Goal: Find specific page/section: Find specific page/section

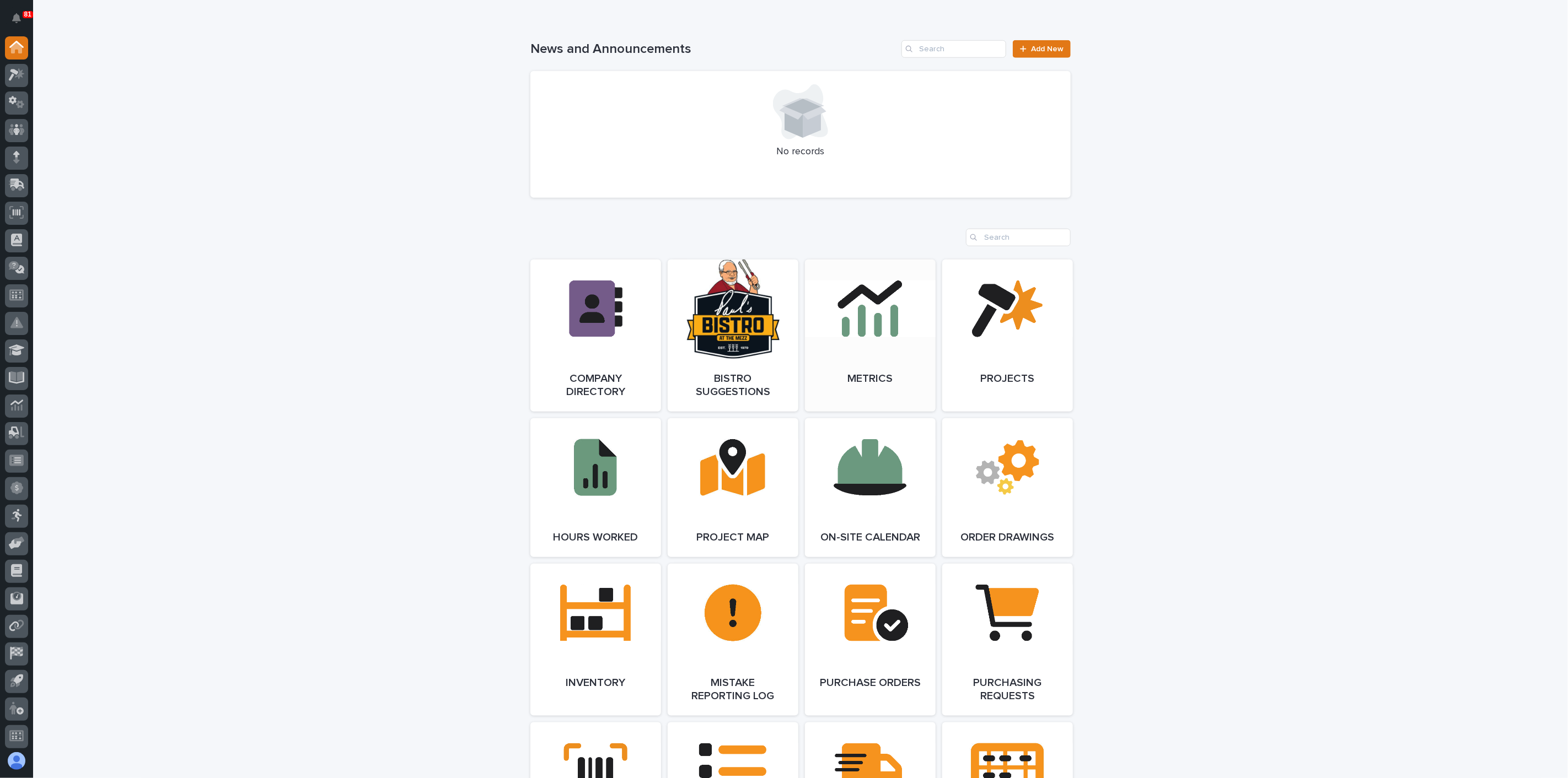
scroll to position [735, 0]
click at [607, 643] on link "Open Link" at bounding box center [596, 639] width 131 height 152
click at [615, 630] on link "Open Link" at bounding box center [596, 639] width 131 height 152
click at [23, 77] on icon at bounding box center [17, 75] width 16 height 13
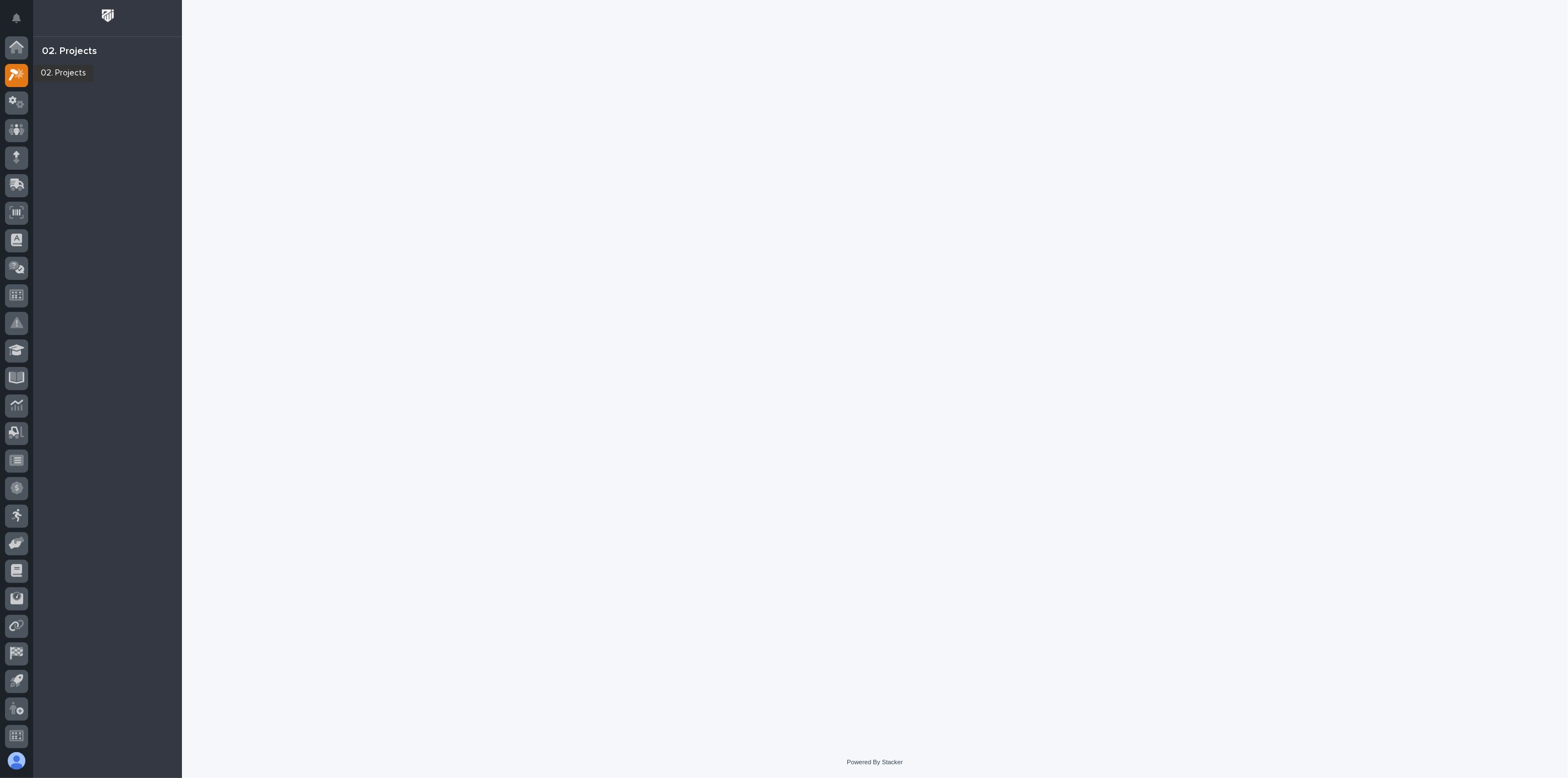
scroll to position [3, 0]
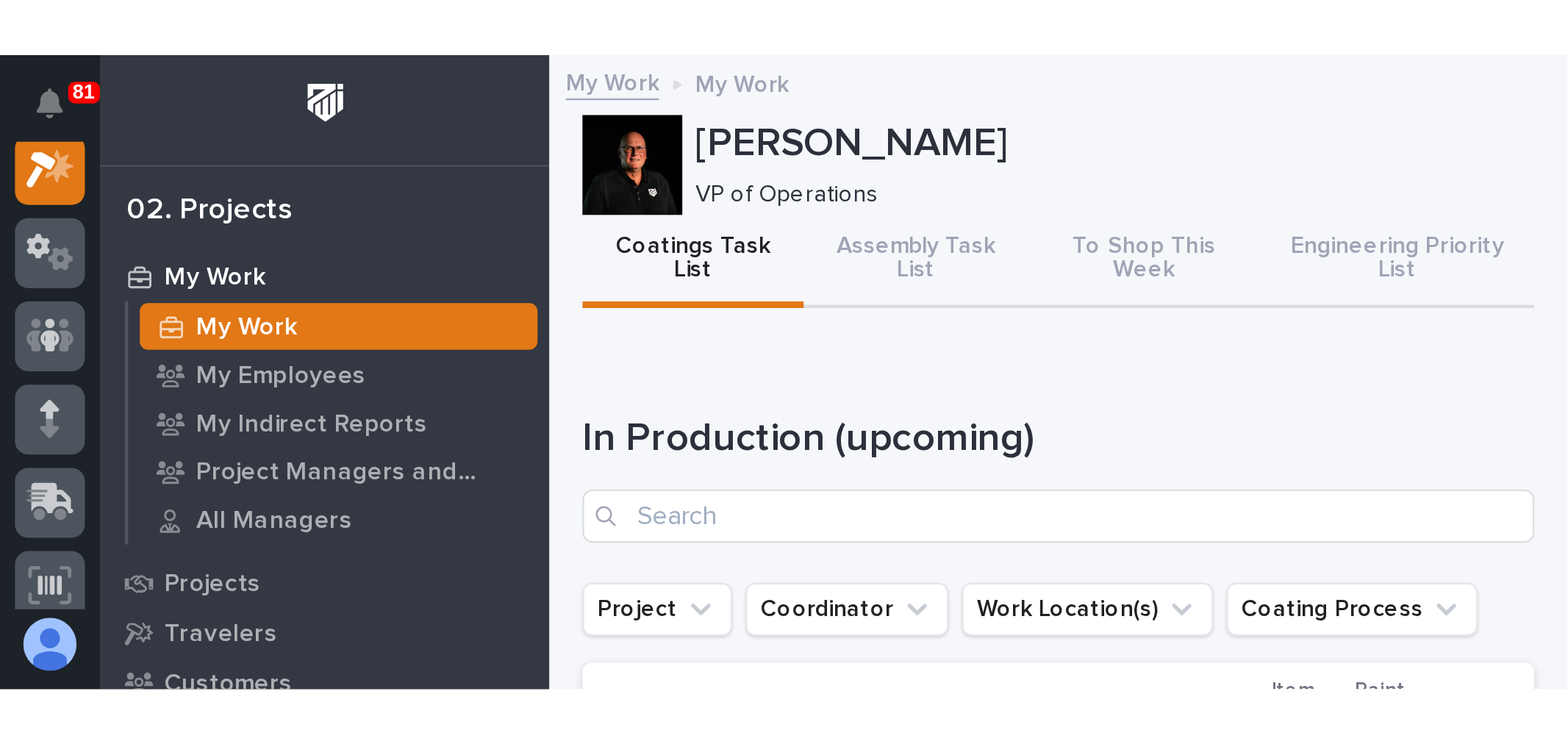
scroll to position [37, 0]
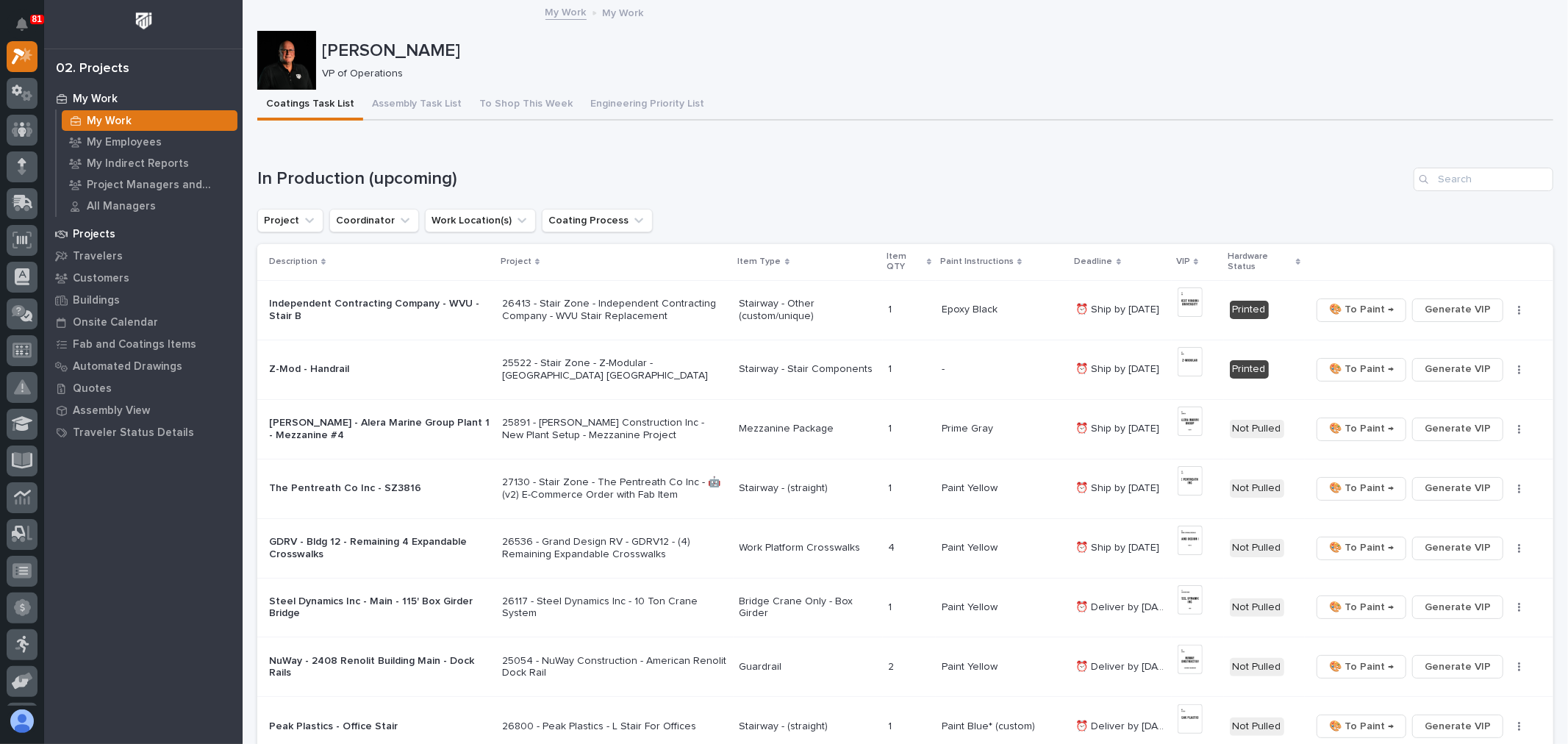
click at [104, 232] on p "Projects" at bounding box center [95, 234] width 43 height 13
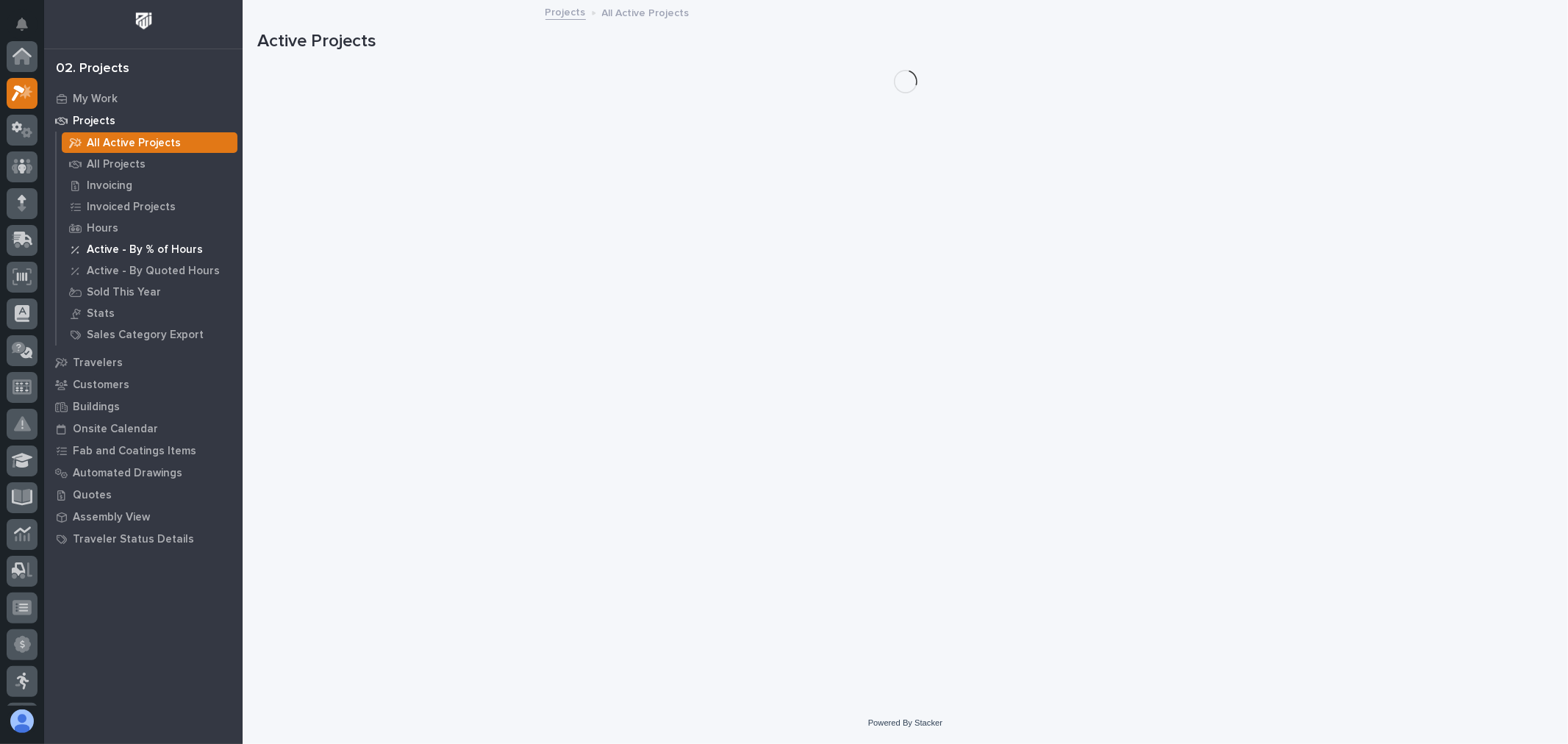
scroll to position [37, 0]
click at [130, 165] on p "All Projects" at bounding box center [116, 164] width 58 height 13
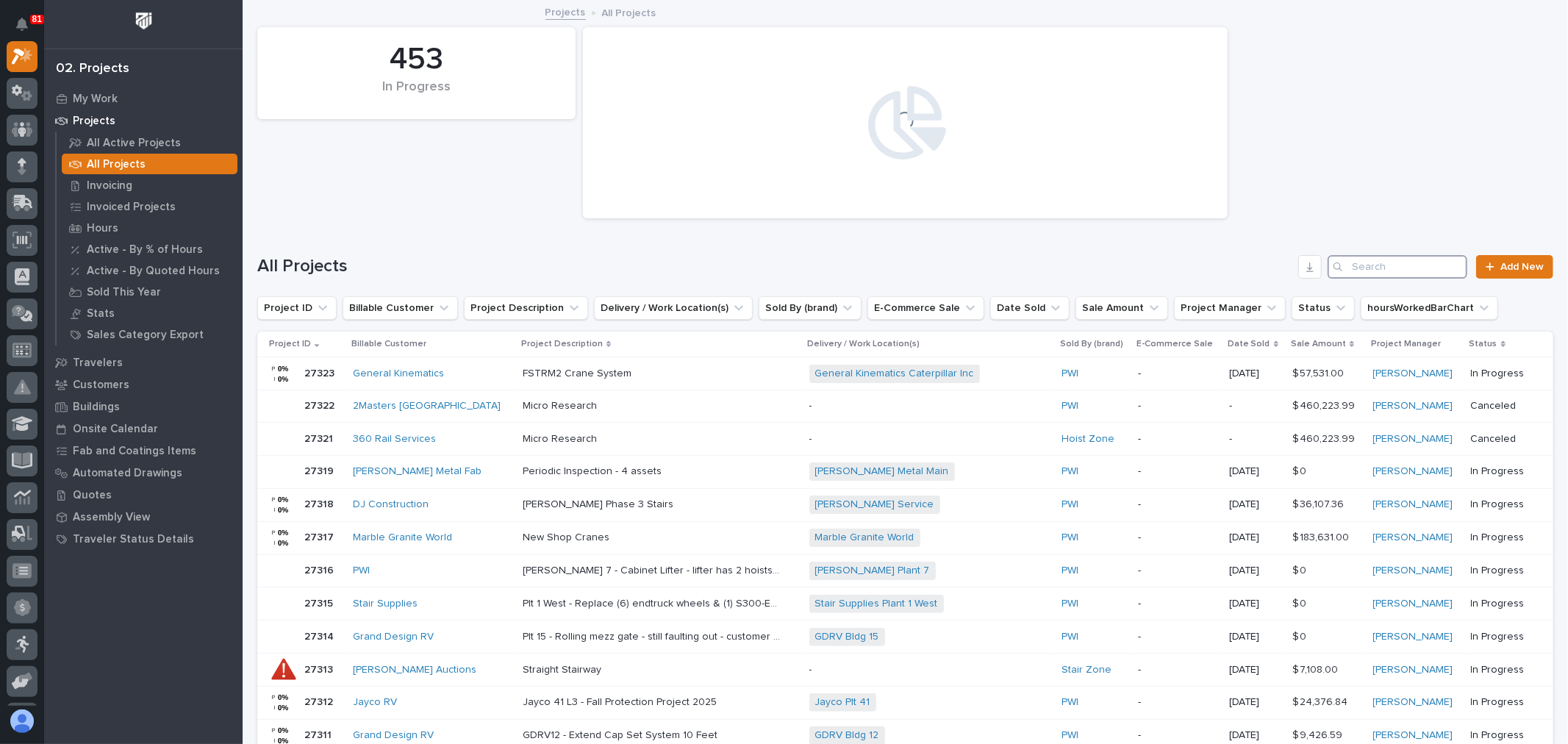
click at [1397, 268] on input "Search" at bounding box center [1397, 267] width 139 height 23
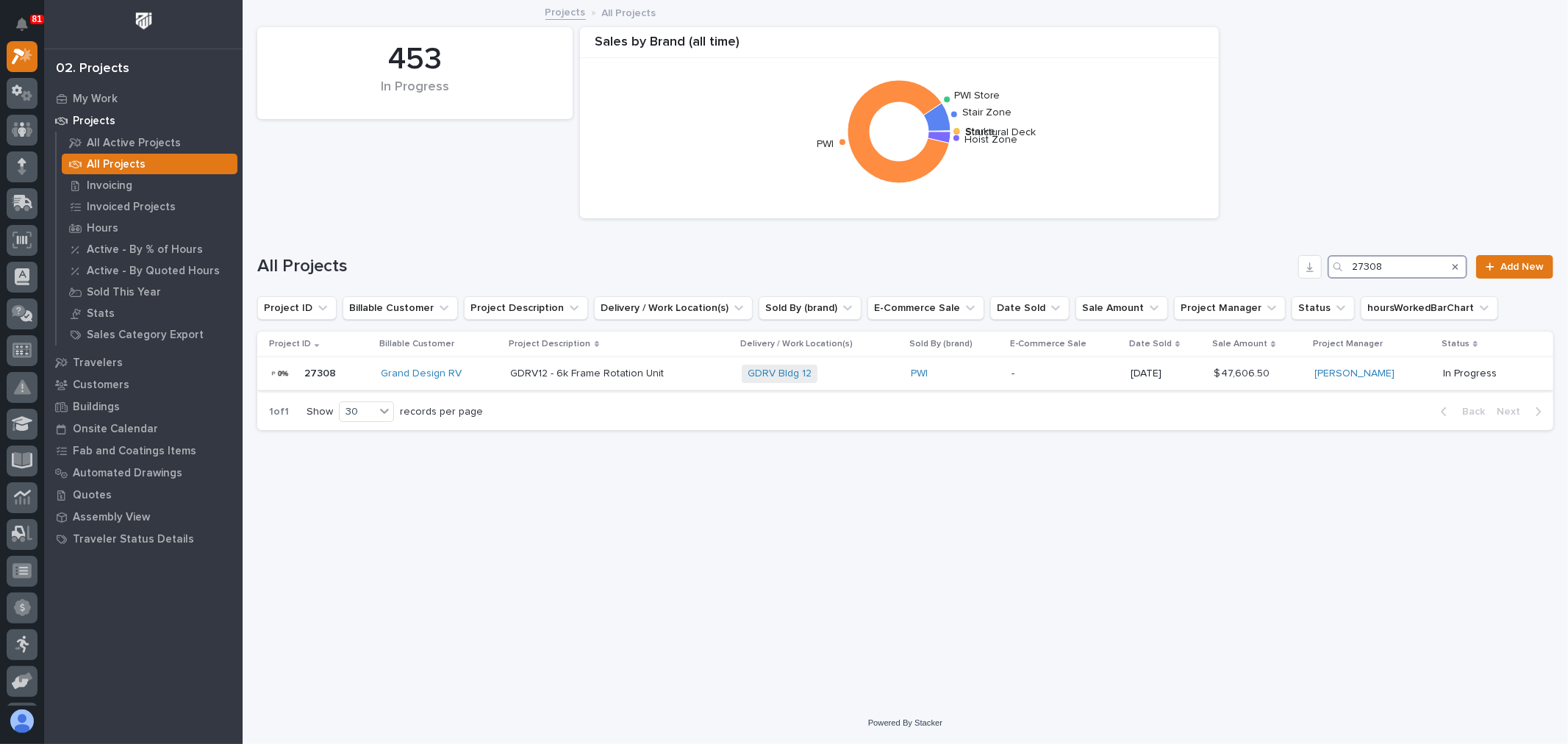
type input "27308"
click at [854, 372] on div "GDRV Bldg 12 + 0" at bounding box center [820, 373] width 157 height 18
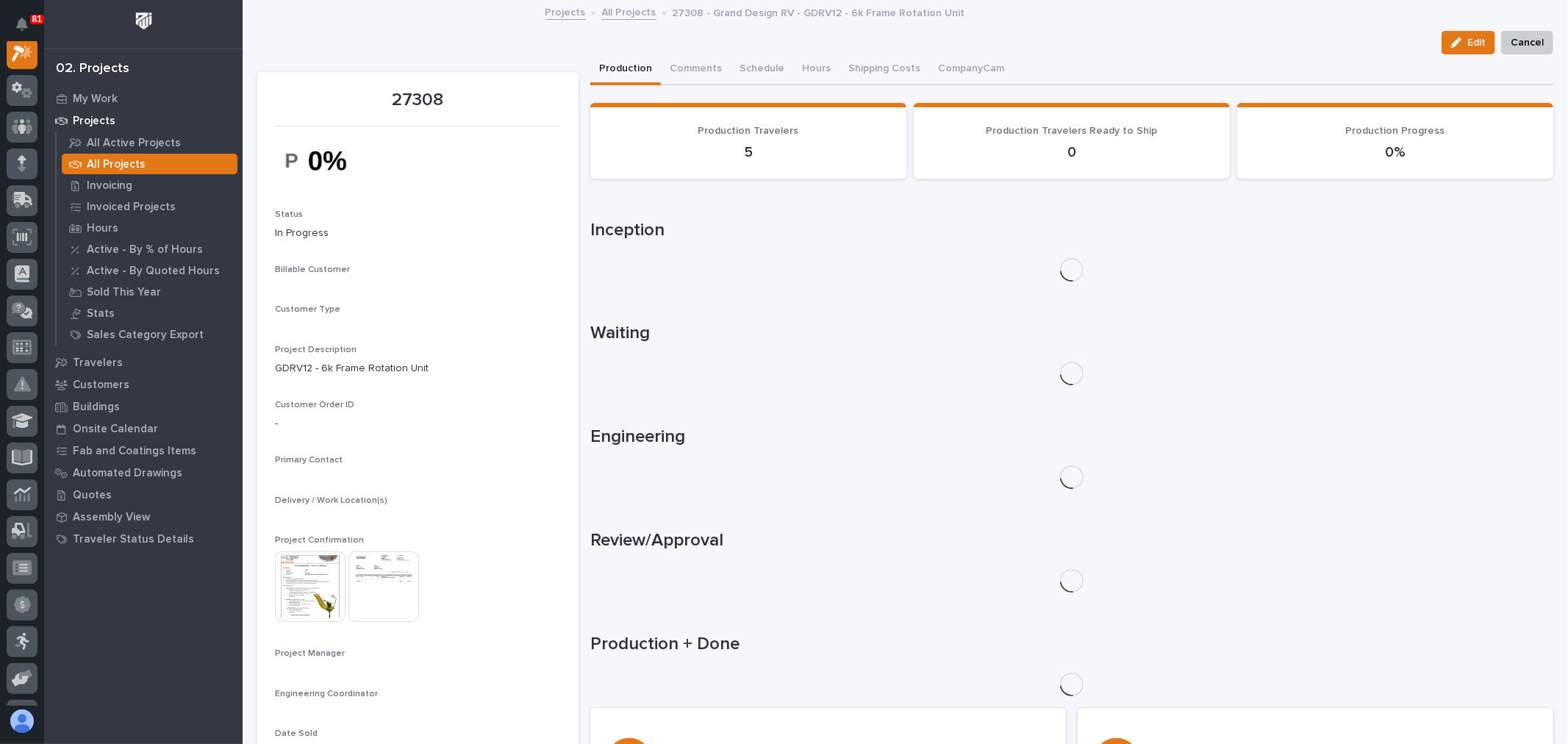
scroll to position [37, 0]
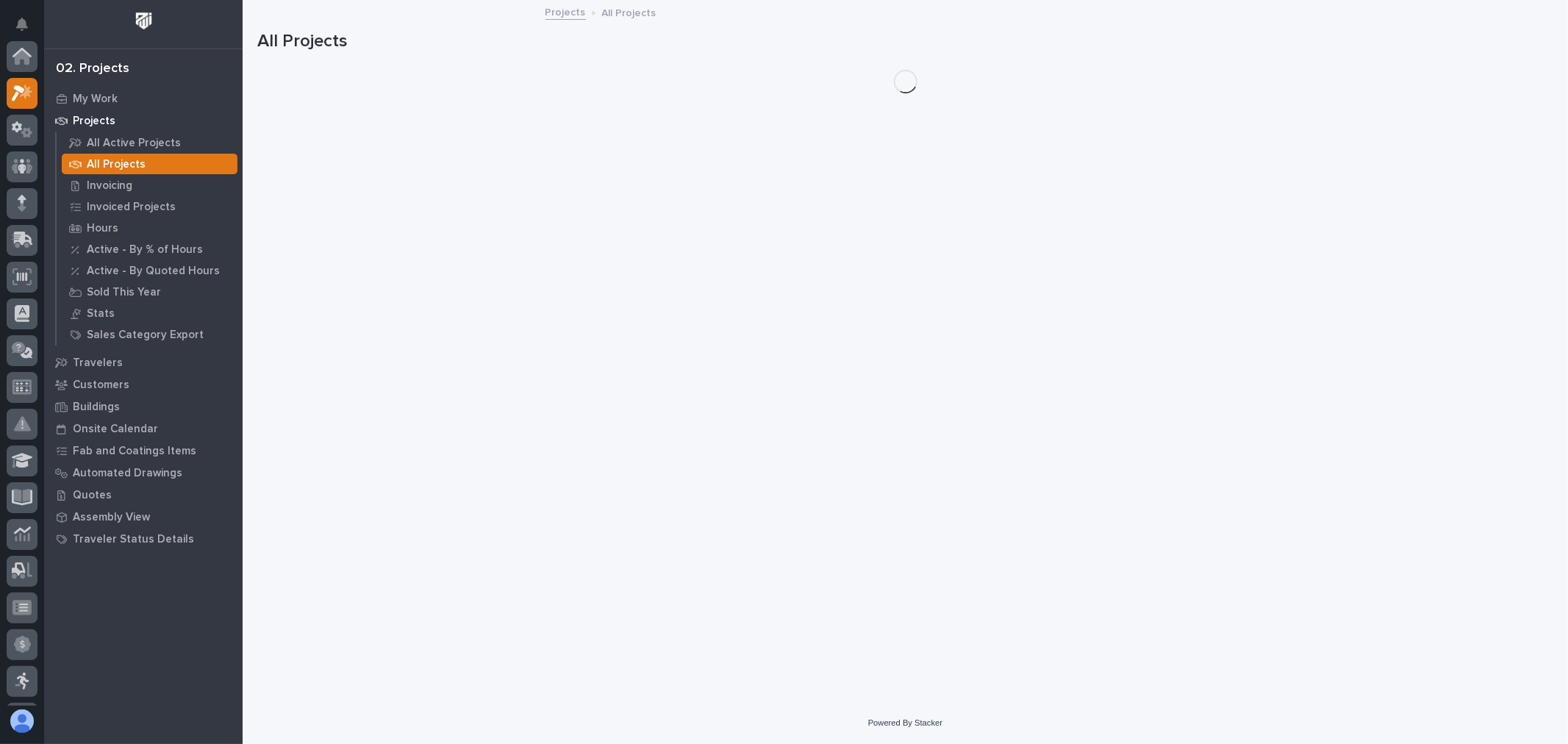
scroll to position [40, 0]
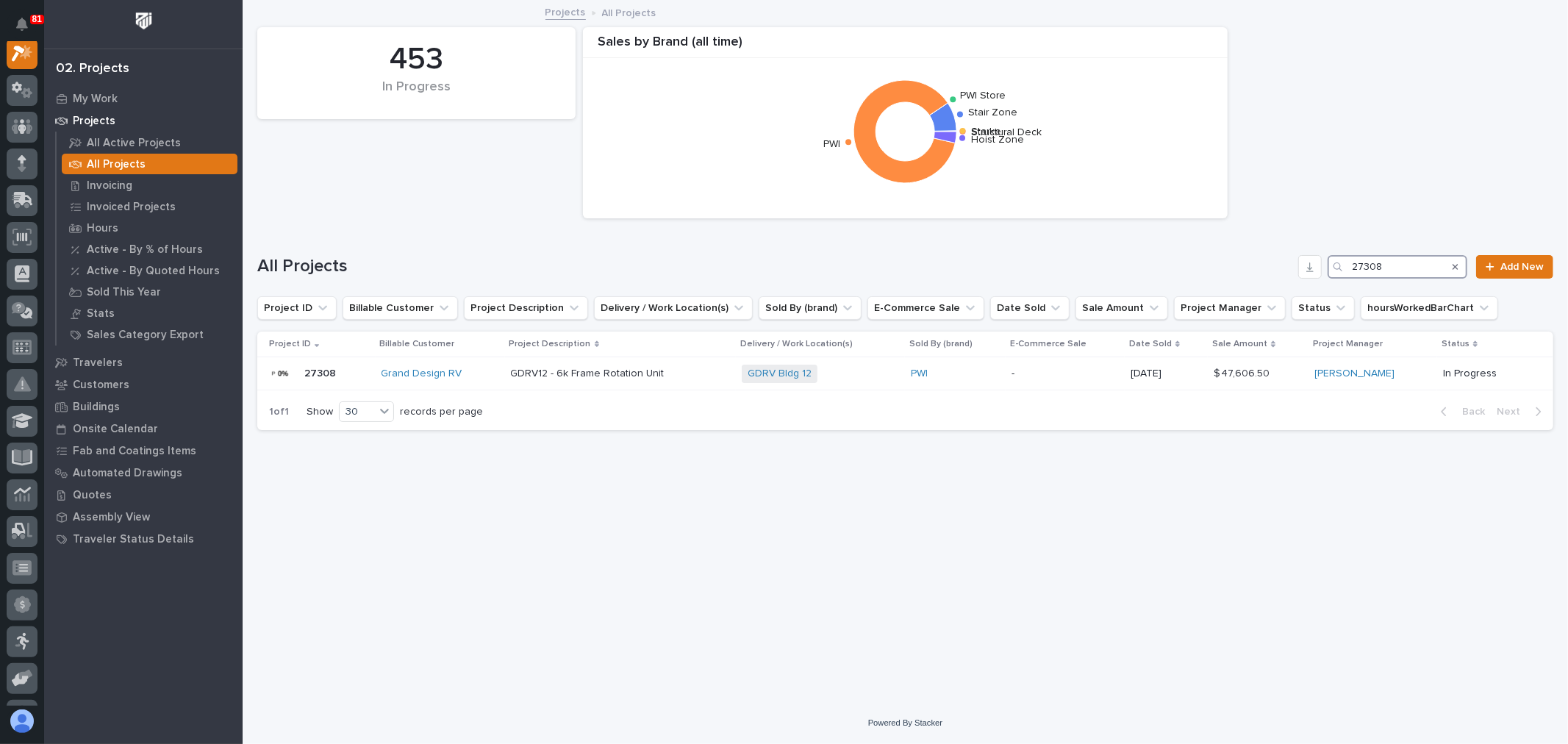
click at [1419, 265] on input "27308" at bounding box center [1397, 267] width 139 height 23
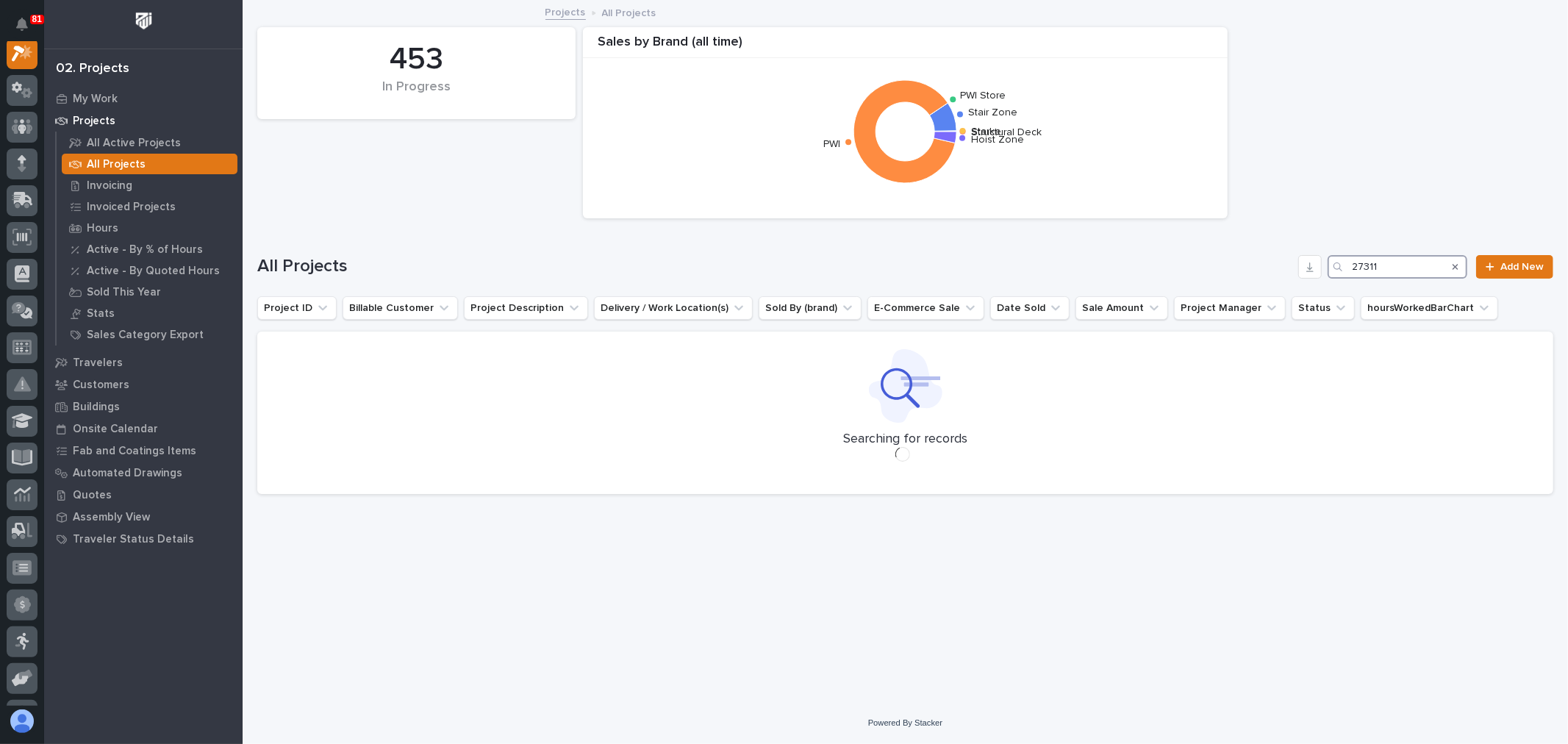
scroll to position [37, 0]
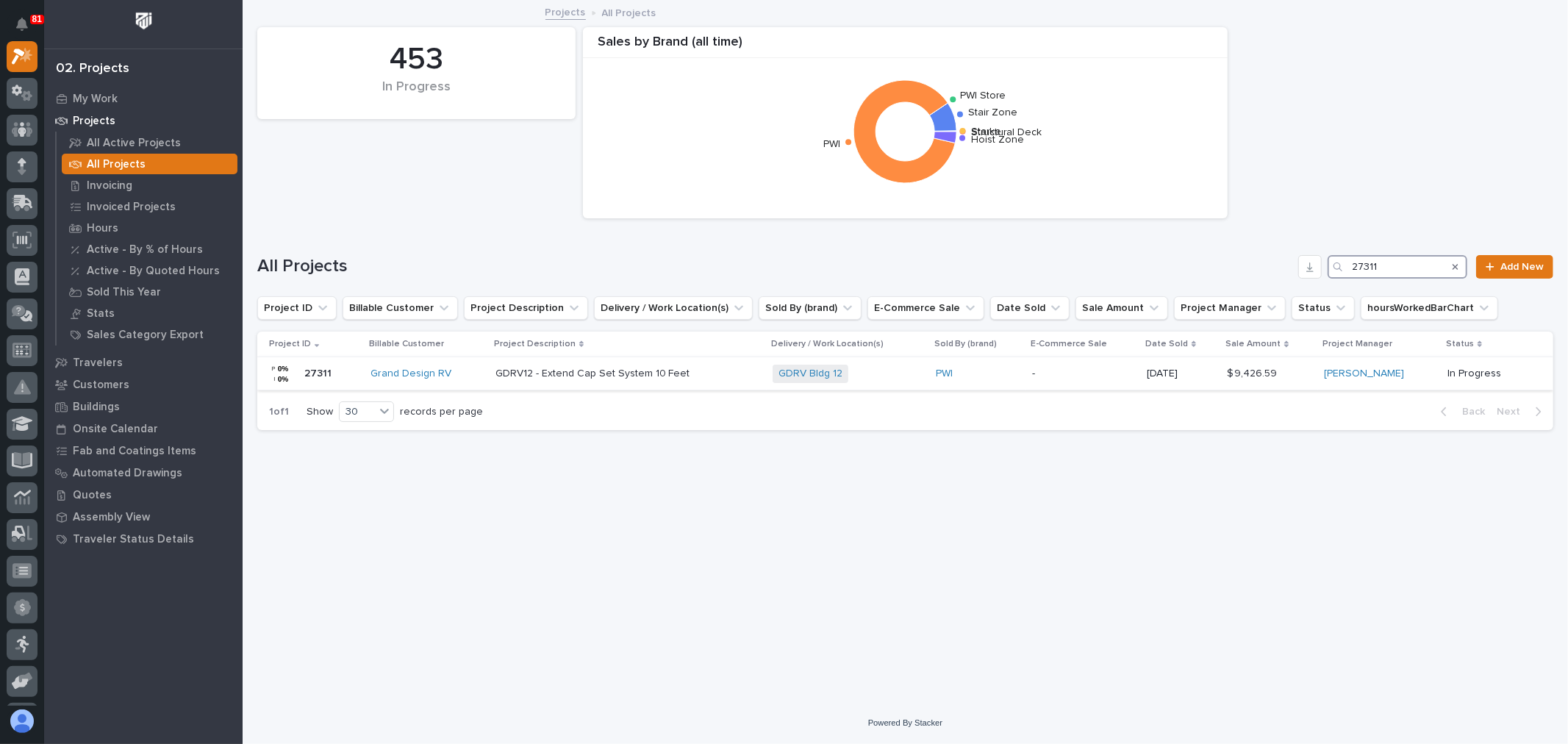
type input "27311"
click at [876, 373] on div "GDRV Bldg 12 + 0" at bounding box center [848, 373] width 151 height 18
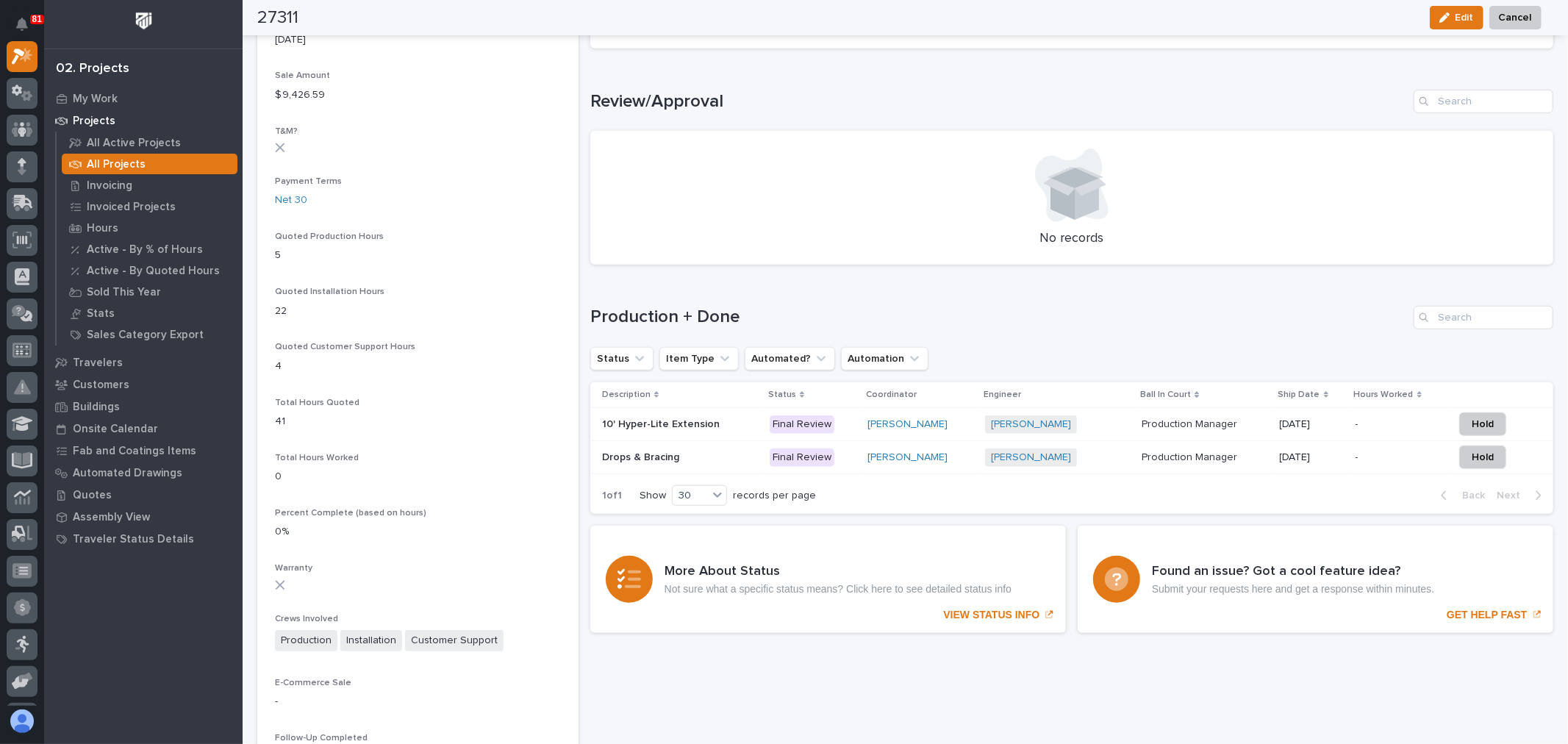
scroll to position [899, 0]
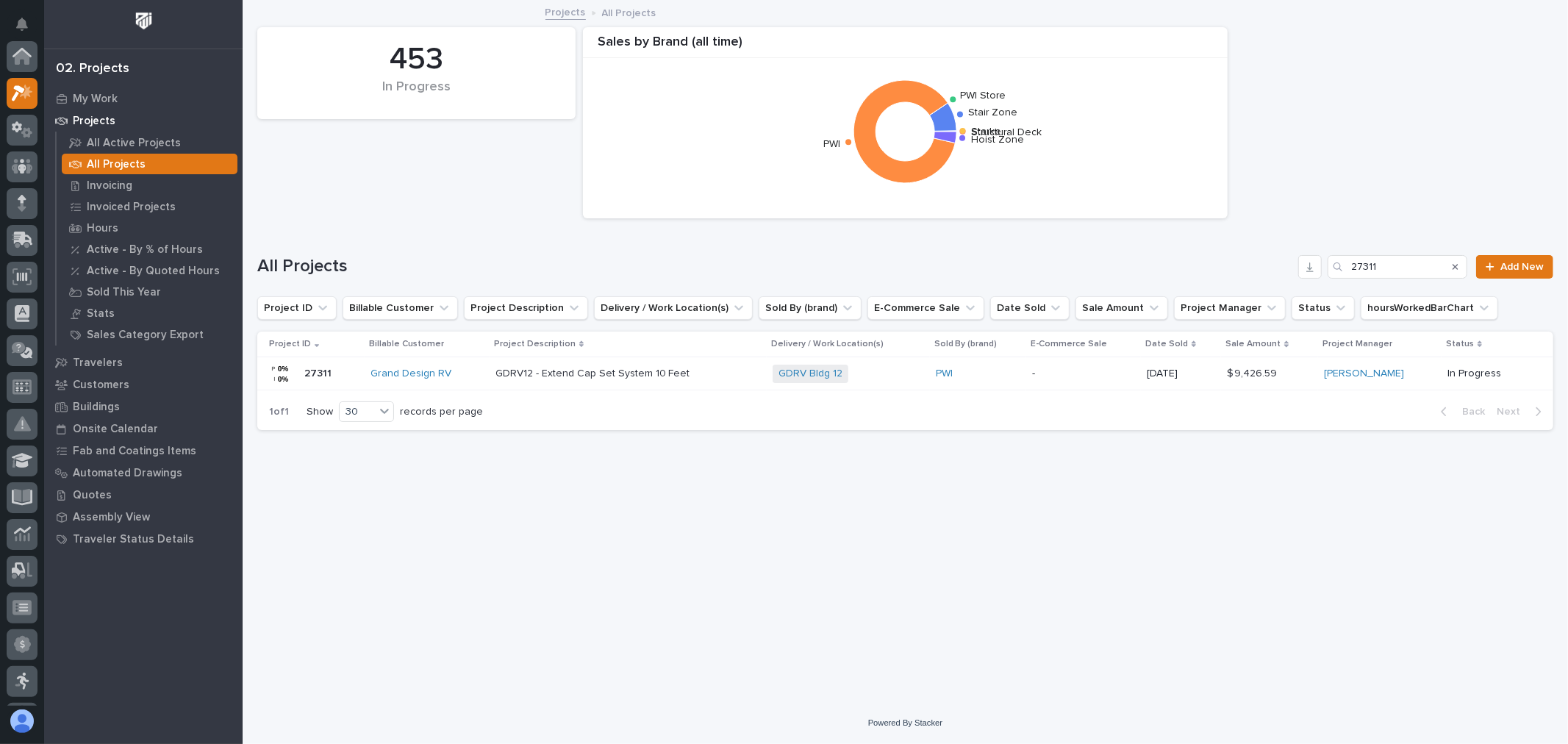
scroll to position [40, 0]
click at [1395, 267] on input "27311" at bounding box center [1397, 267] width 139 height 23
type input "27312"
click at [1099, 386] on td "-" at bounding box center [1080, 374] width 115 height 33
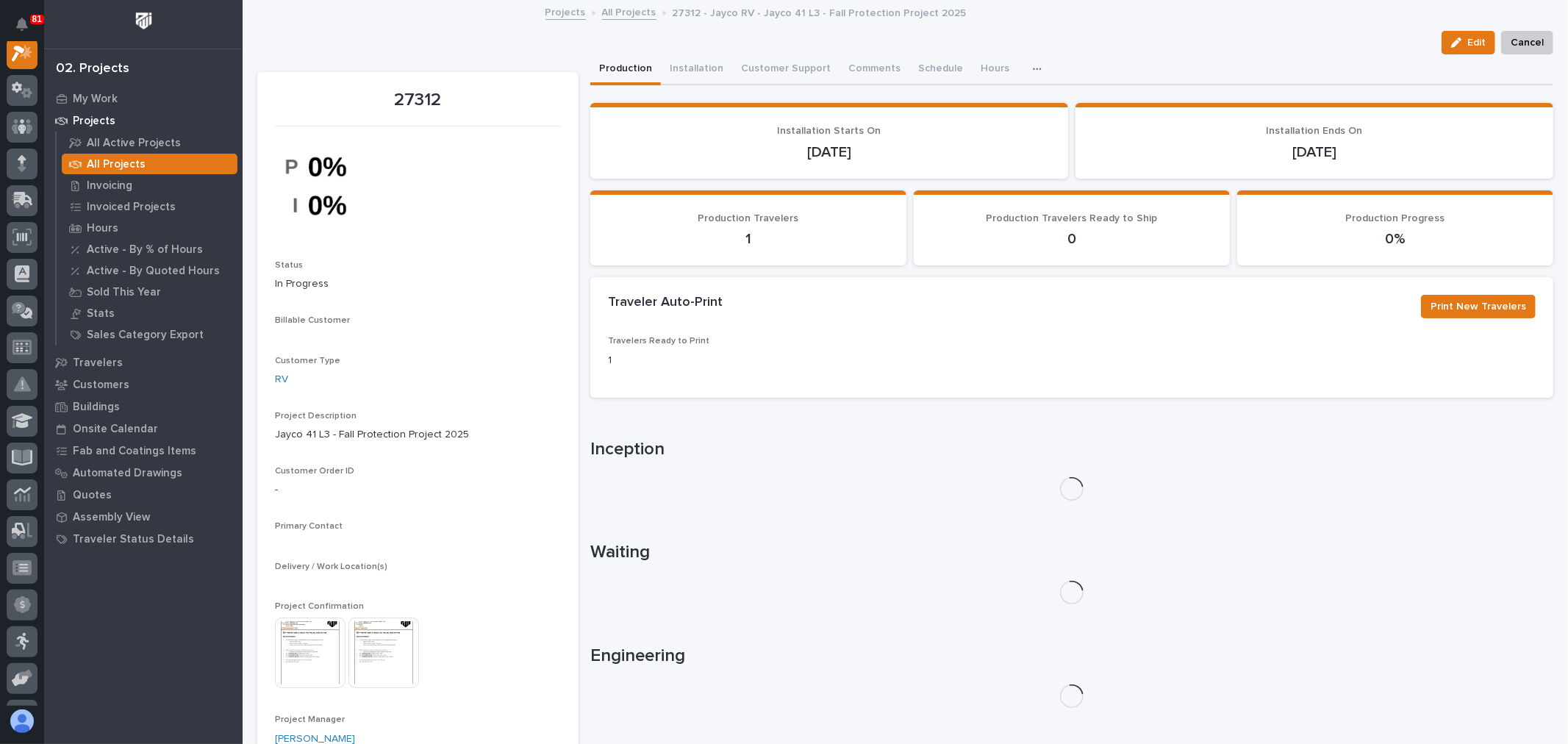
scroll to position [37, 0]
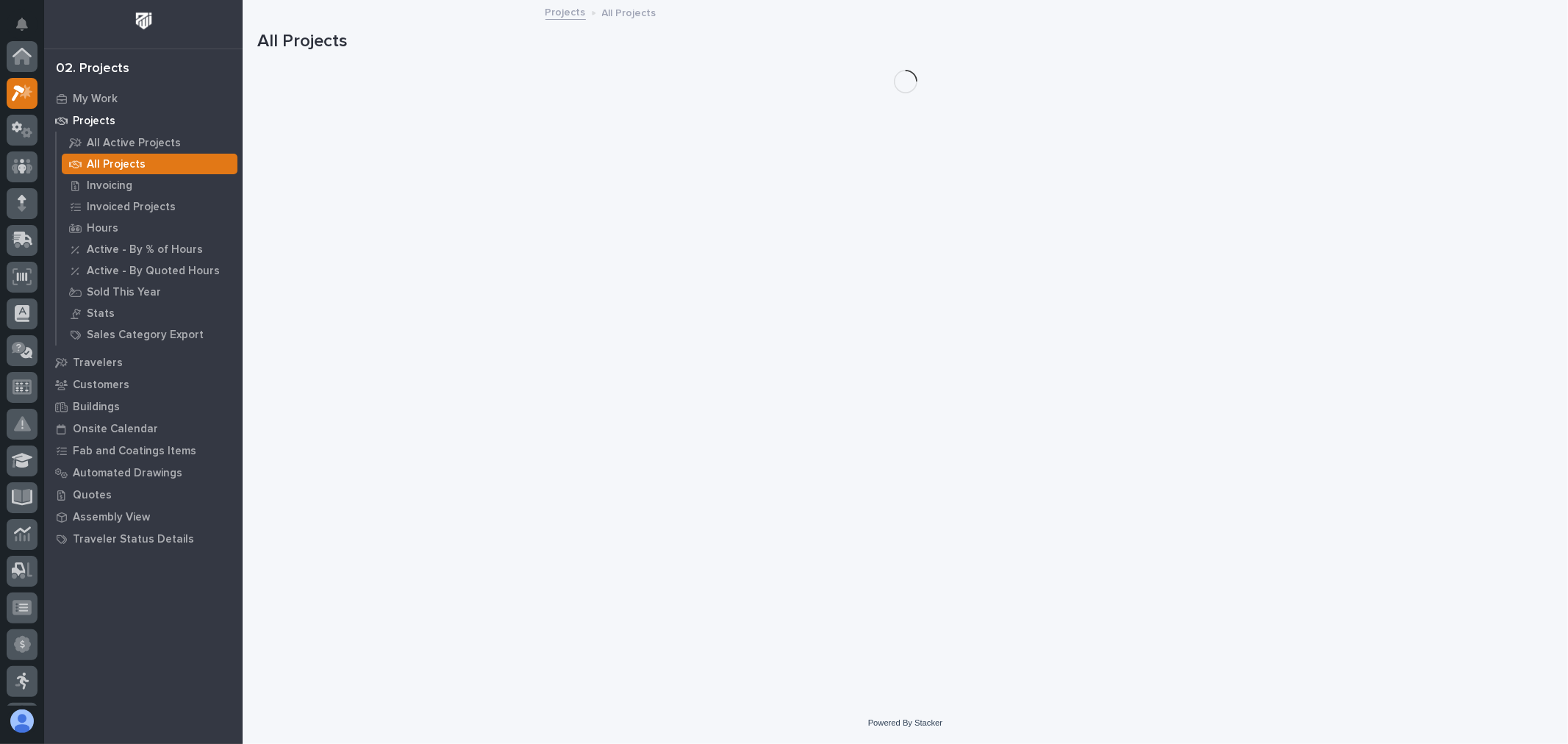
scroll to position [40, 0]
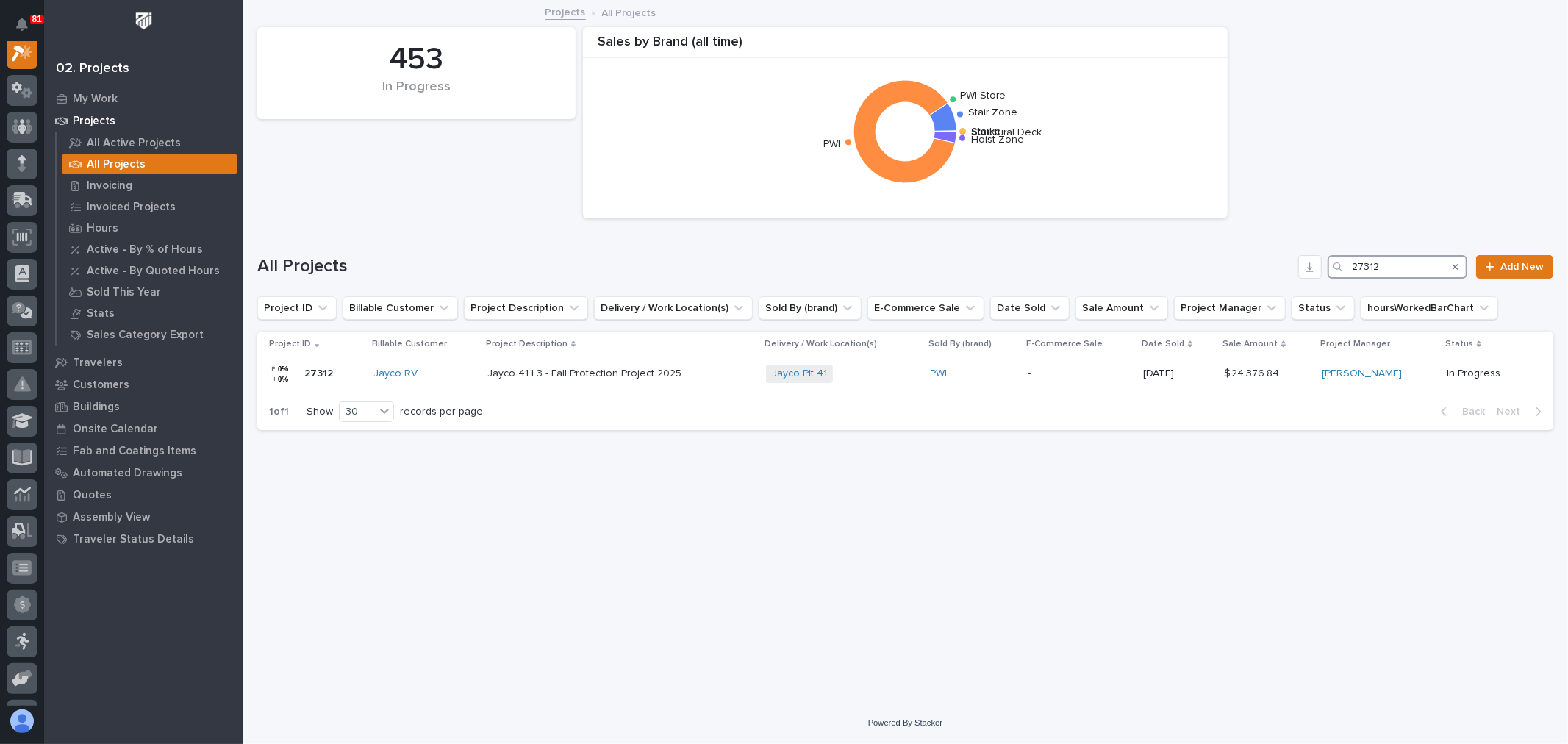
click at [1407, 260] on input "27312" at bounding box center [1397, 267] width 139 height 23
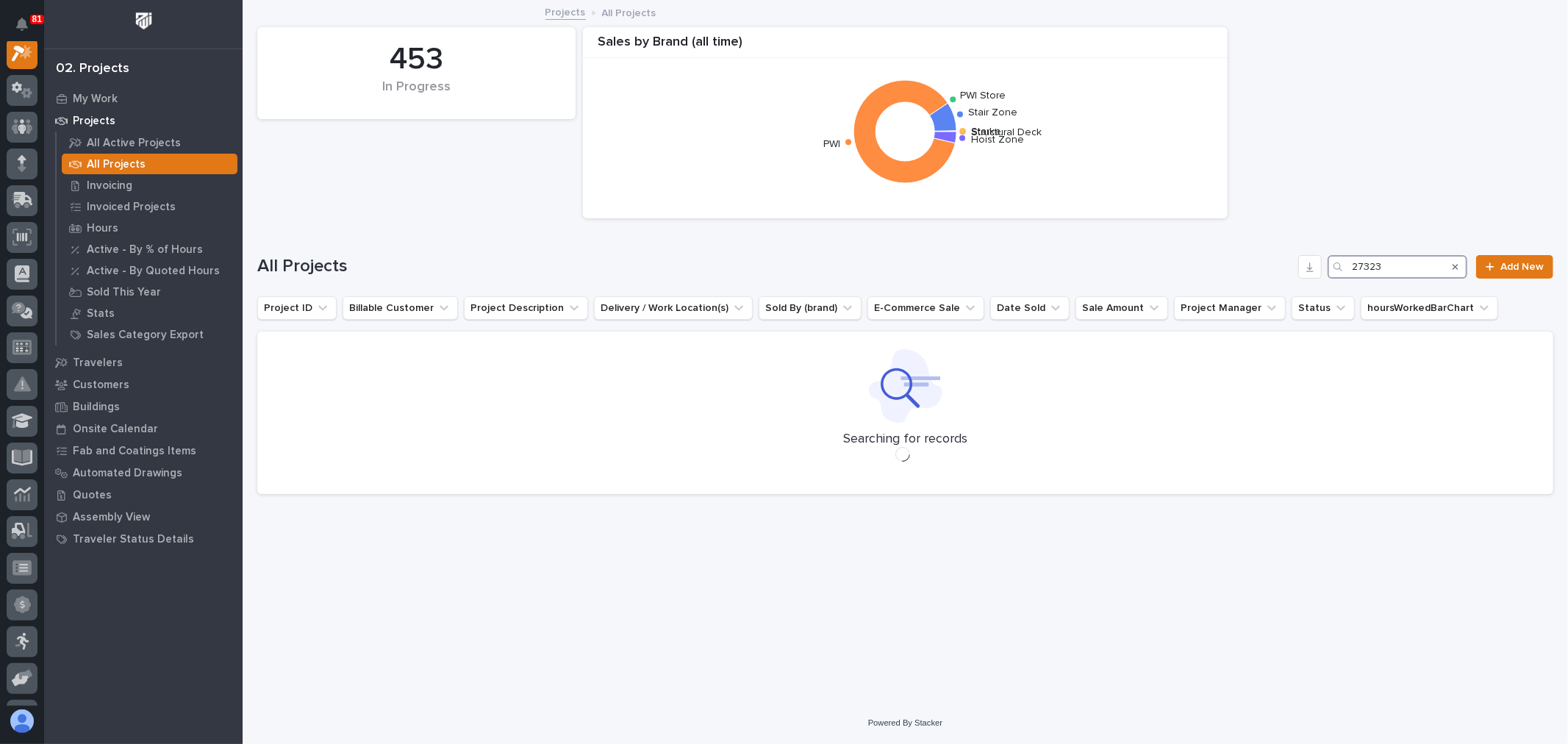
scroll to position [37, 0]
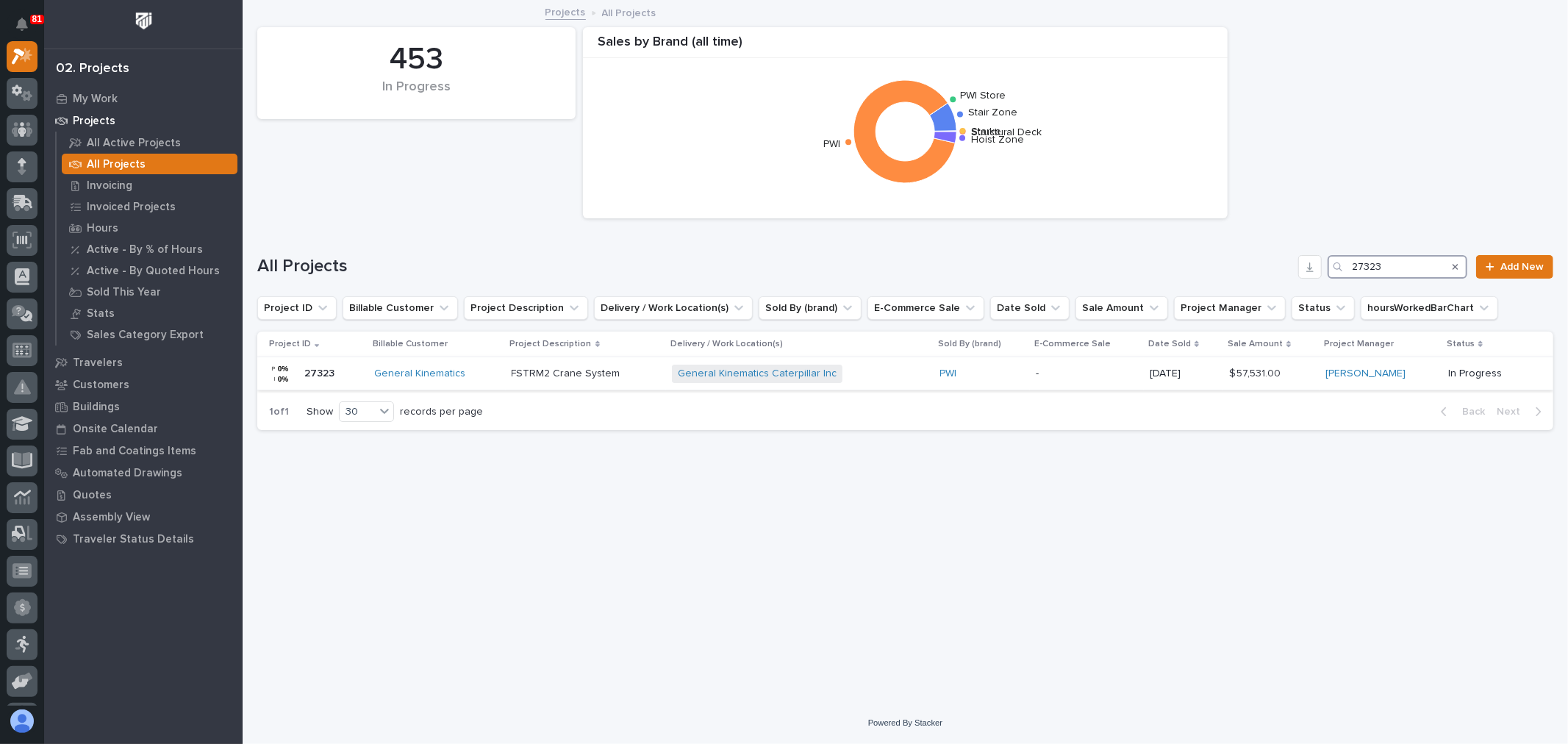
type input "27323"
click at [1085, 376] on p "-" at bounding box center [1087, 374] width 102 height 13
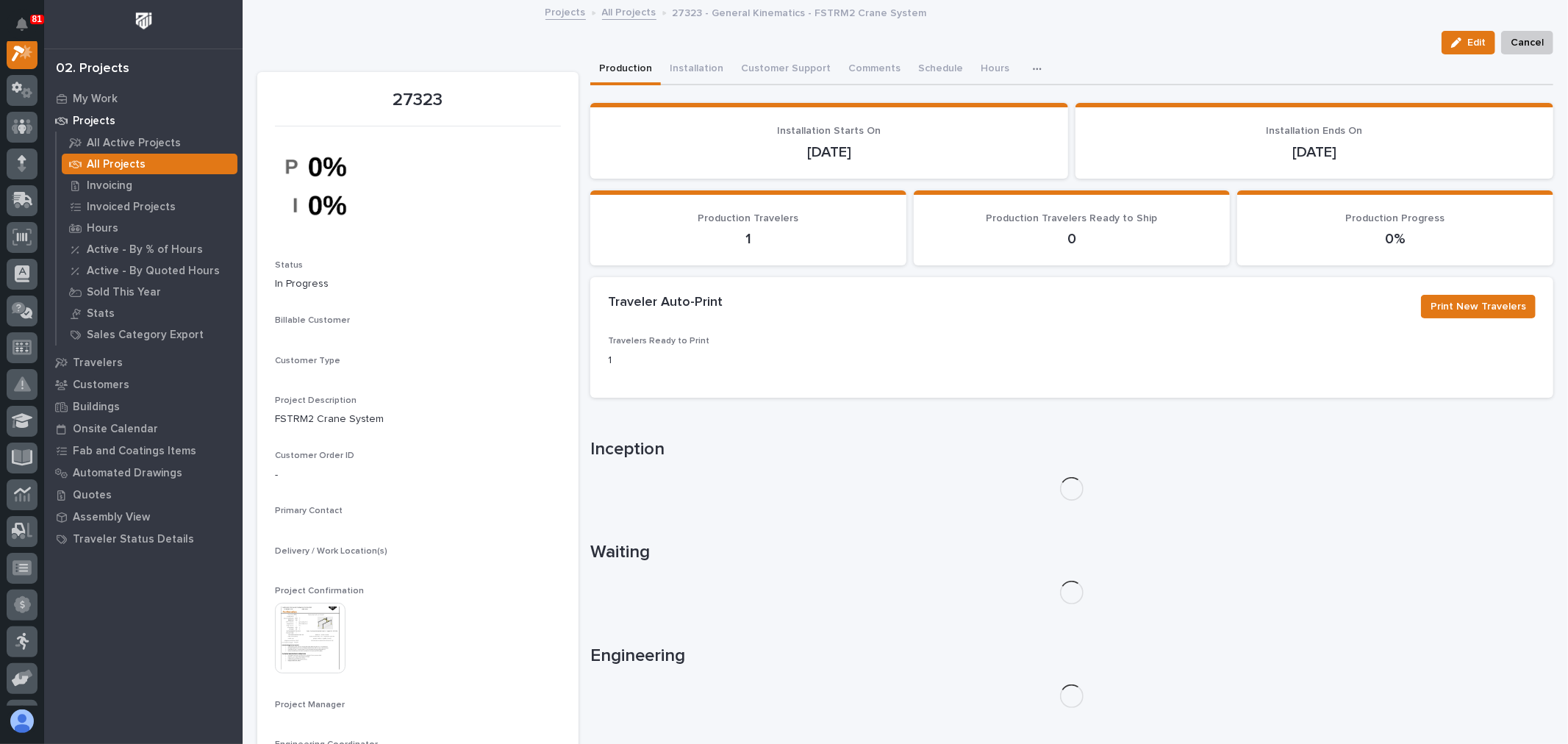
scroll to position [37, 0]
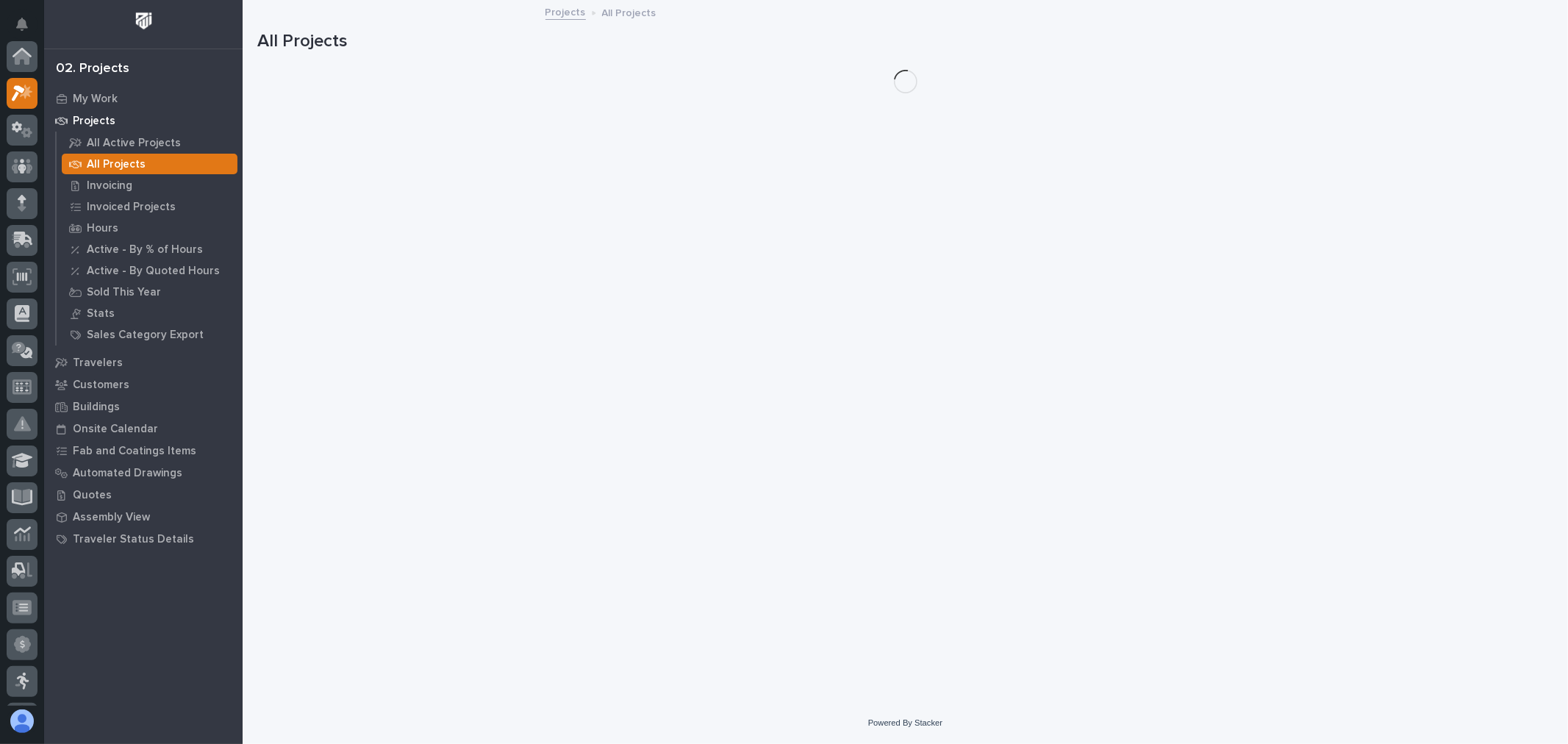
scroll to position [40, 0]
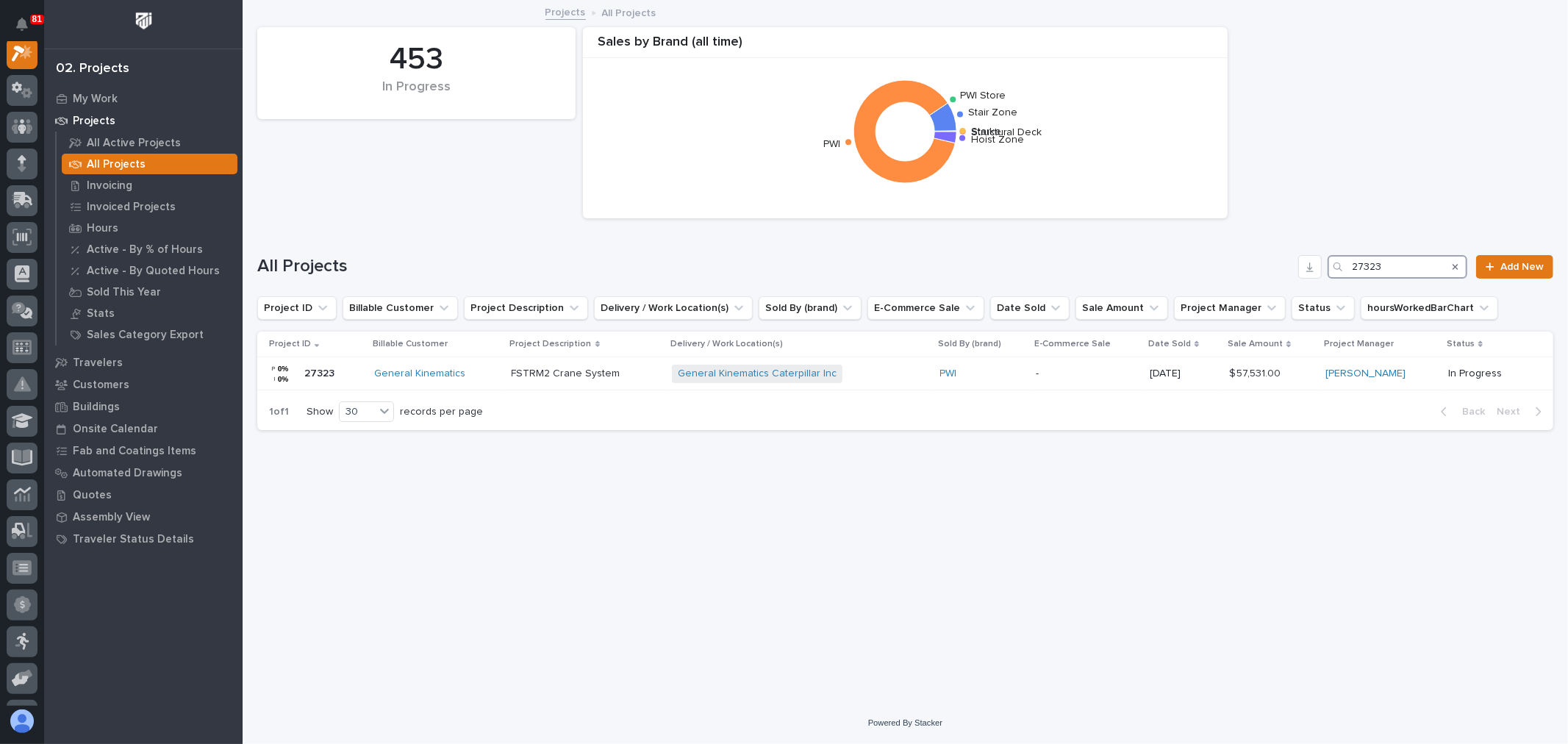
click at [1427, 256] on input "27323" at bounding box center [1397, 267] width 139 height 23
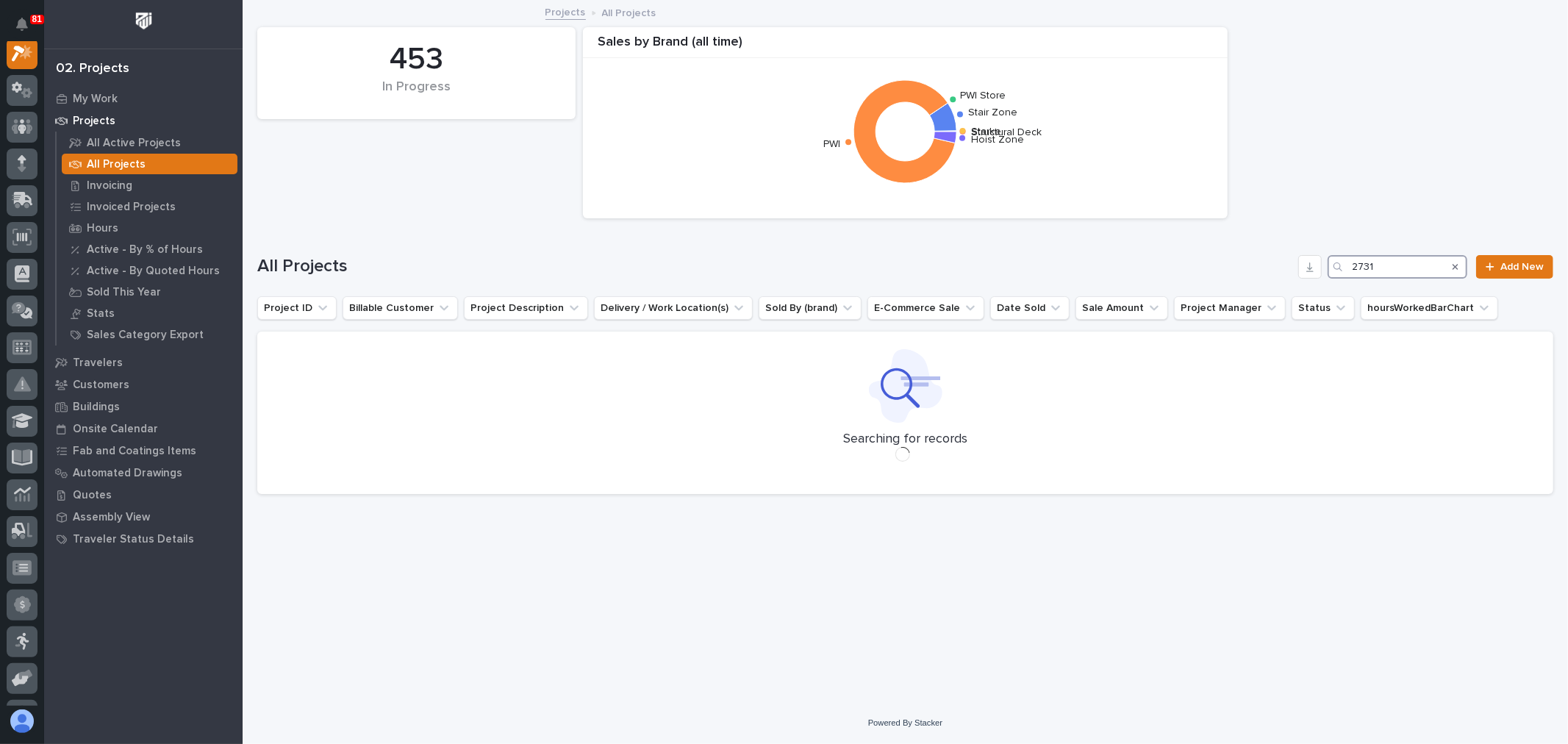
scroll to position [37, 0]
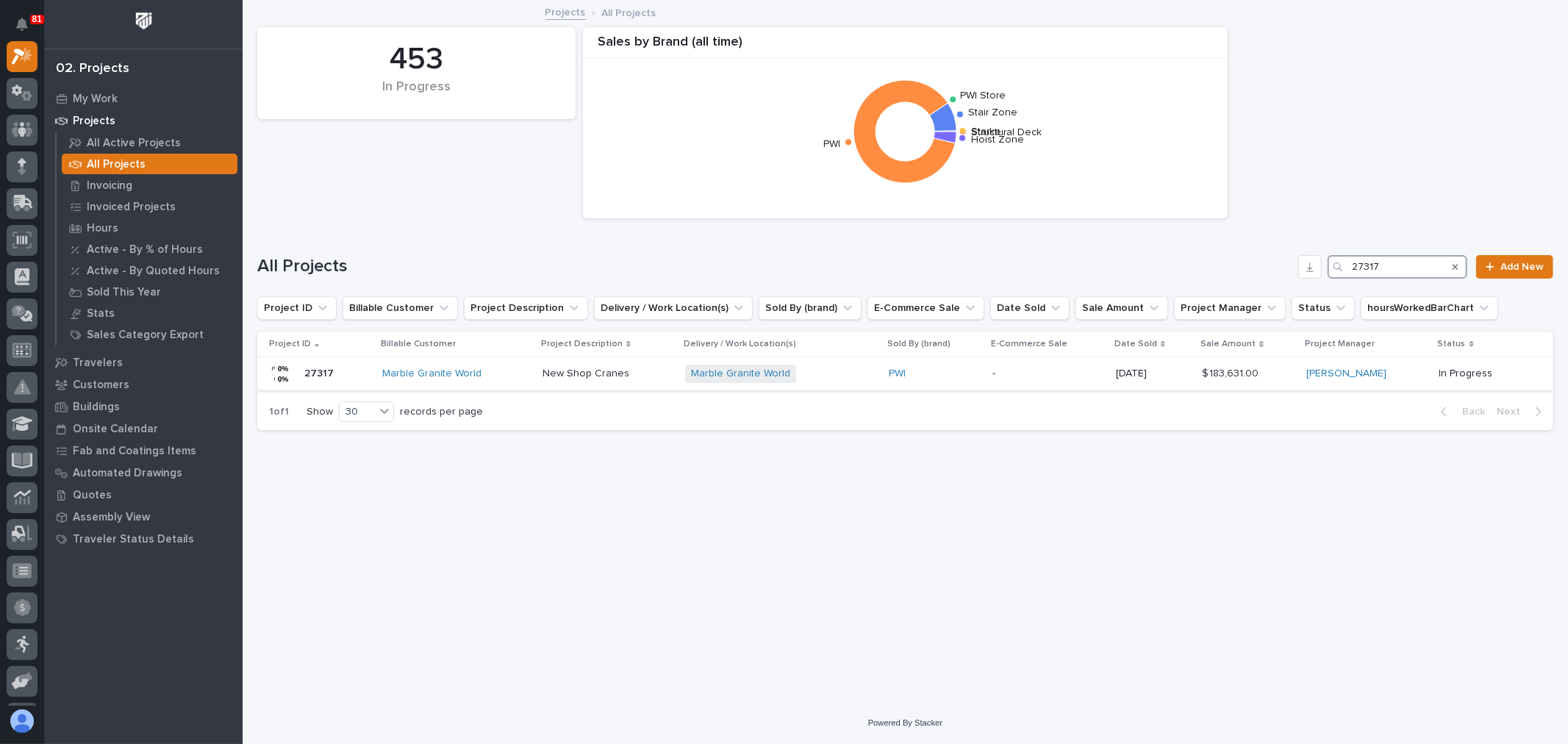
type input "27317"
click at [1069, 378] on p "-" at bounding box center [1048, 374] width 112 height 13
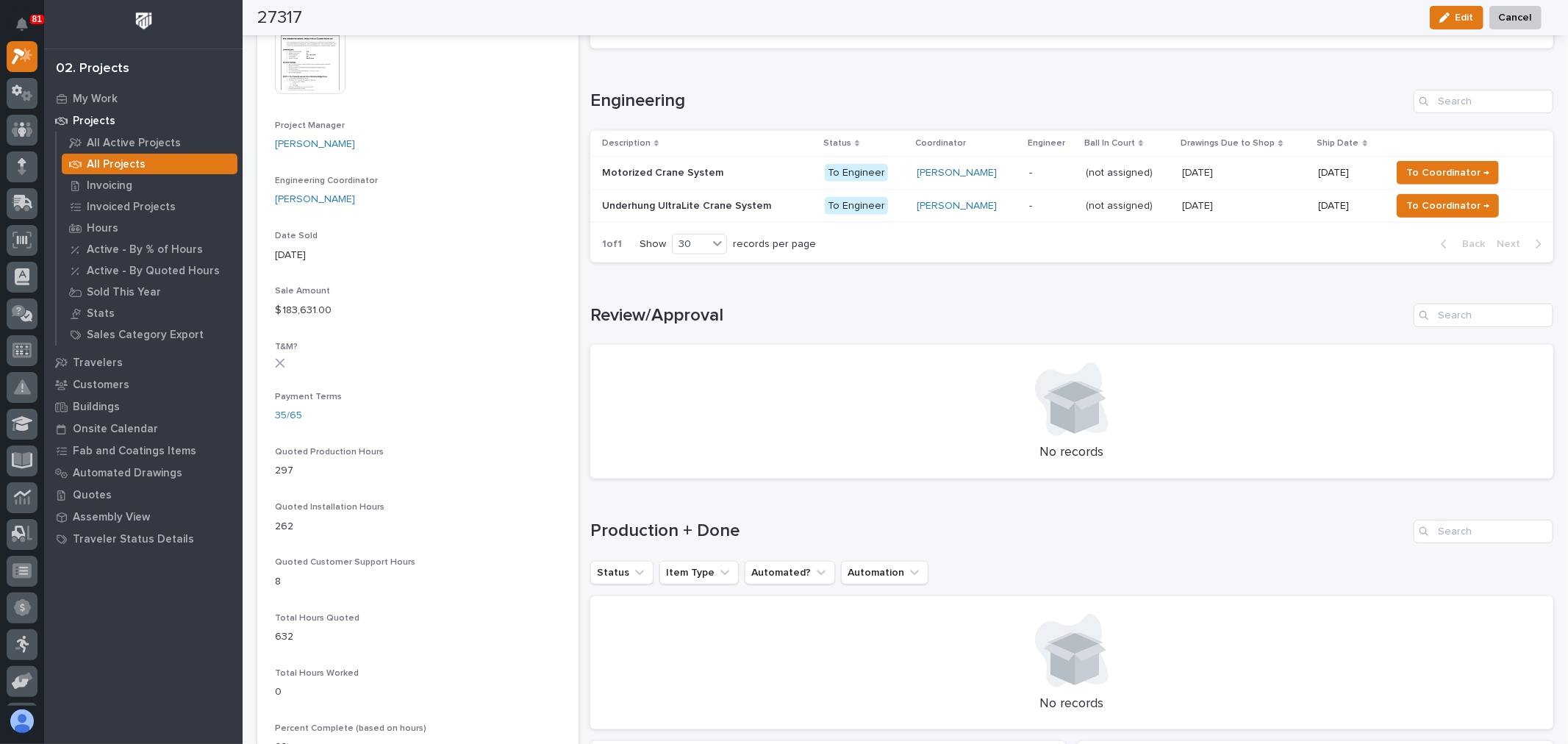
scroll to position [653, 0]
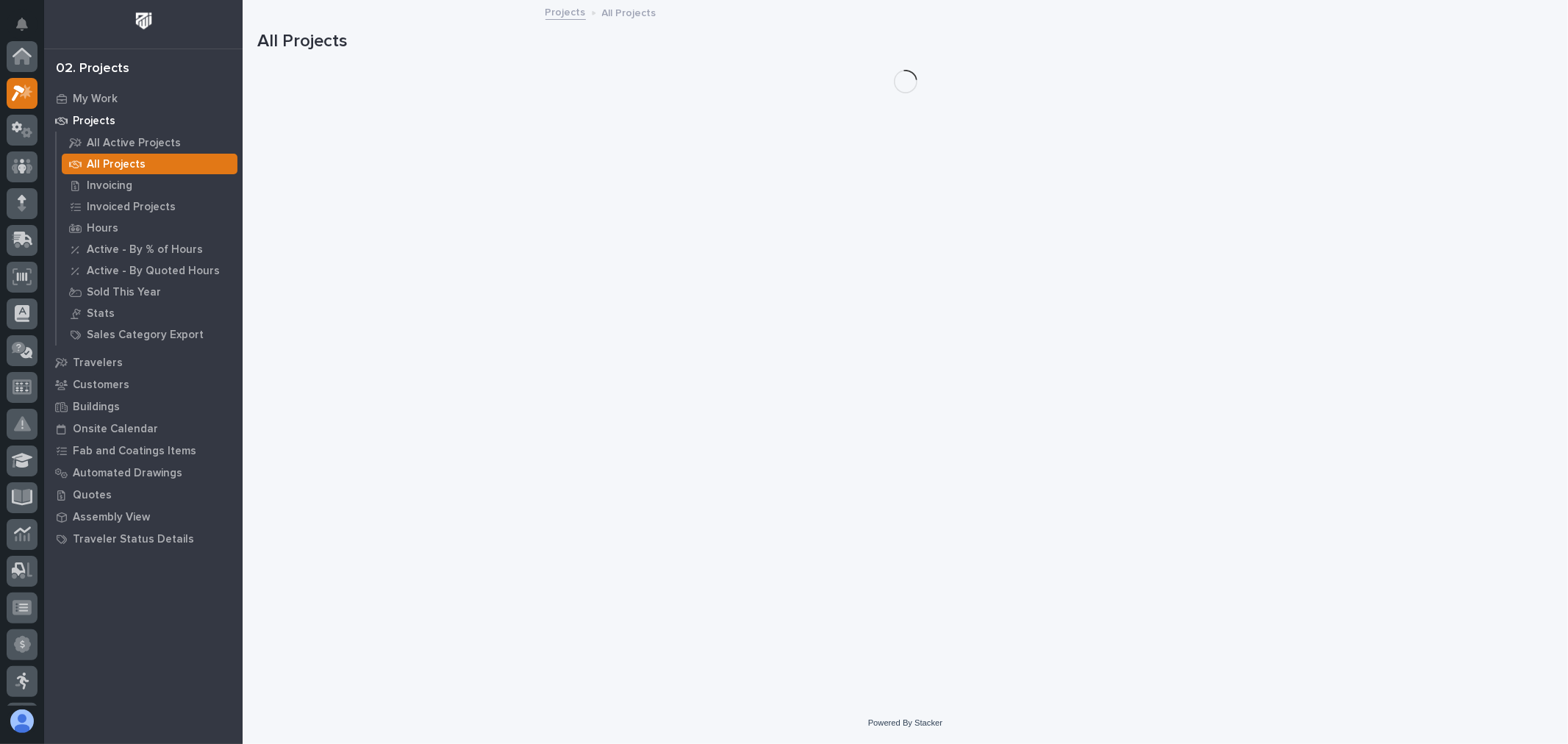
scroll to position [40, 0]
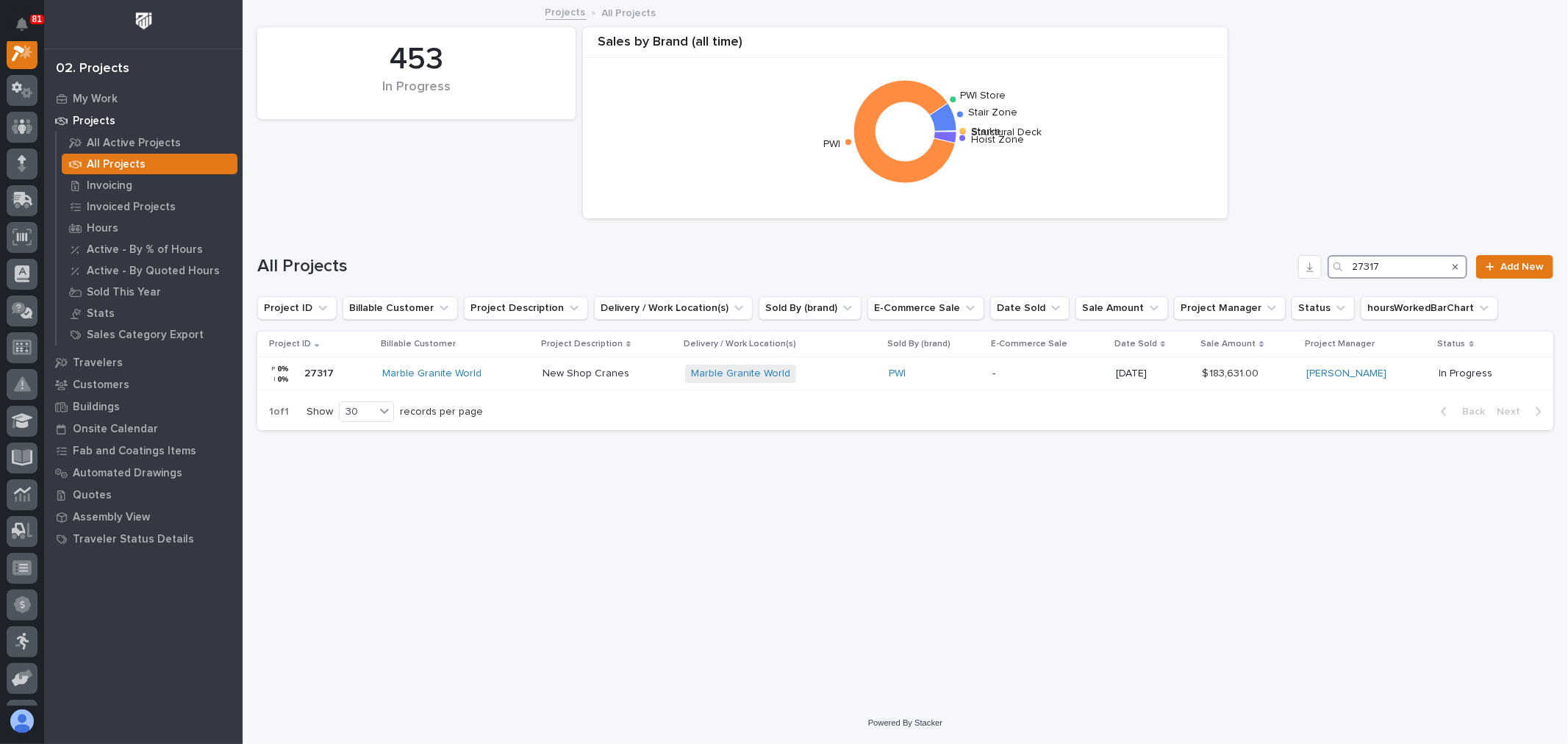
click at [1397, 261] on input "27317" at bounding box center [1397, 267] width 139 height 23
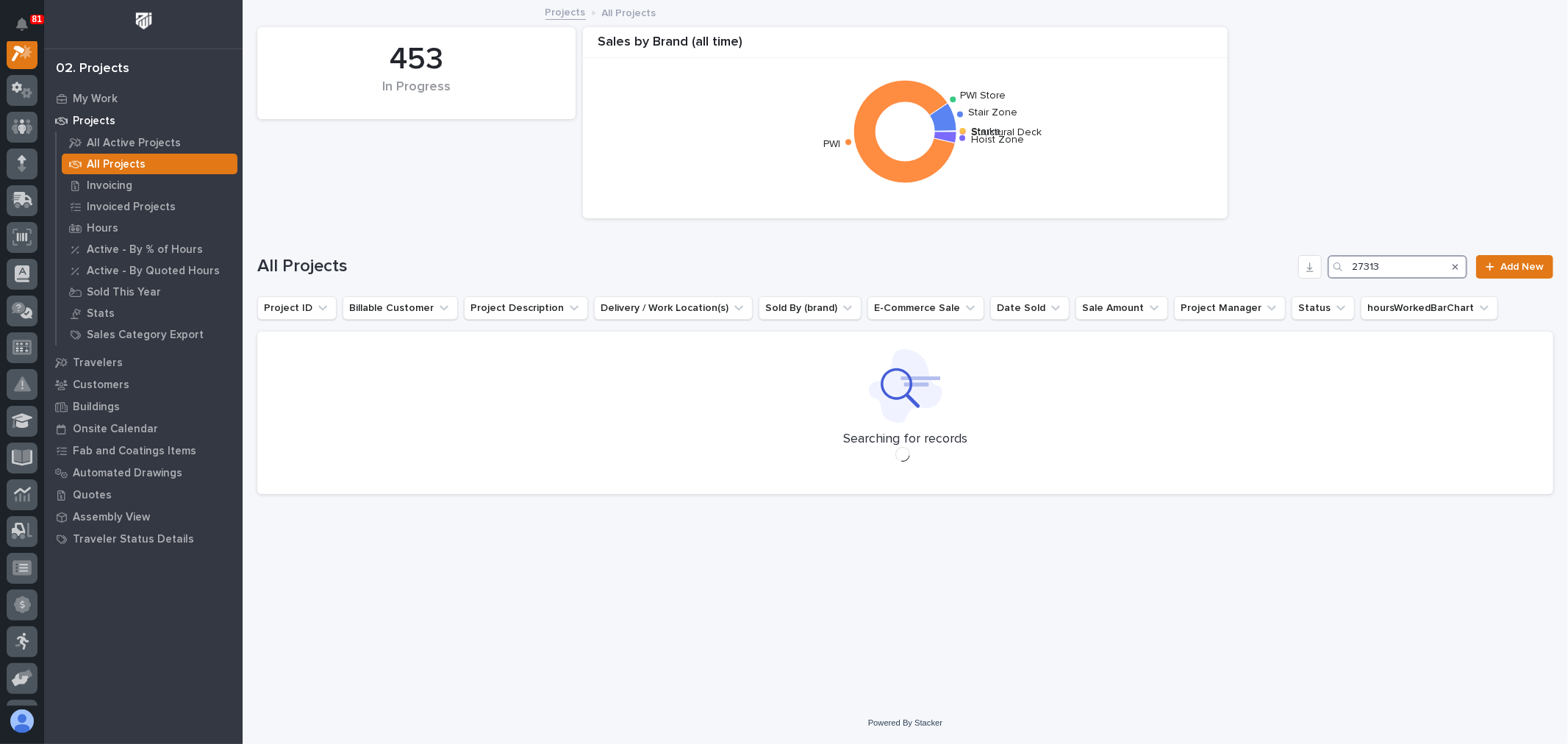
scroll to position [37, 0]
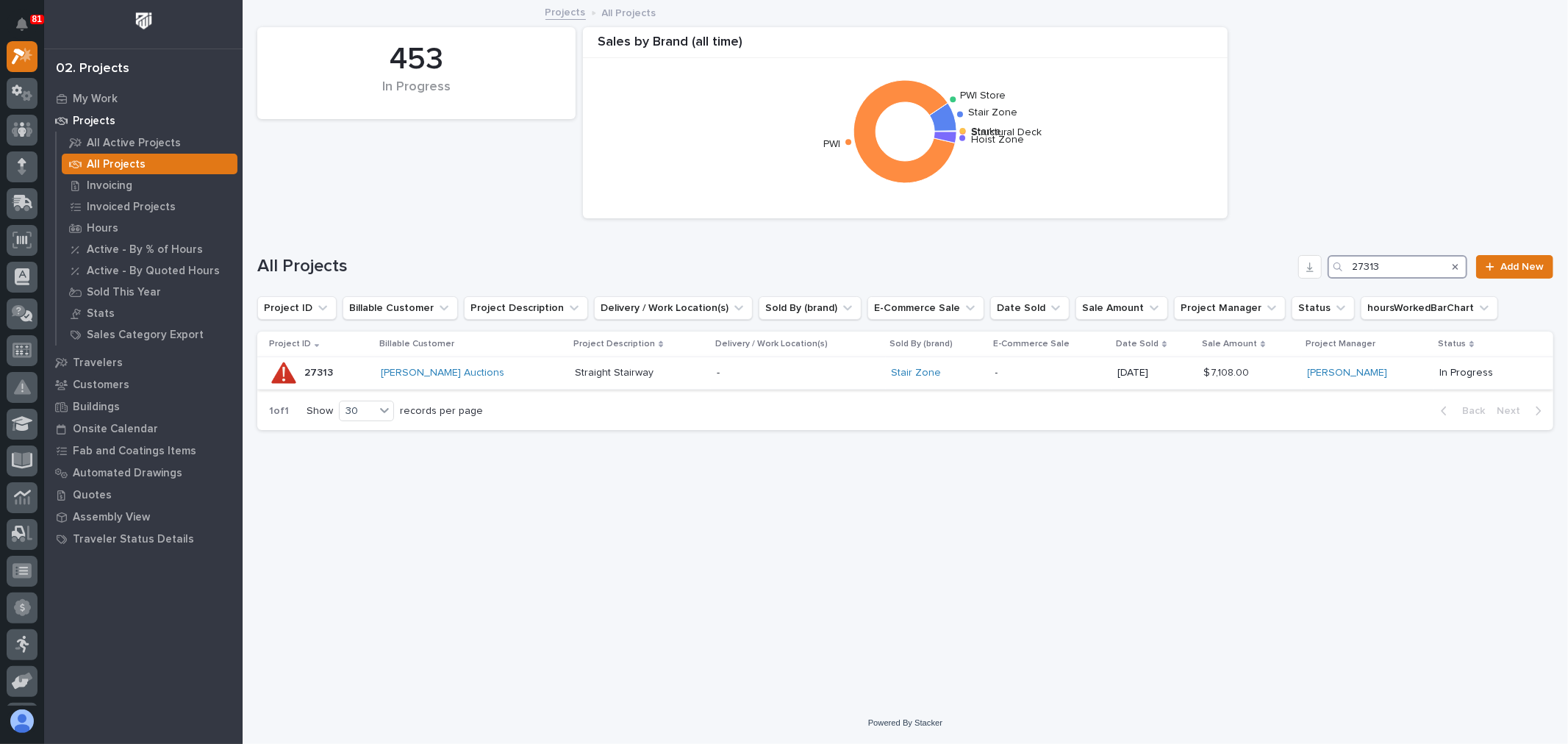
type input "27313"
click at [1001, 378] on p "-" at bounding box center [1050, 373] width 111 height 13
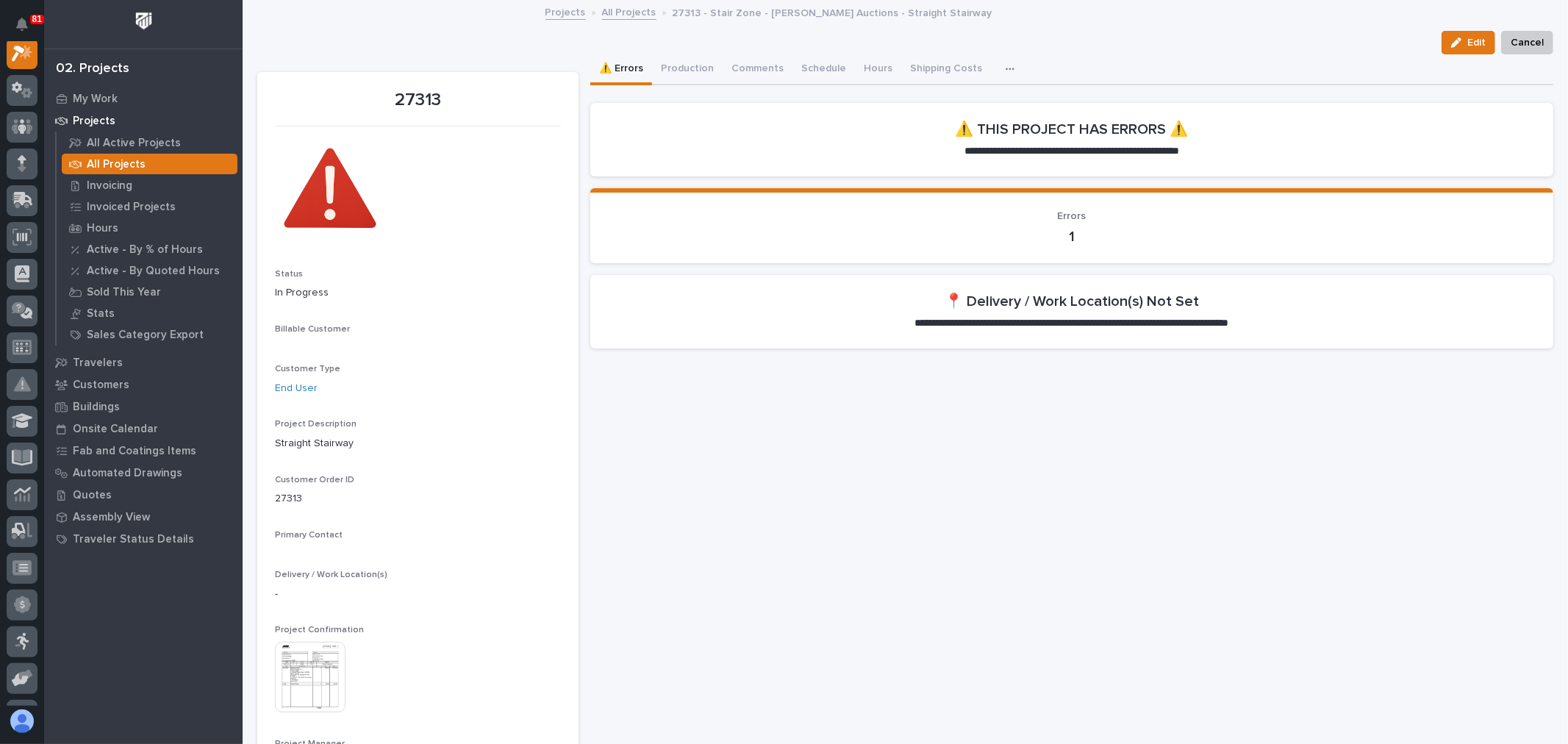
scroll to position [37, 0]
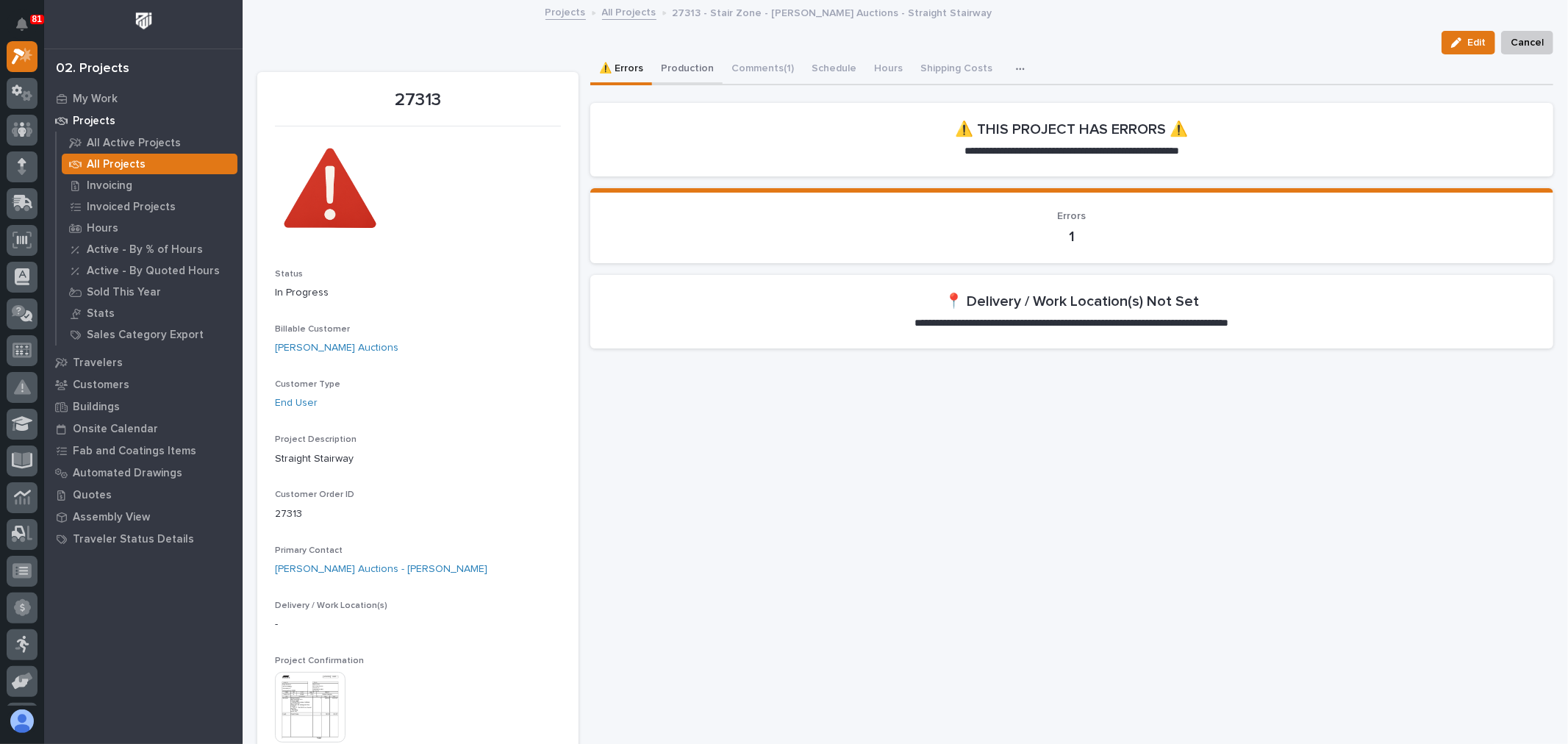
click at [701, 67] on button "Production" at bounding box center [687, 70] width 70 height 31
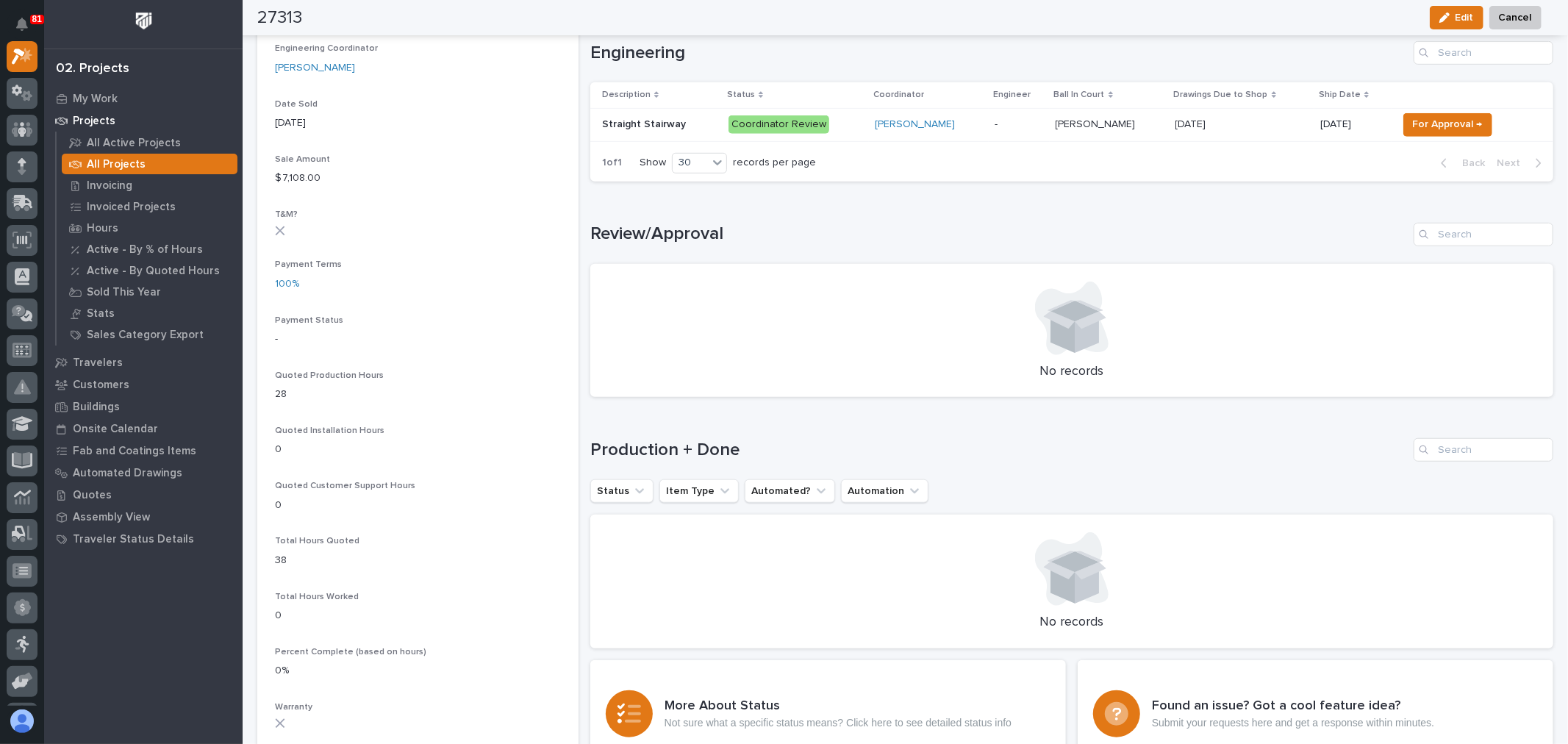
scroll to position [735, 0]
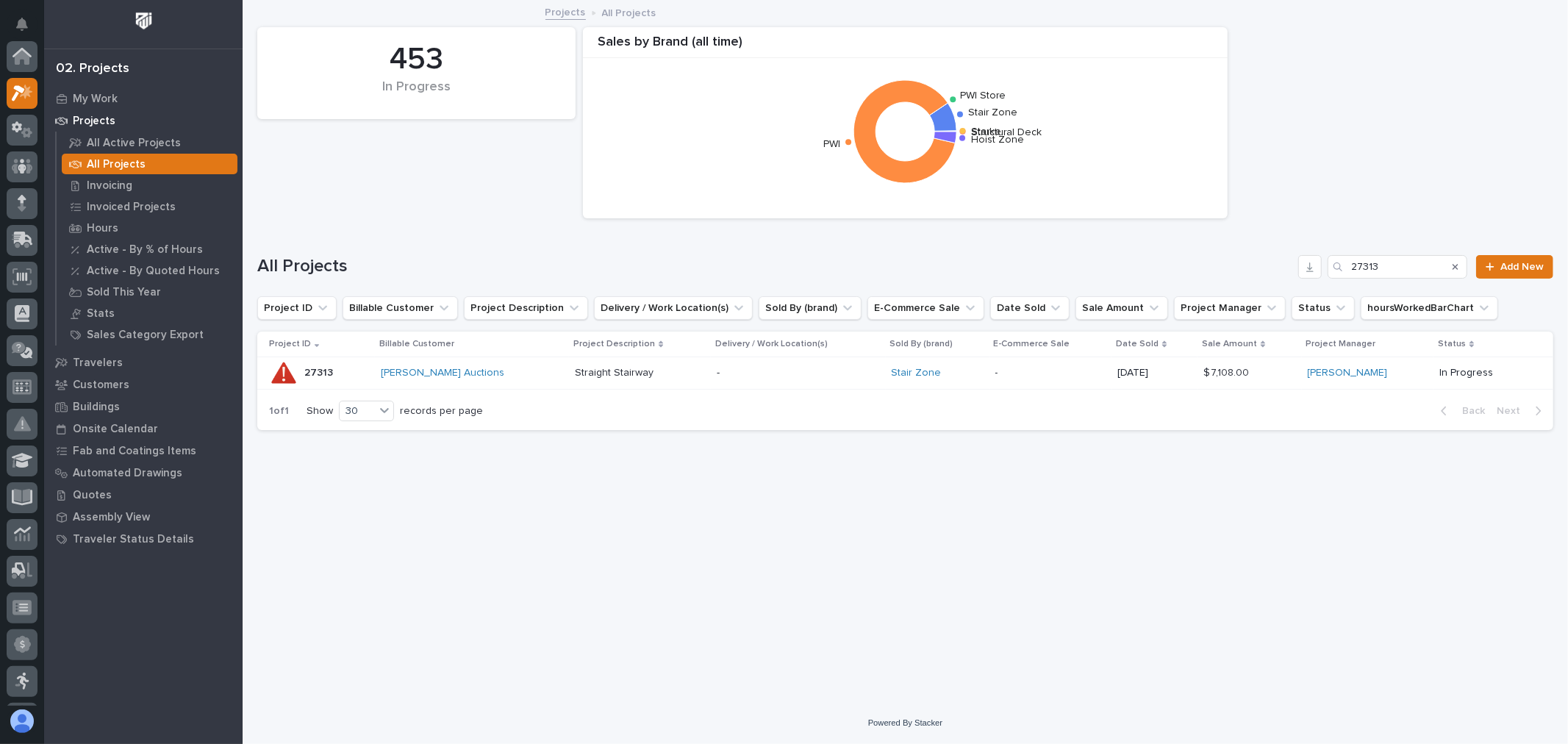
scroll to position [40, 0]
click at [1393, 271] on input "27313" at bounding box center [1397, 267] width 139 height 23
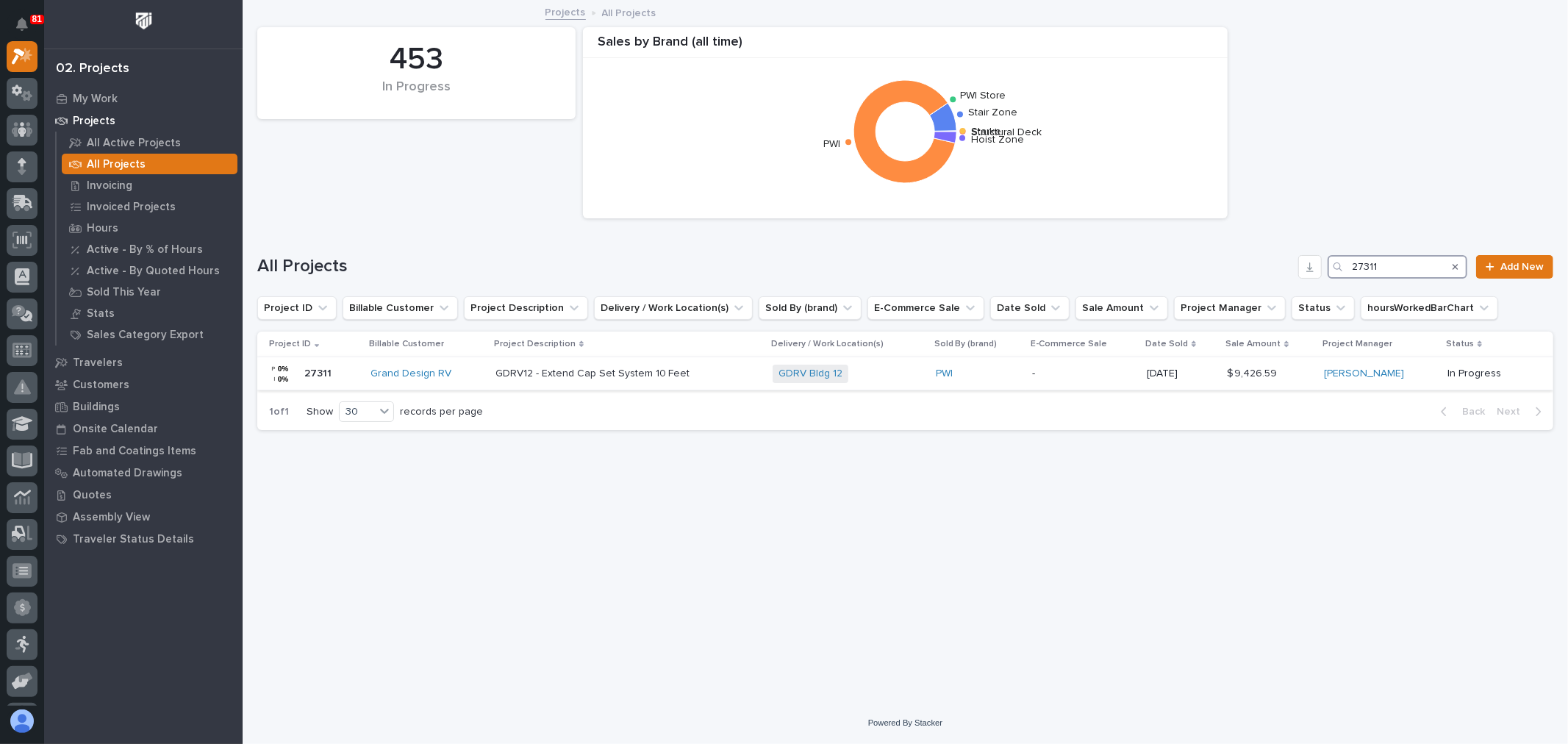
type input "27311"
click at [1007, 372] on div "PWI" at bounding box center [978, 374] width 85 height 13
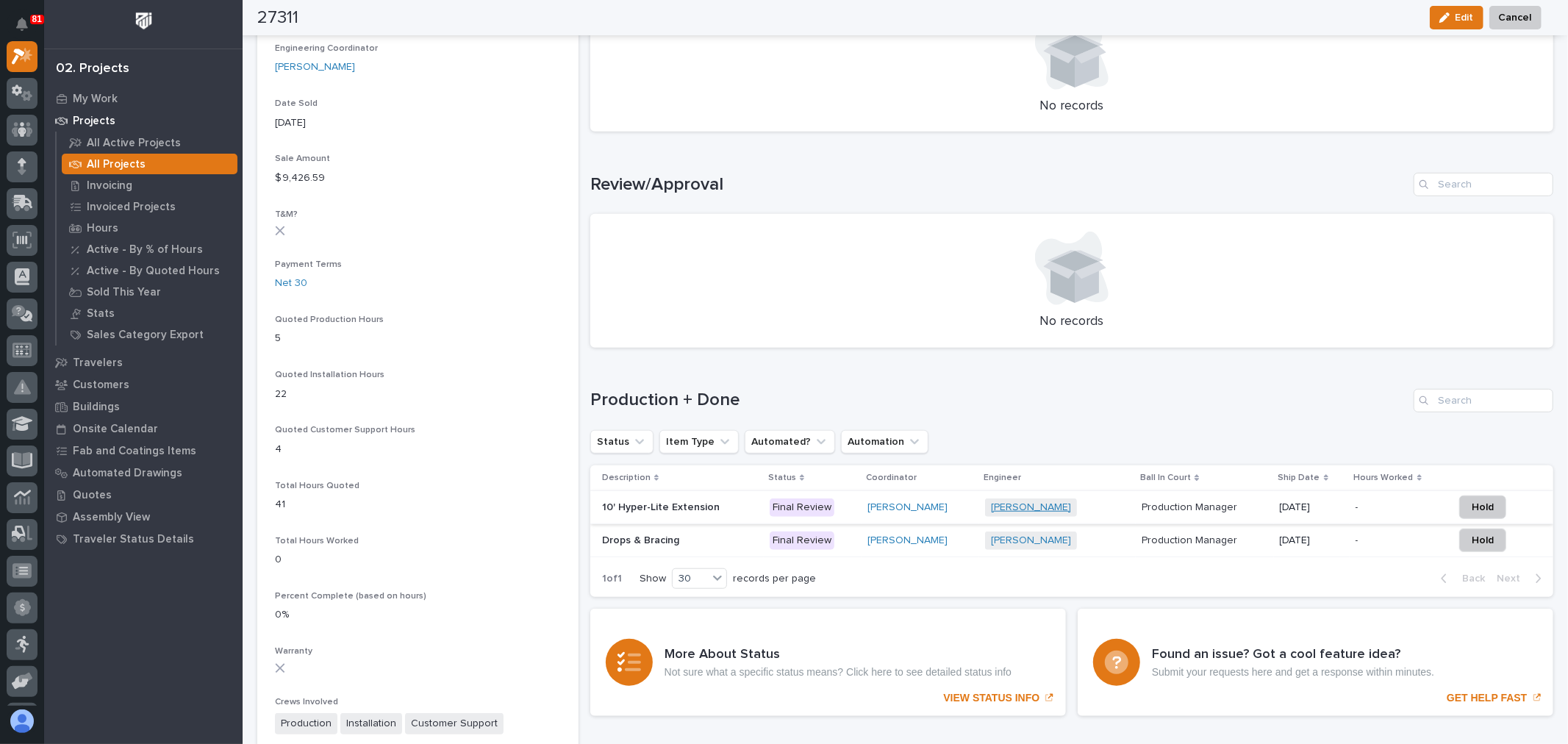
scroll to position [817, 0]
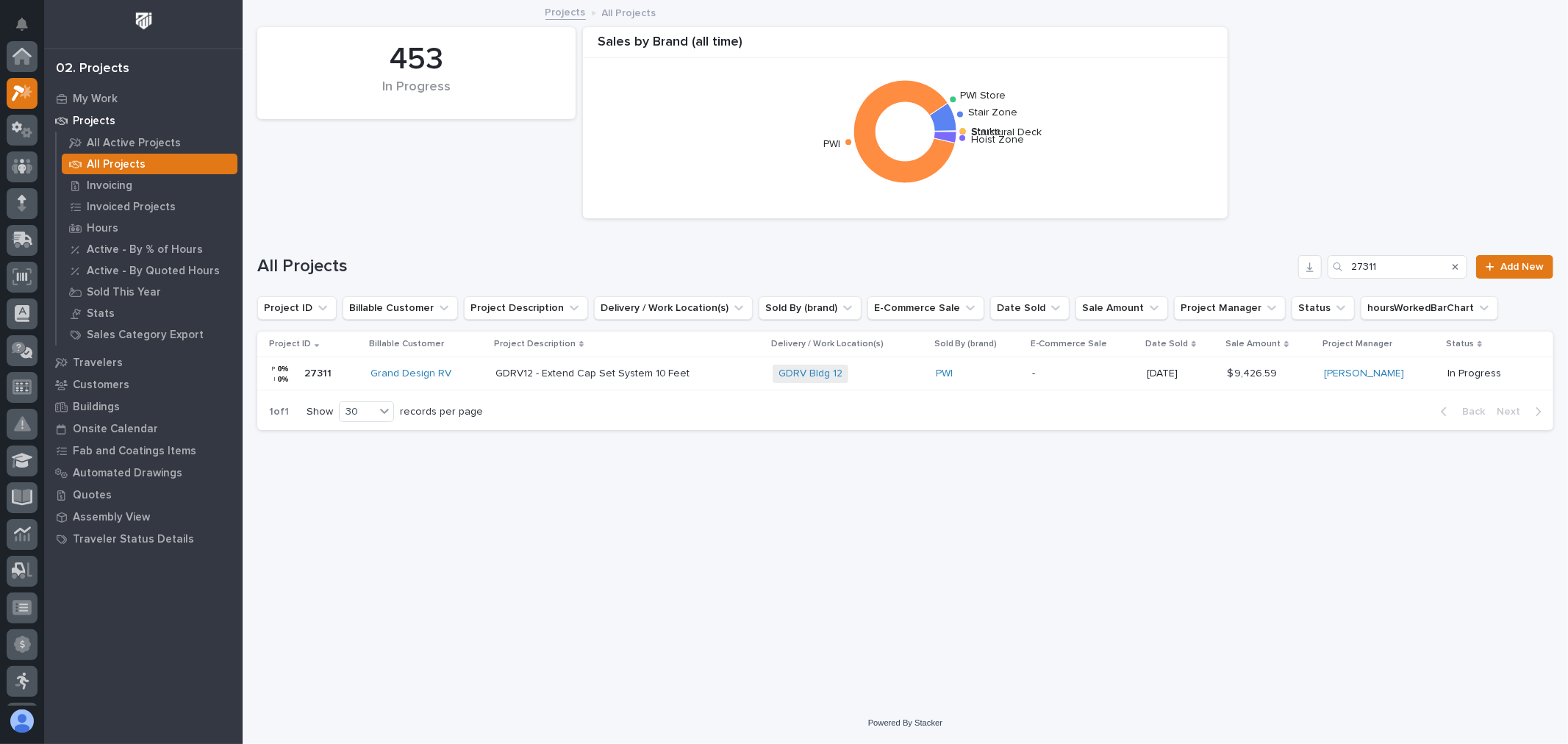
scroll to position [40, 0]
click at [1428, 261] on input "27311" at bounding box center [1397, 267] width 139 height 23
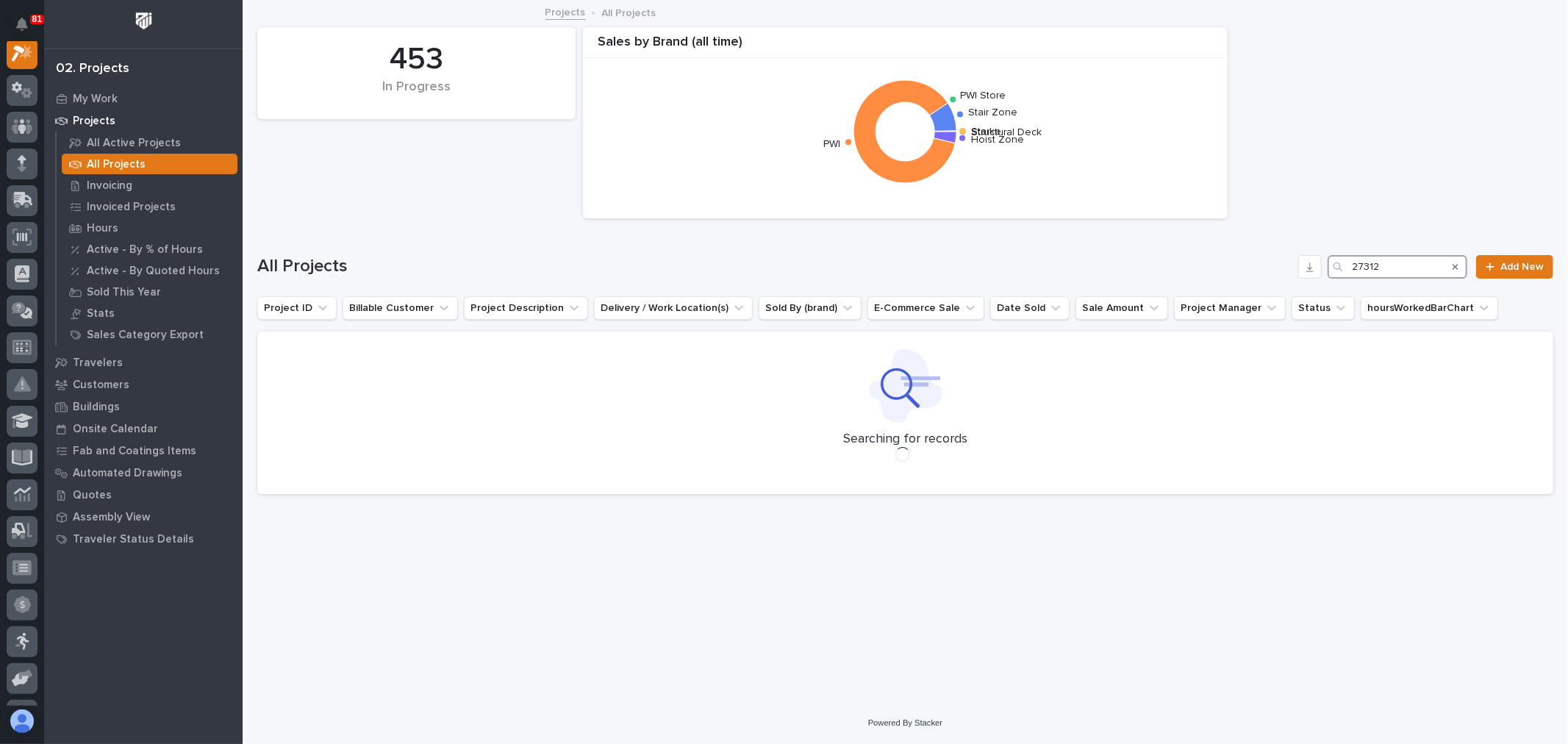
scroll to position [37, 0]
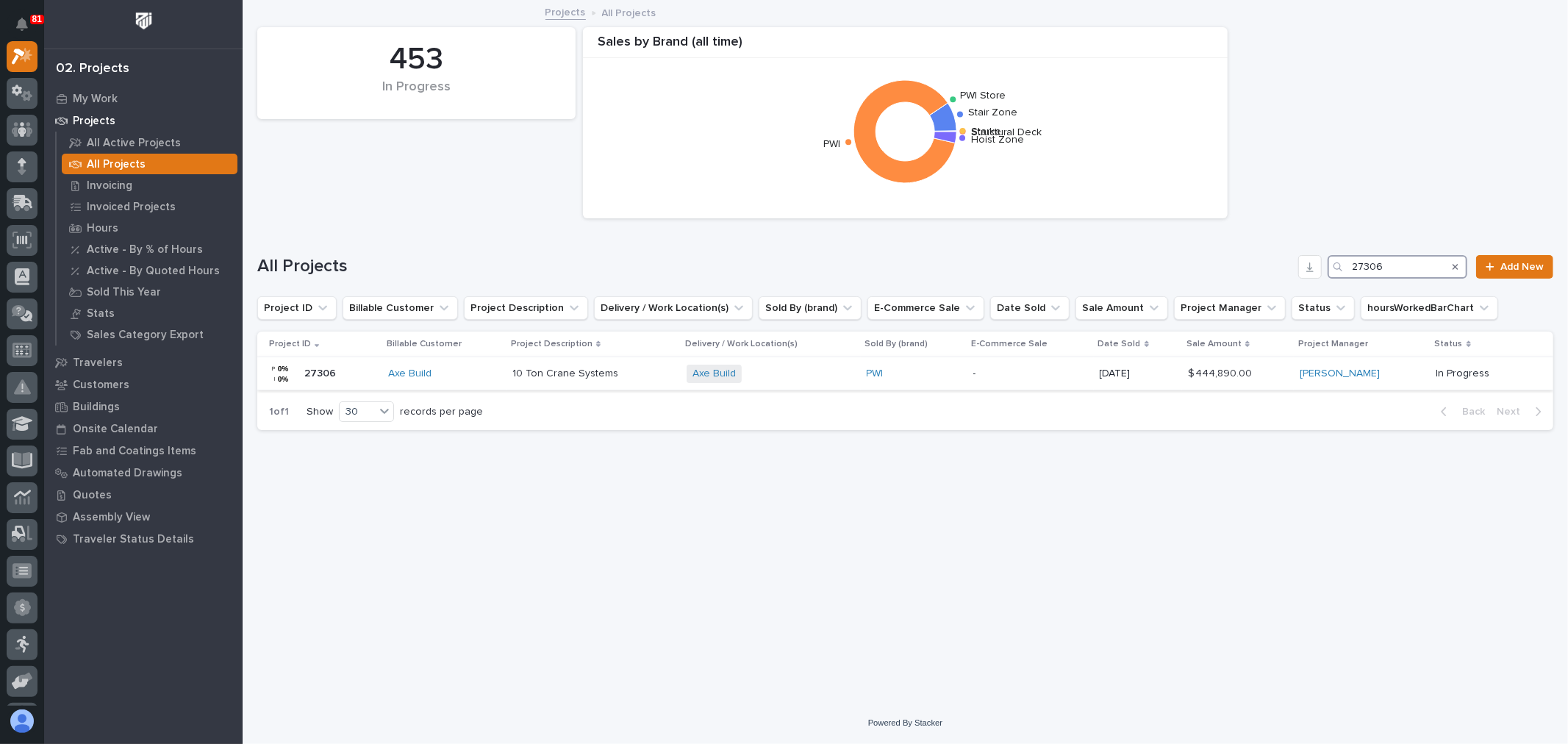
type input "27306"
click at [954, 378] on td "PWI" at bounding box center [914, 374] width 107 height 33
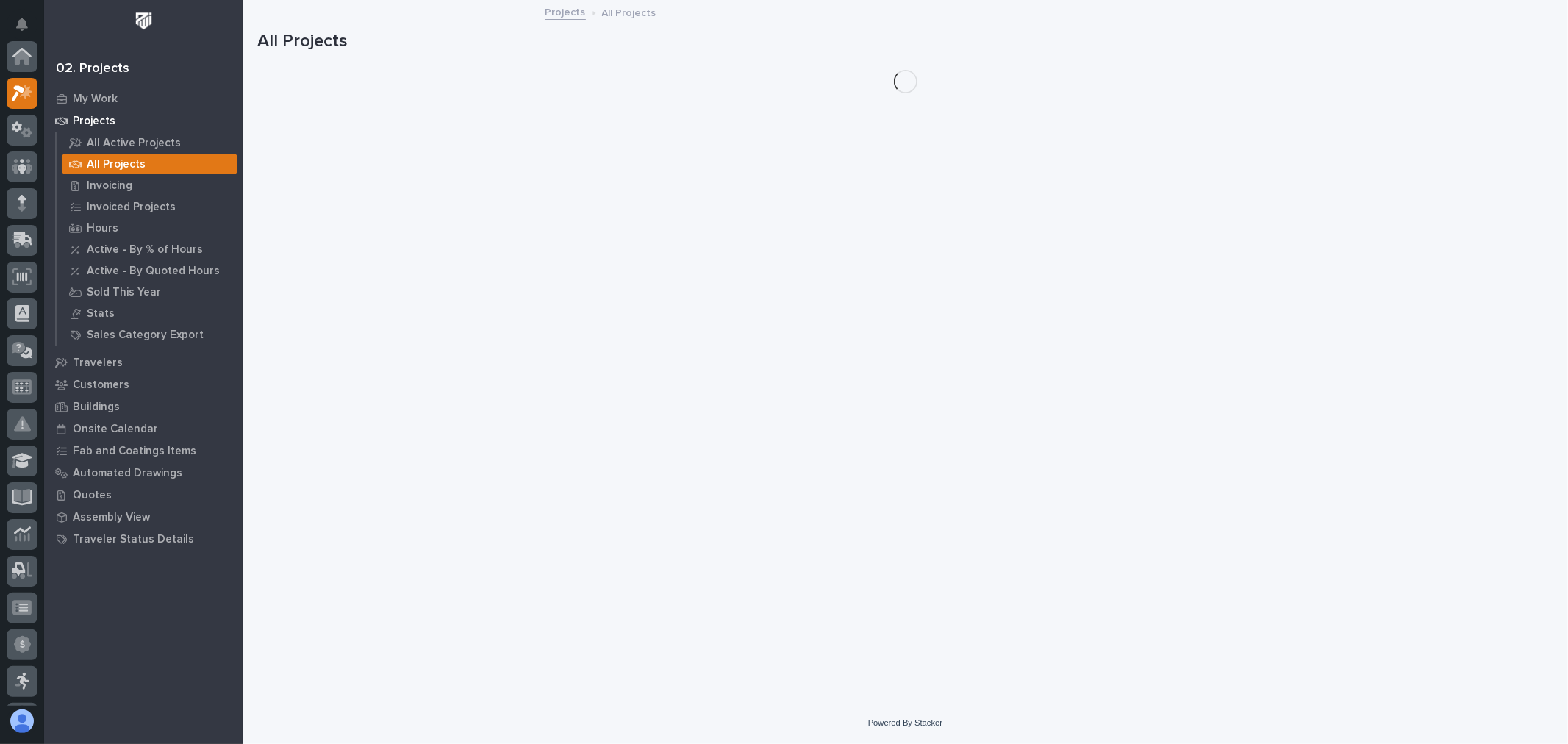
scroll to position [40, 0]
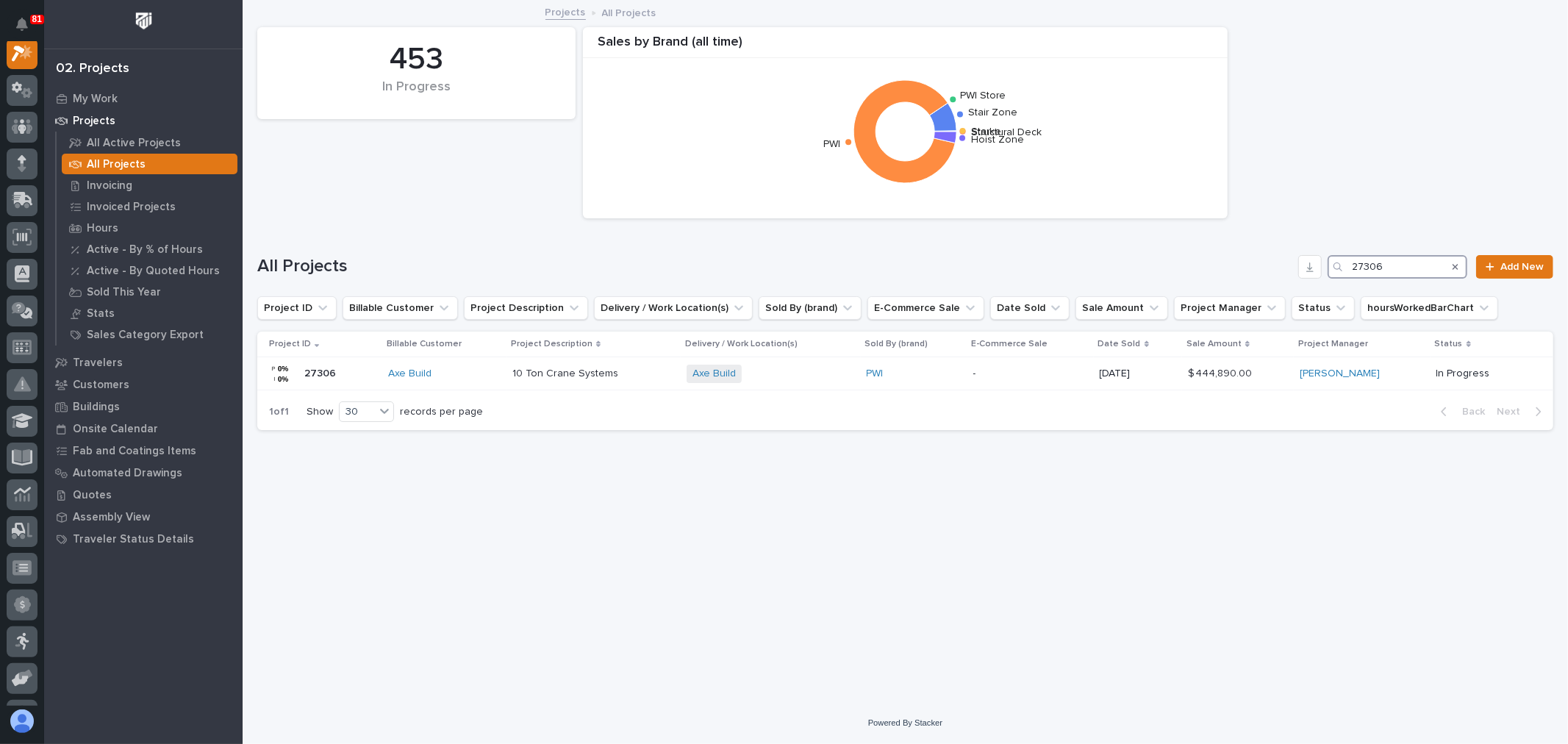
click at [1398, 257] on input "27306" at bounding box center [1397, 267] width 139 height 23
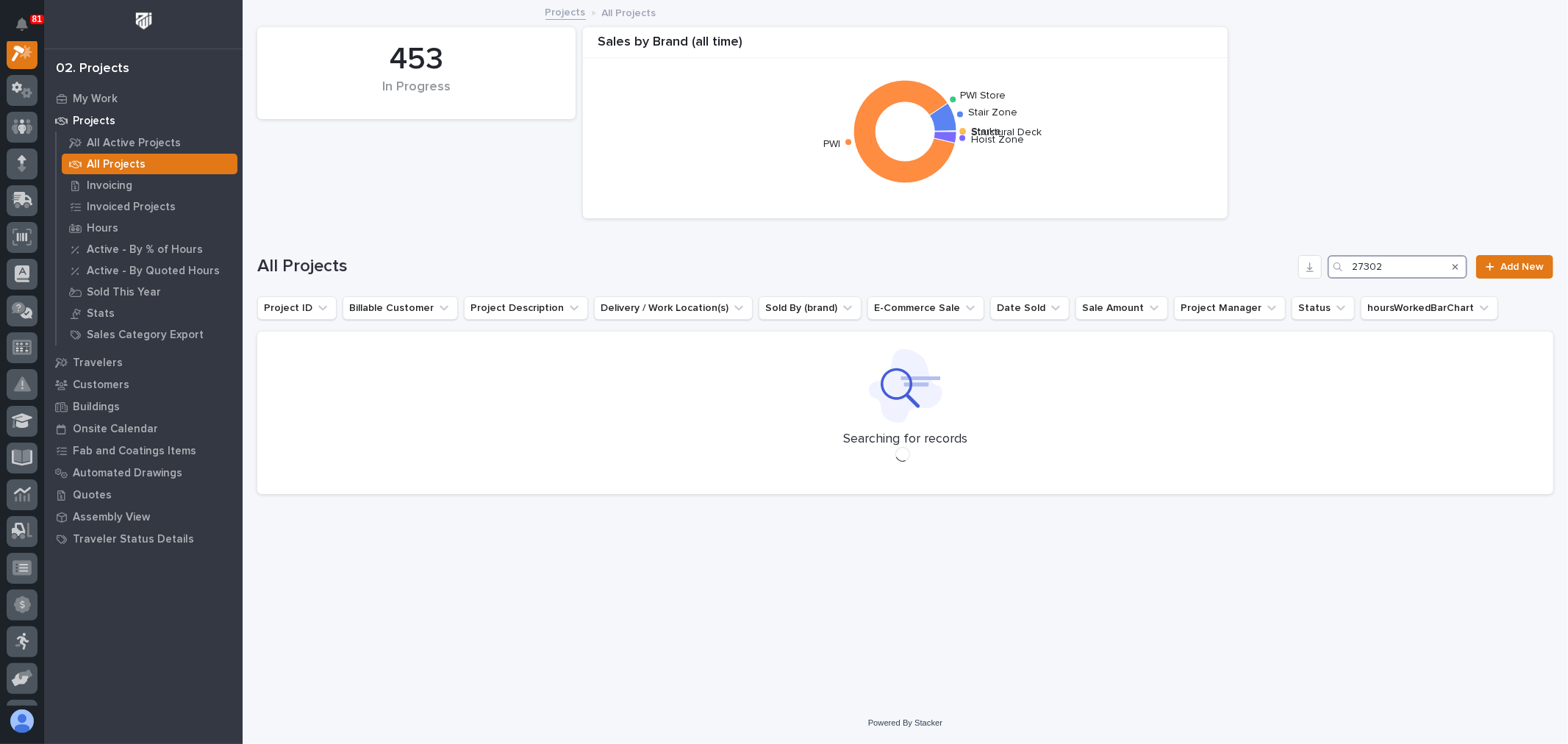
scroll to position [37, 0]
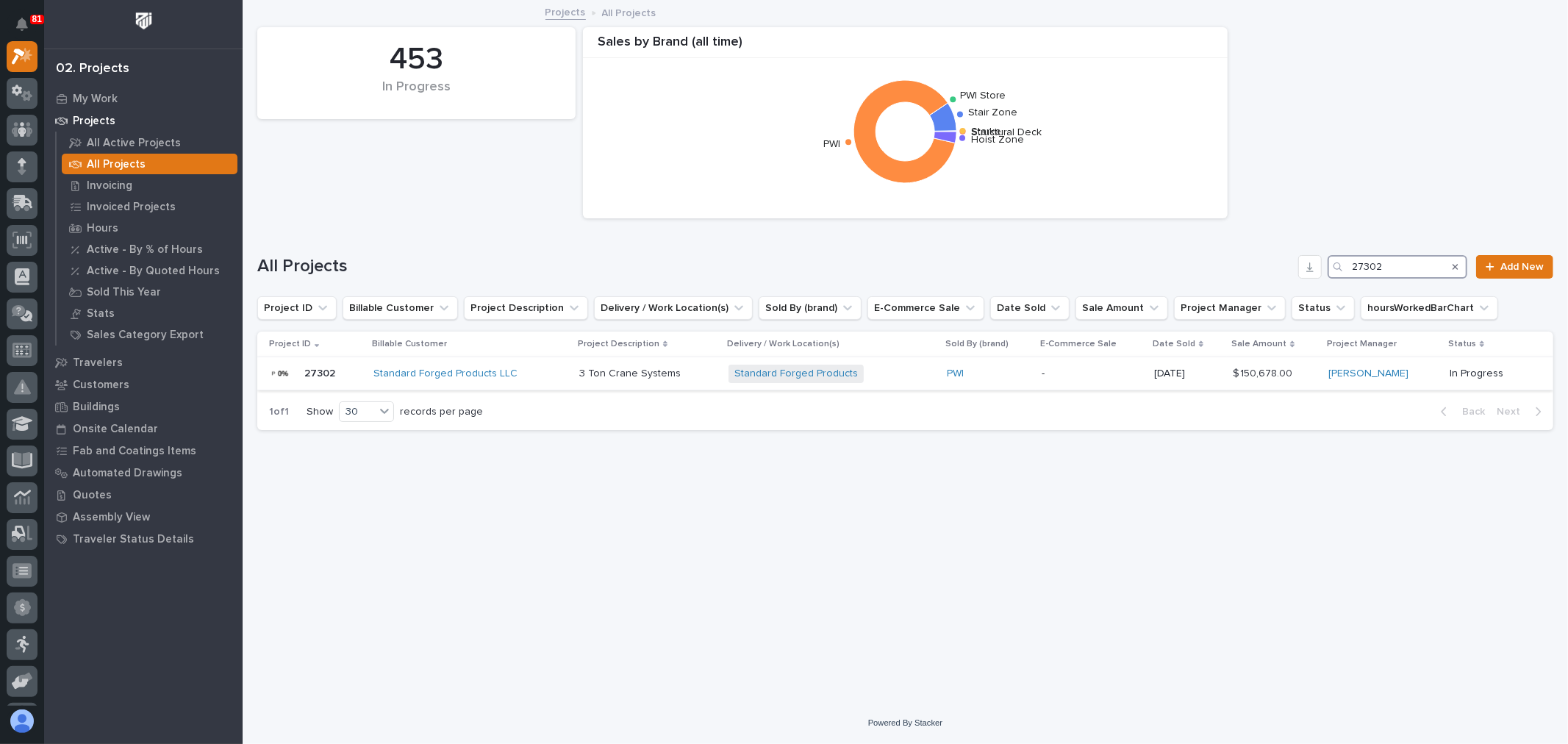
type input "27302"
click at [1006, 368] on div "PWI" at bounding box center [988, 374] width 83 height 13
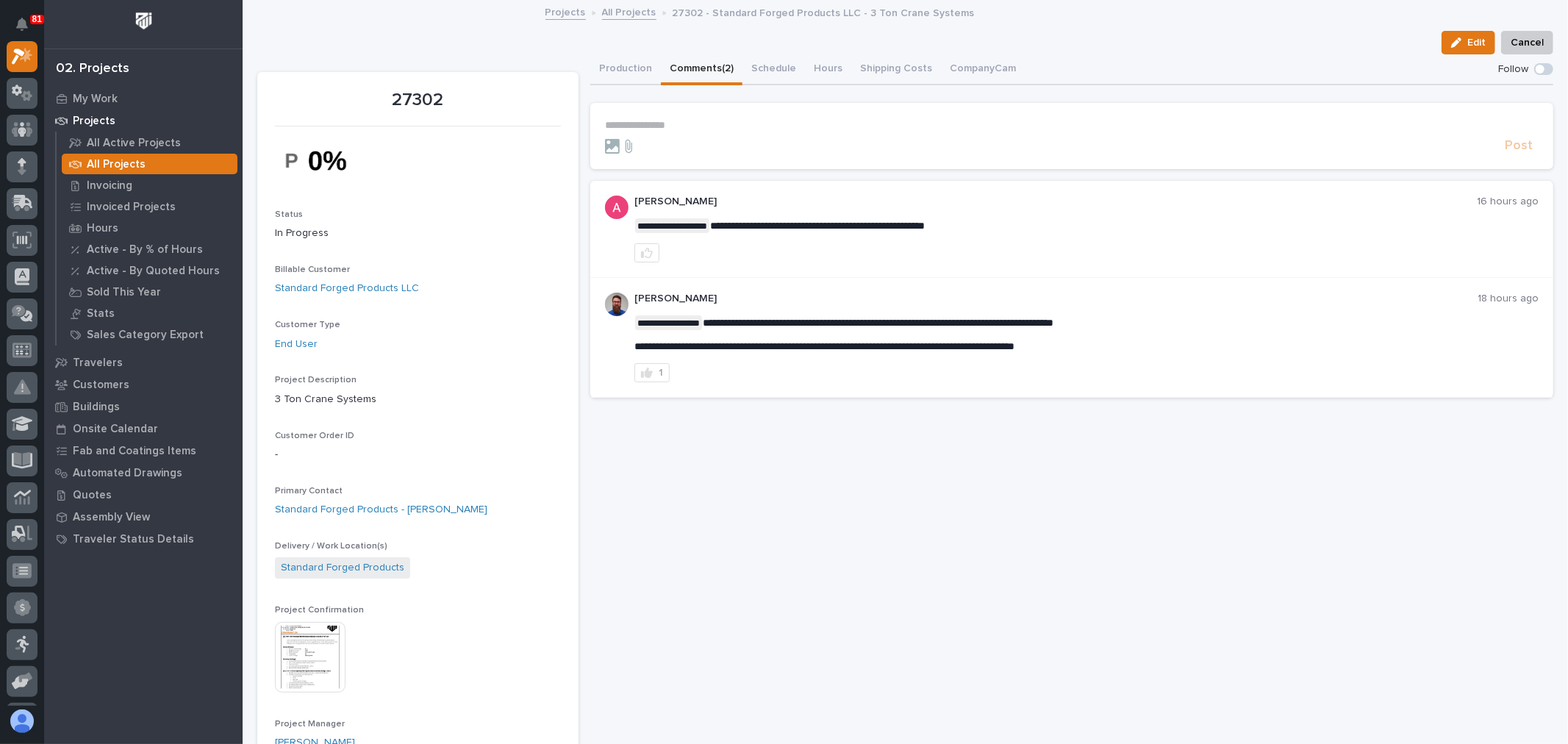
click at [704, 68] on button "Comments (2)" at bounding box center [701, 70] width 82 height 31
click at [643, 120] on p "**********" at bounding box center [1072, 126] width 934 height 13
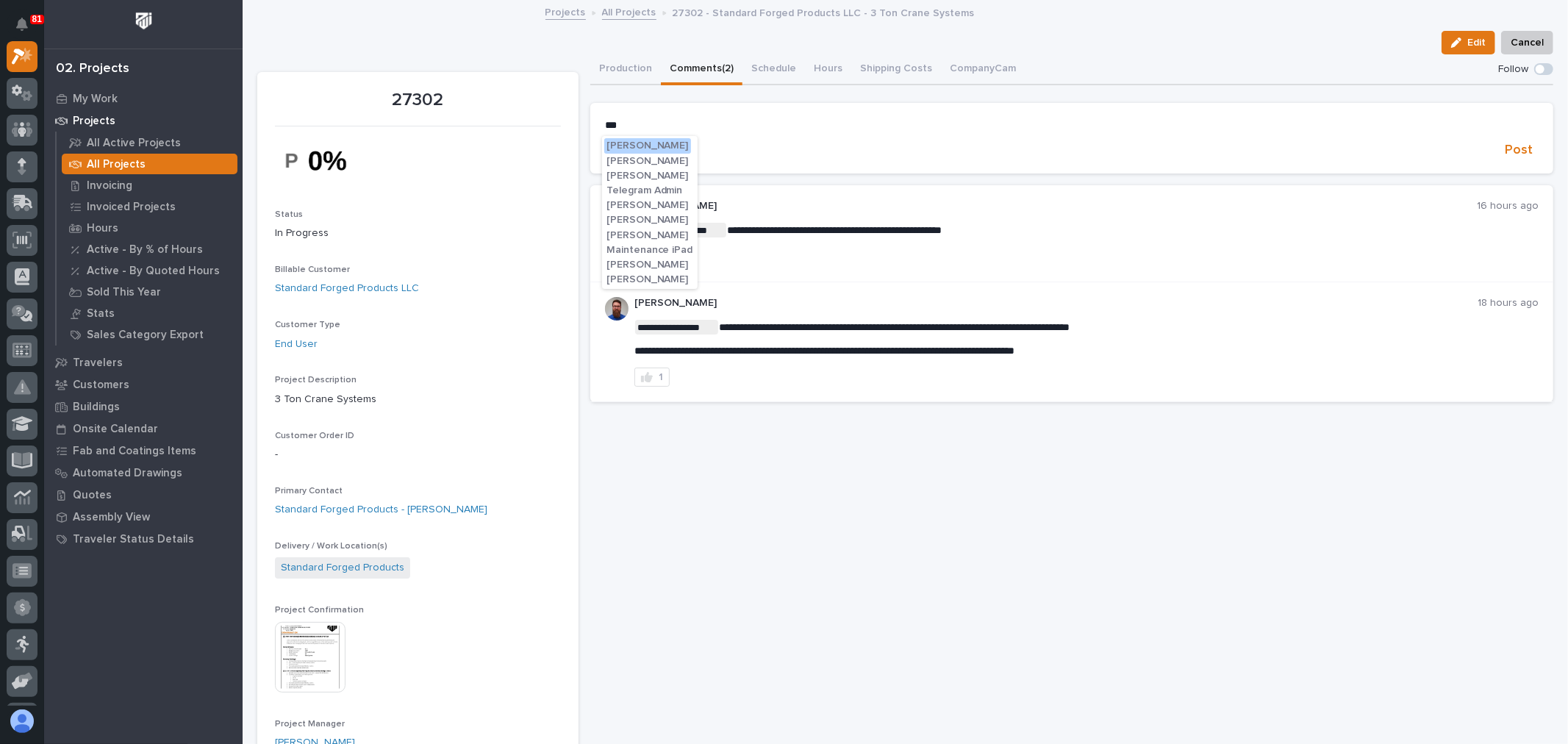
click at [635, 142] on span "Adam Yutzy" at bounding box center [647, 145] width 83 height 10
click at [712, 130] on p "**********" at bounding box center [1072, 126] width 934 height 15
click at [719, 147] on span "Ashton Bontrager" at bounding box center [708, 147] width 83 height 10
click at [772, 126] on p "**********" at bounding box center [1072, 126] width 934 height 15
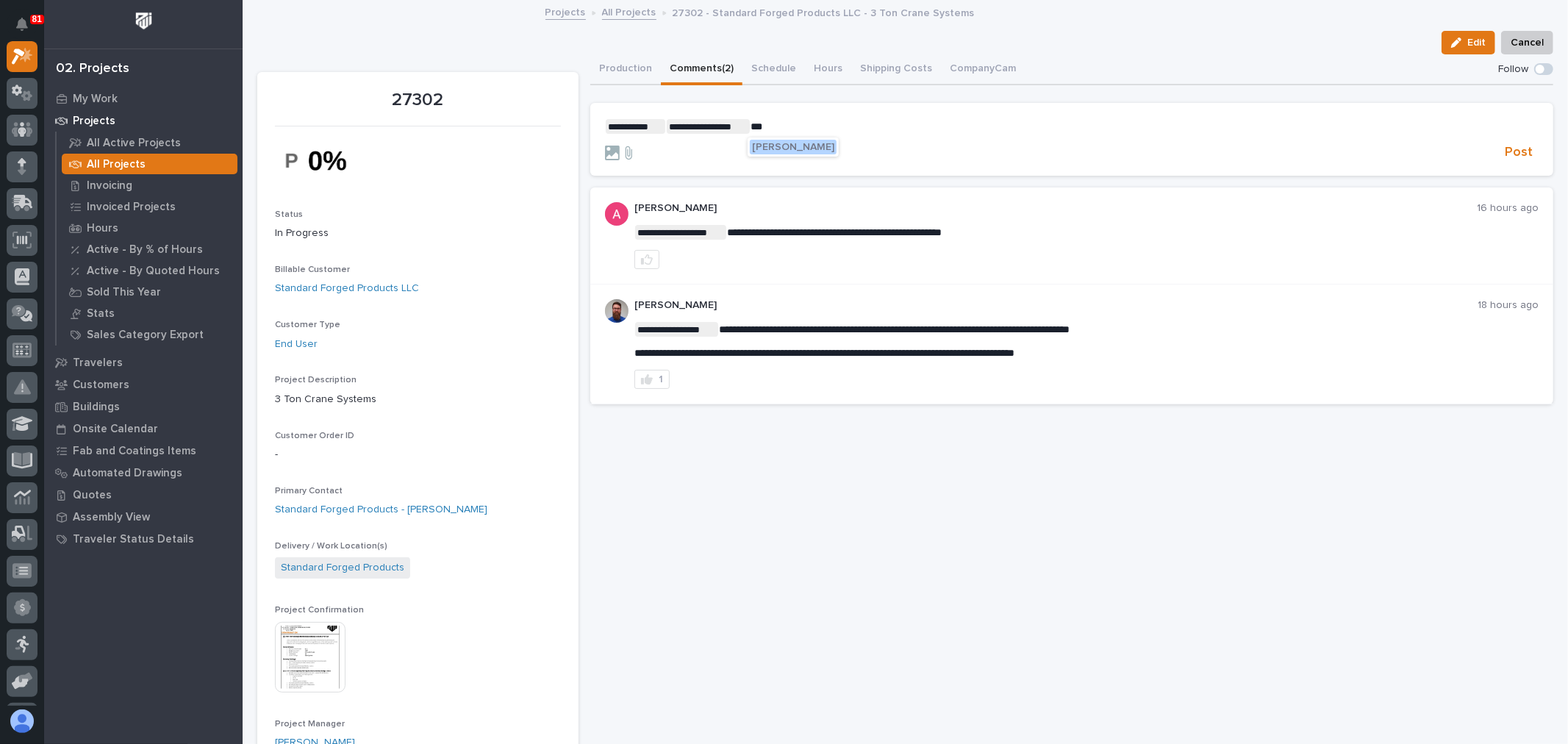
click at [780, 142] on span "Wynne Hochstetler" at bounding box center [793, 147] width 83 height 10
click at [885, 129] on p "**********" at bounding box center [1072, 126] width 934 height 15
click at [1509, 150] on span "Post" at bounding box center [1518, 153] width 28 height 17
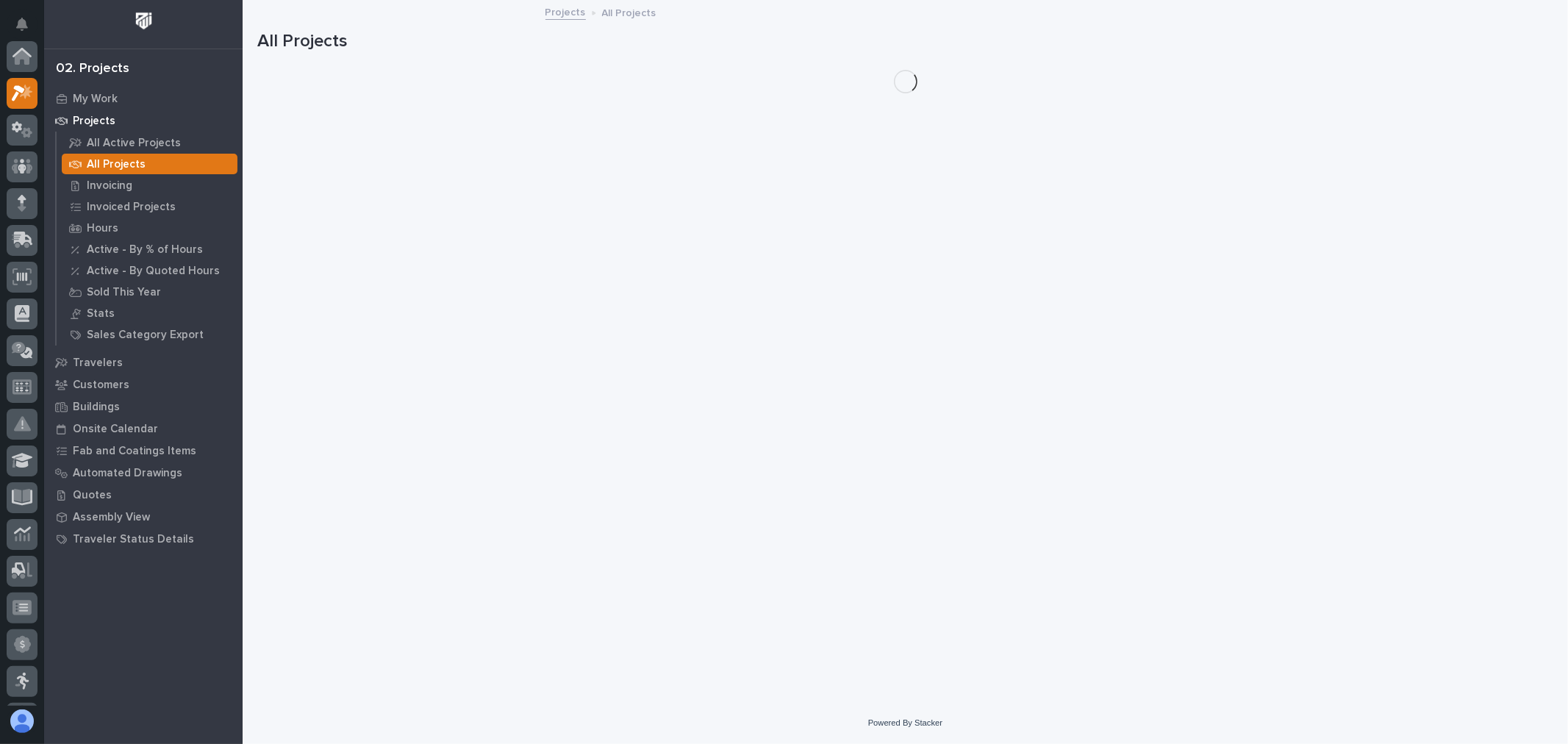
scroll to position [40, 0]
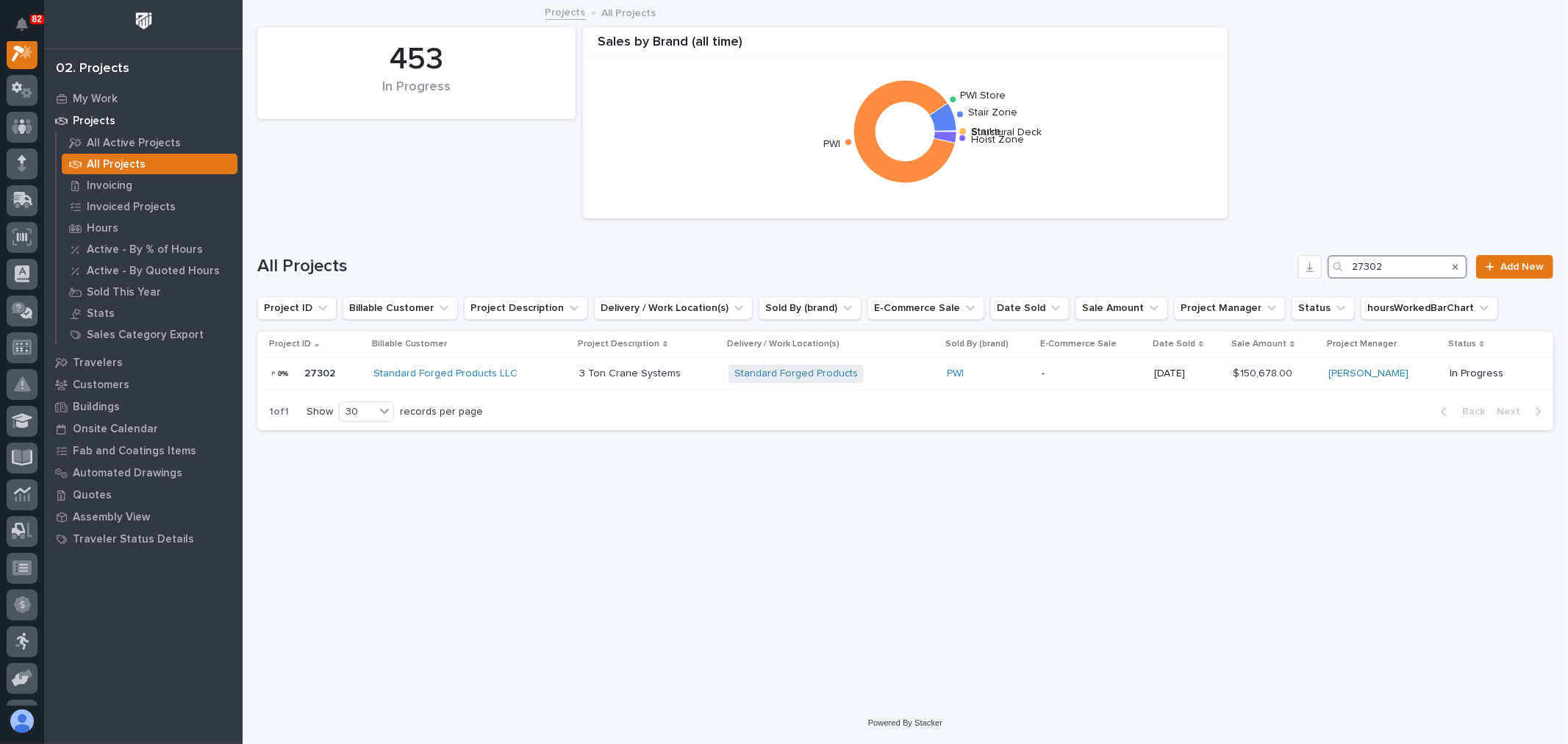
click at [1406, 267] on input "27302" at bounding box center [1397, 267] width 139 height 23
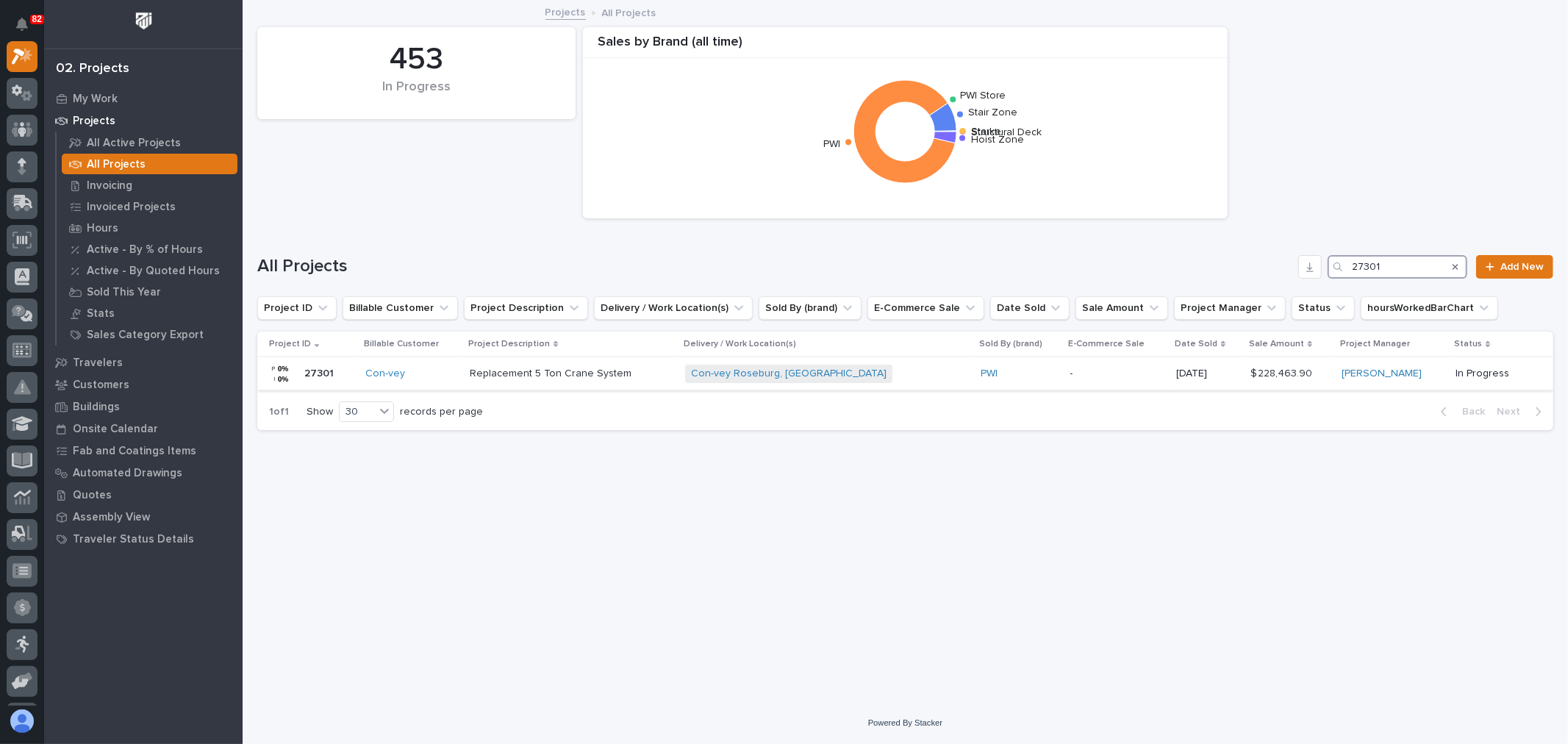
type input "27301"
click at [995, 370] on div "PWI" at bounding box center [1020, 374] width 78 height 13
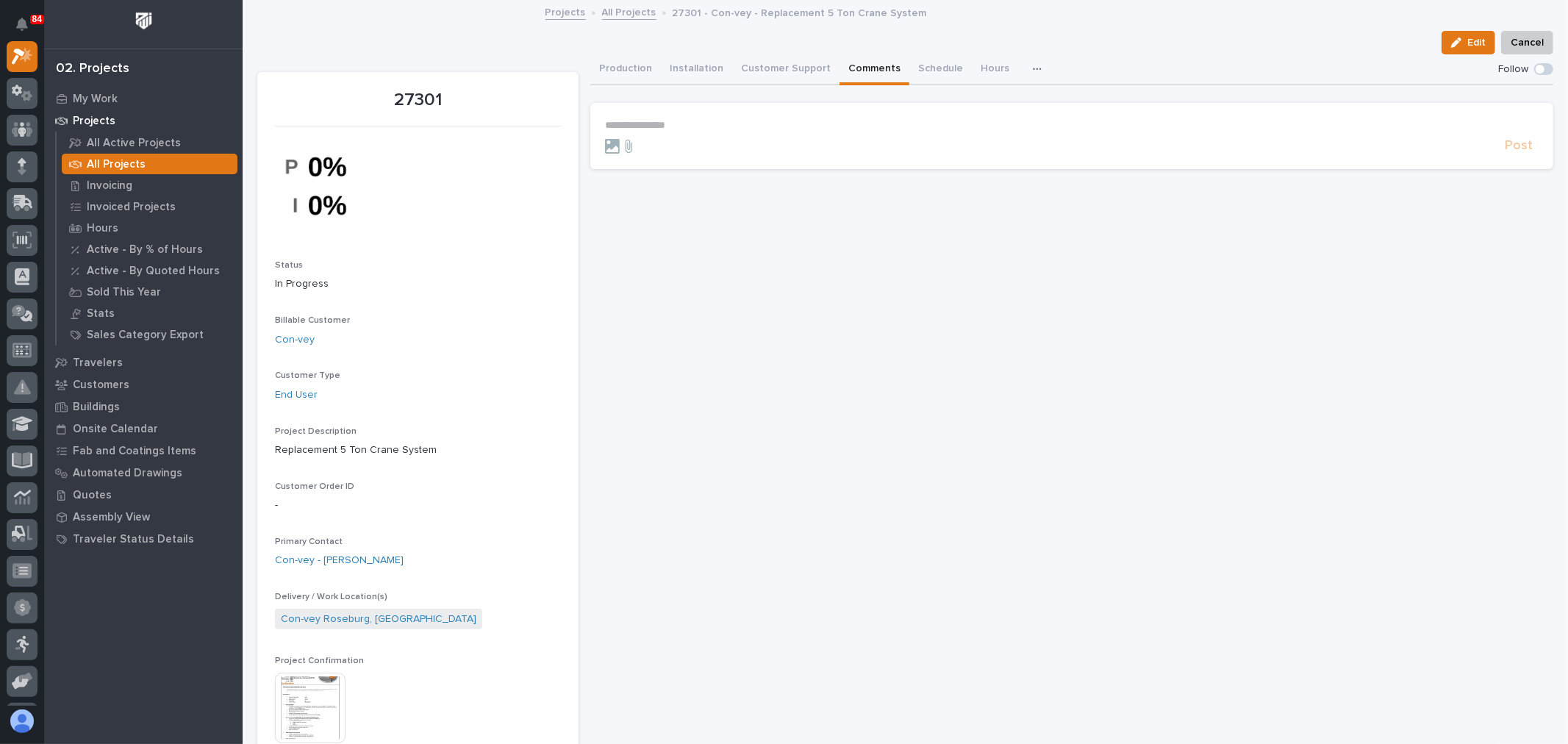
click at [856, 62] on button "Comments" at bounding box center [874, 70] width 70 height 31
click at [698, 125] on p "**********" at bounding box center [1072, 126] width 934 height 13
click at [677, 144] on span "Riley Youngman" at bounding box center [647, 145] width 83 height 10
click at [629, 64] on button "Production" at bounding box center [626, 70] width 70 height 31
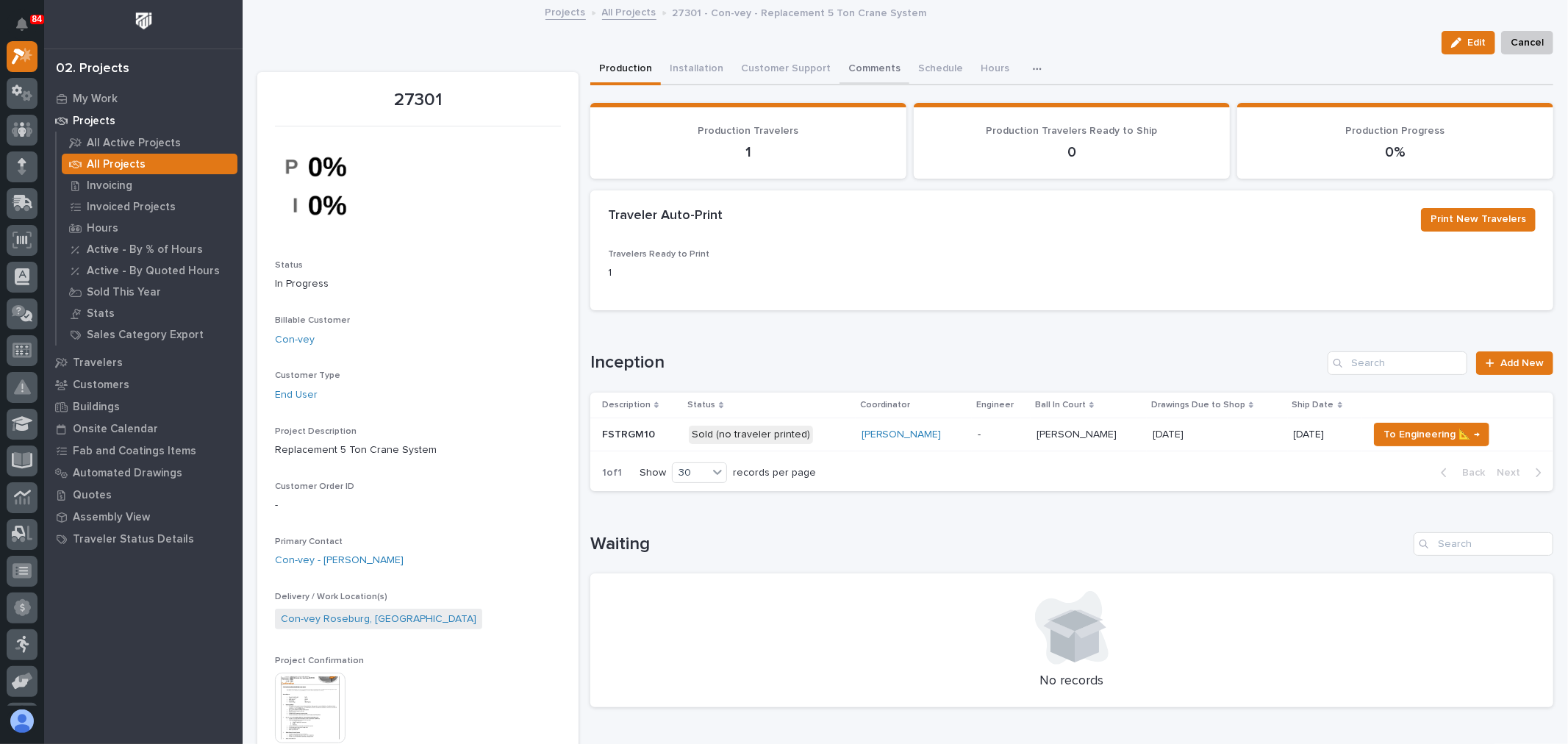
click at [844, 65] on button "Comments" at bounding box center [874, 70] width 70 height 31
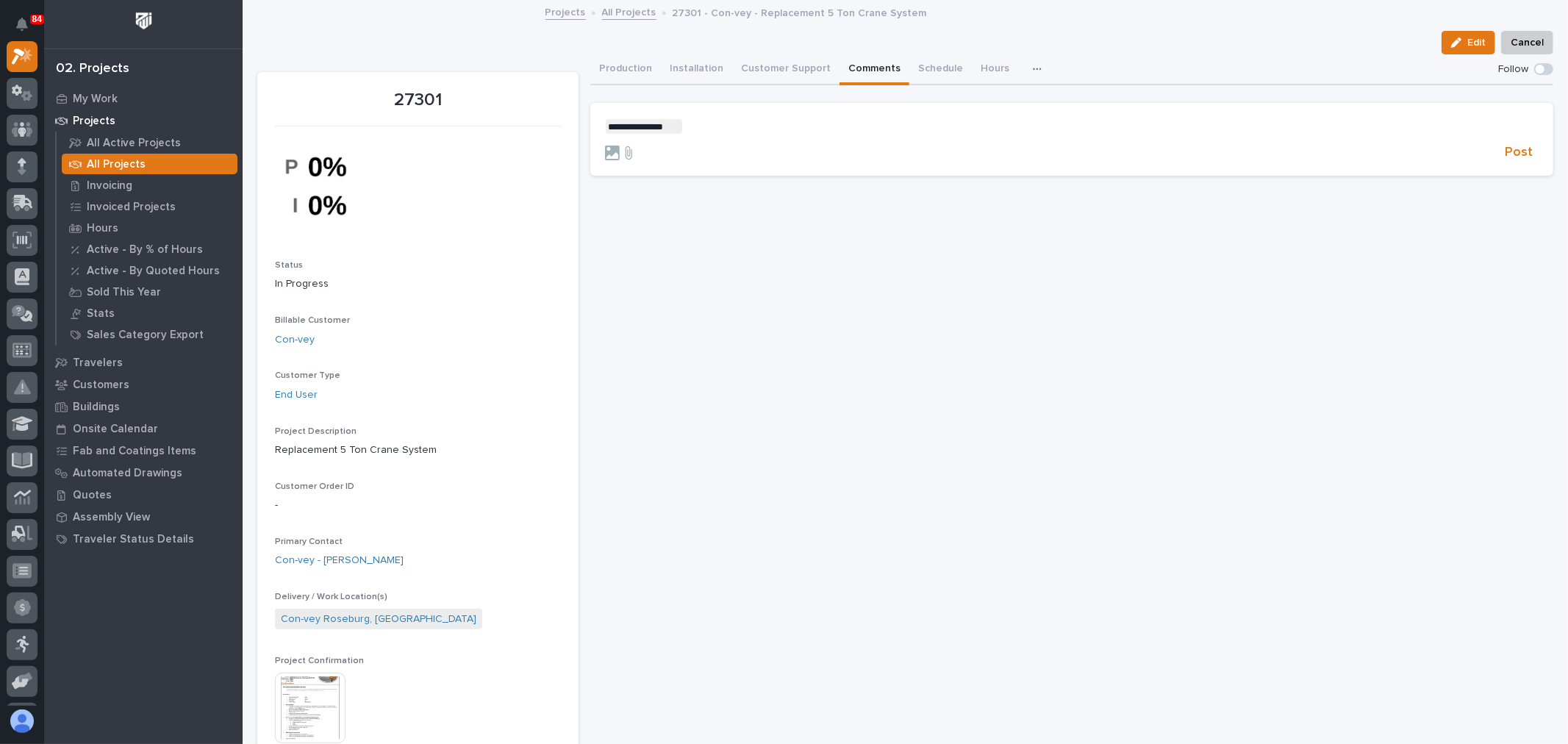
click at [773, 120] on p "**********" at bounding box center [1072, 126] width 934 height 15
click at [753, 151] on button "Spenser Yoder" at bounding box center [726, 146] width 87 height 15
click at [789, 121] on p "**********" at bounding box center [1072, 126] width 934 height 15
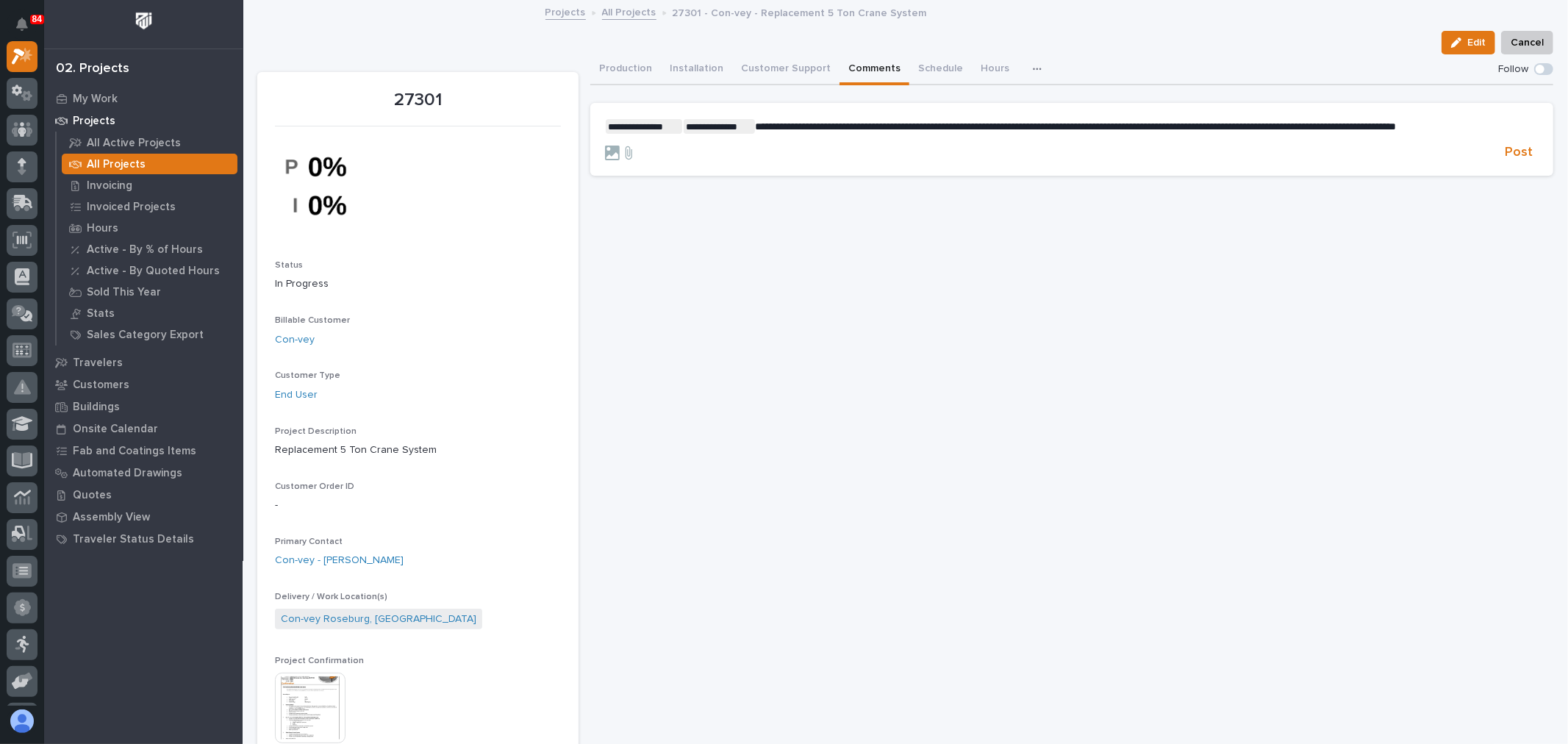
click at [692, 134] on p "**********" at bounding box center [1072, 126] width 934 height 15
click at [985, 121] on span "**********" at bounding box center [1069, 132] width 927 height 23
click at [921, 122] on span "**********" at bounding box center [1069, 132] width 927 height 23
click at [1099, 125] on span "**********" at bounding box center [1069, 132] width 927 height 23
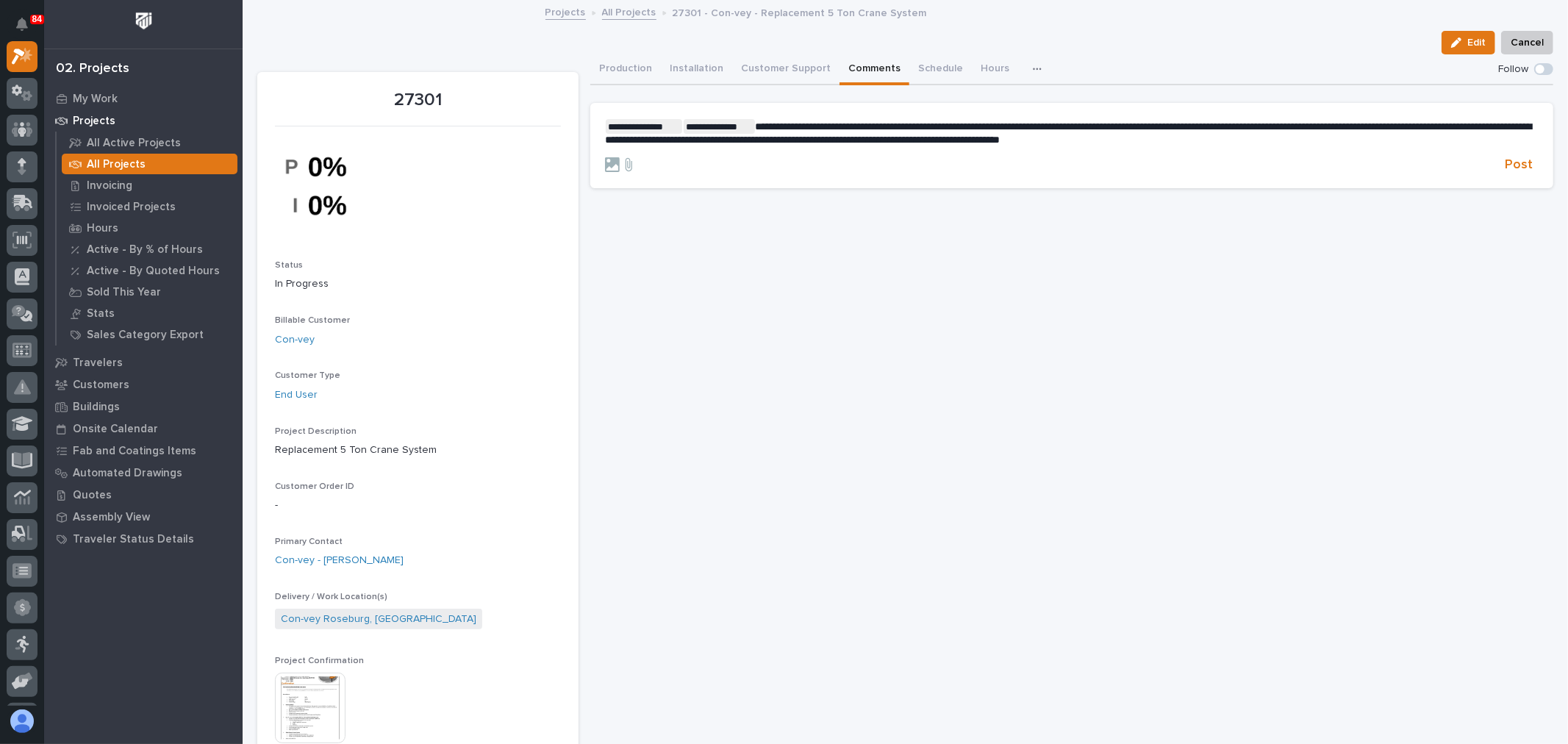
click at [1167, 123] on span "**********" at bounding box center [1069, 132] width 927 height 23
click at [1154, 126] on span "**********" at bounding box center [1069, 132] width 927 height 23
click at [1226, 125] on span "**********" at bounding box center [1069, 132] width 927 height 23
click at [1319, 136] on p "**********" at bounding box center [1072, 133] width 934 height 28
click at [752, 120] on p "**********" at bounding box center [1072, 133] width 934 height 28
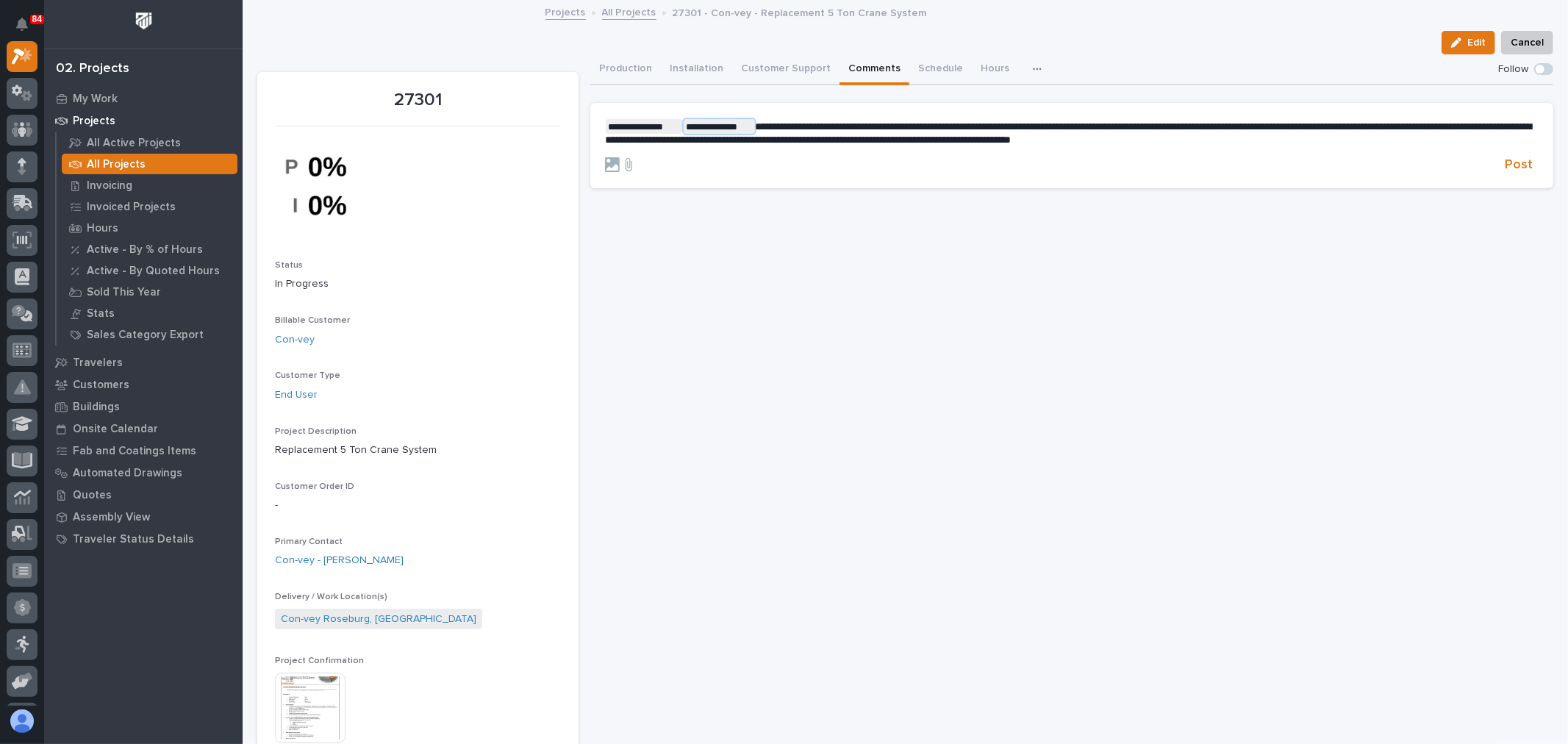
click at [755, 126] on span "**********" at bounding box center [1069, 132] width 927 height 23
click at [788, 122] on span "**********" at bounding box center [1069, 132] width 927 height 23
click at [790, 151] on span "Adam Yutzy" at bounding box center [800, 147] width 83 height 10
click at [818, 121] on span "**********" at bounding box center [1067, 132] width 924 height 23
click at [841, 144] on span "Jeremy Whetstone" at bounding box center [865, 147] width 83 height 10
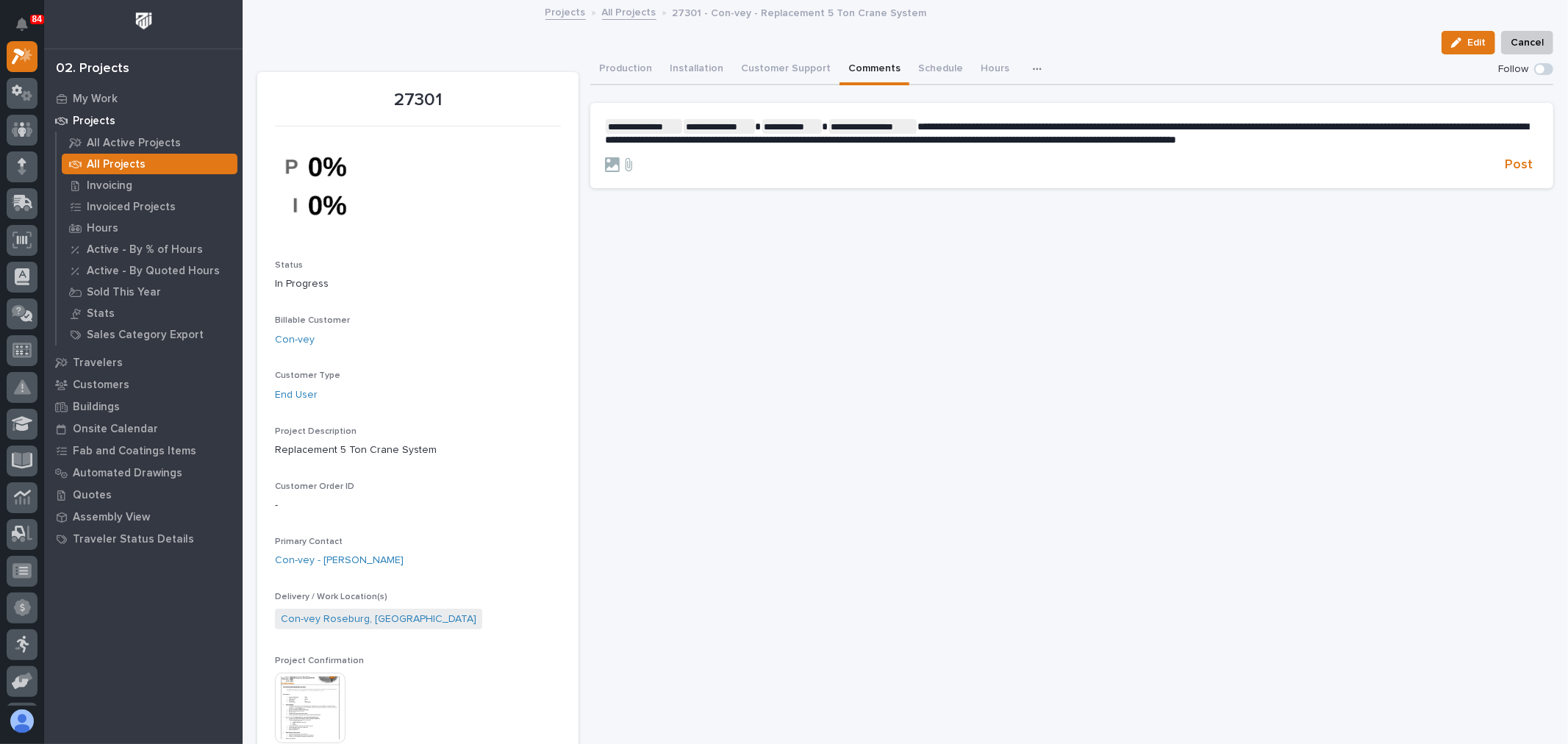
click at [908, 124] on span "**********" at bounding box center [1067, 132] width 923 height 23
click at [946, 148] on span "Ken Overmyer" at bounding box center [953, 147] width 83 height 10
click at [1507, 137] on p "**********" at bounding box center [1072, 133] width 934 height 28
click at [627, 148] on span "**********" at bounding box center [1065, 139] width 921 height 36
click at [1039, 138] on span "**********" at bounding box center [1065, 139] width 921 height 36
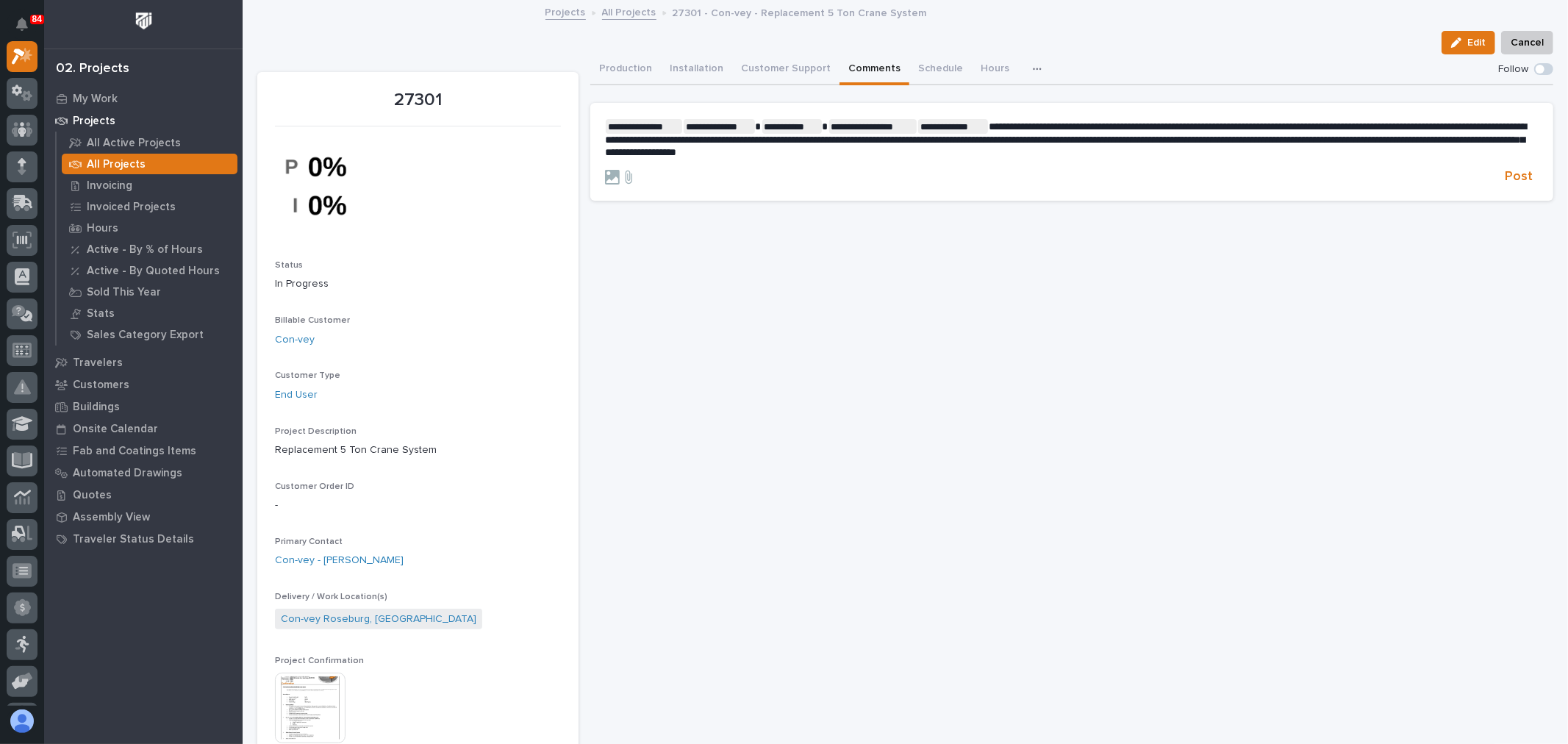
click at [1023, 151] on p "**********" at bounding box center [1072, 139] width 934 height 40
click at [1106, 150] on span "**********" at bounding box center [1065, 139] width 921 height 36
click at [1101, 148] on span "**********" at bounding box center [1065, 139] width 921 height 36
click at [1405, 148] on p "**********" at bounding box center [1072, 139] width 934 height 40
click at [995, 151] on span "**********" at bounding box center [1065, 139] width 921 height 36
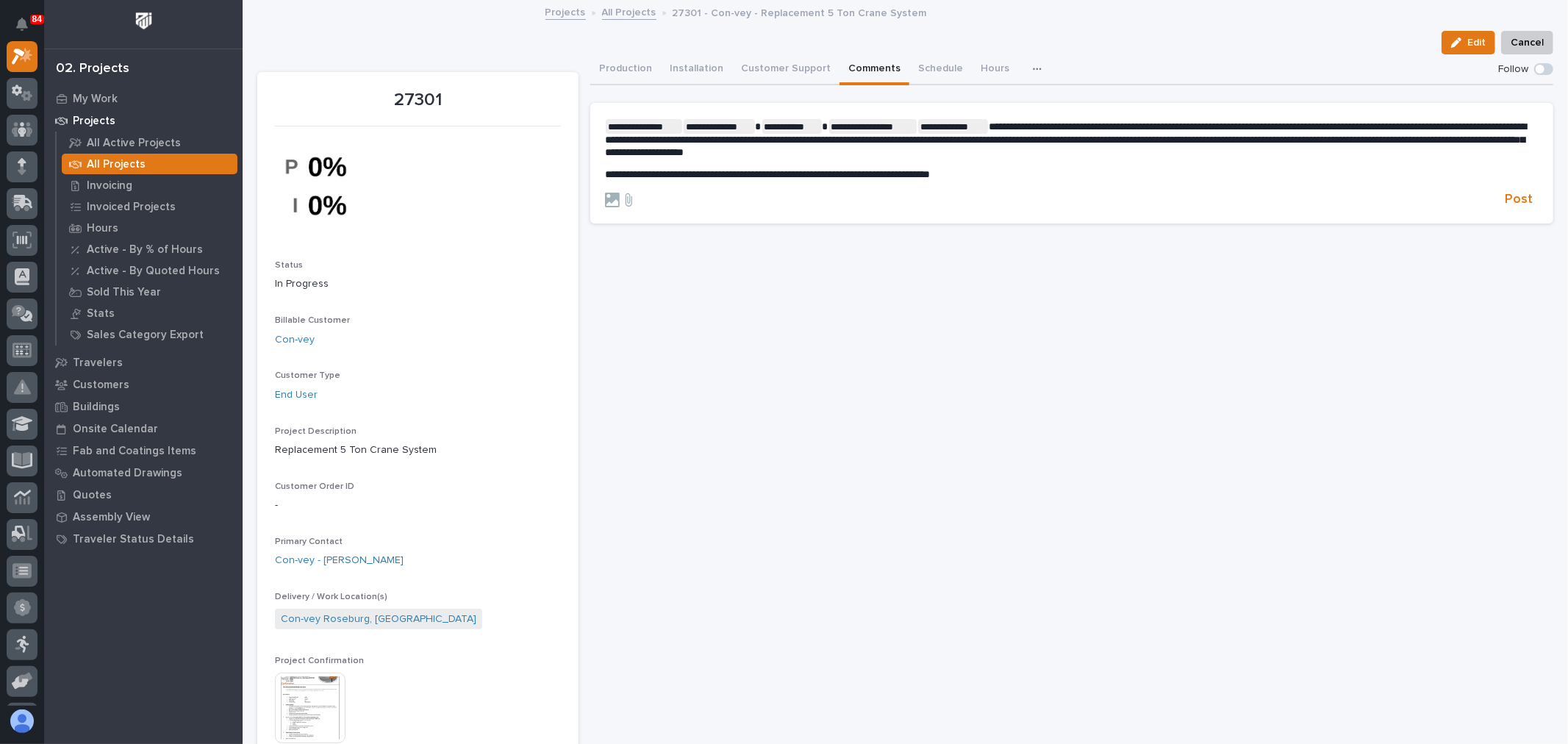
click at [1012, 170] on p "**********" at bounding box center [1072, 175] width 934 height 13
click at [812, 173] on span "**********" at bounding box center [768, 175] width 325 height 10
click at [1017, 172] on p "**********" at bounding box center [1072, 175] width 934 height 13
click at [982, 120] on p "**********" at bounding box center [1072, 139] width 934 height 40
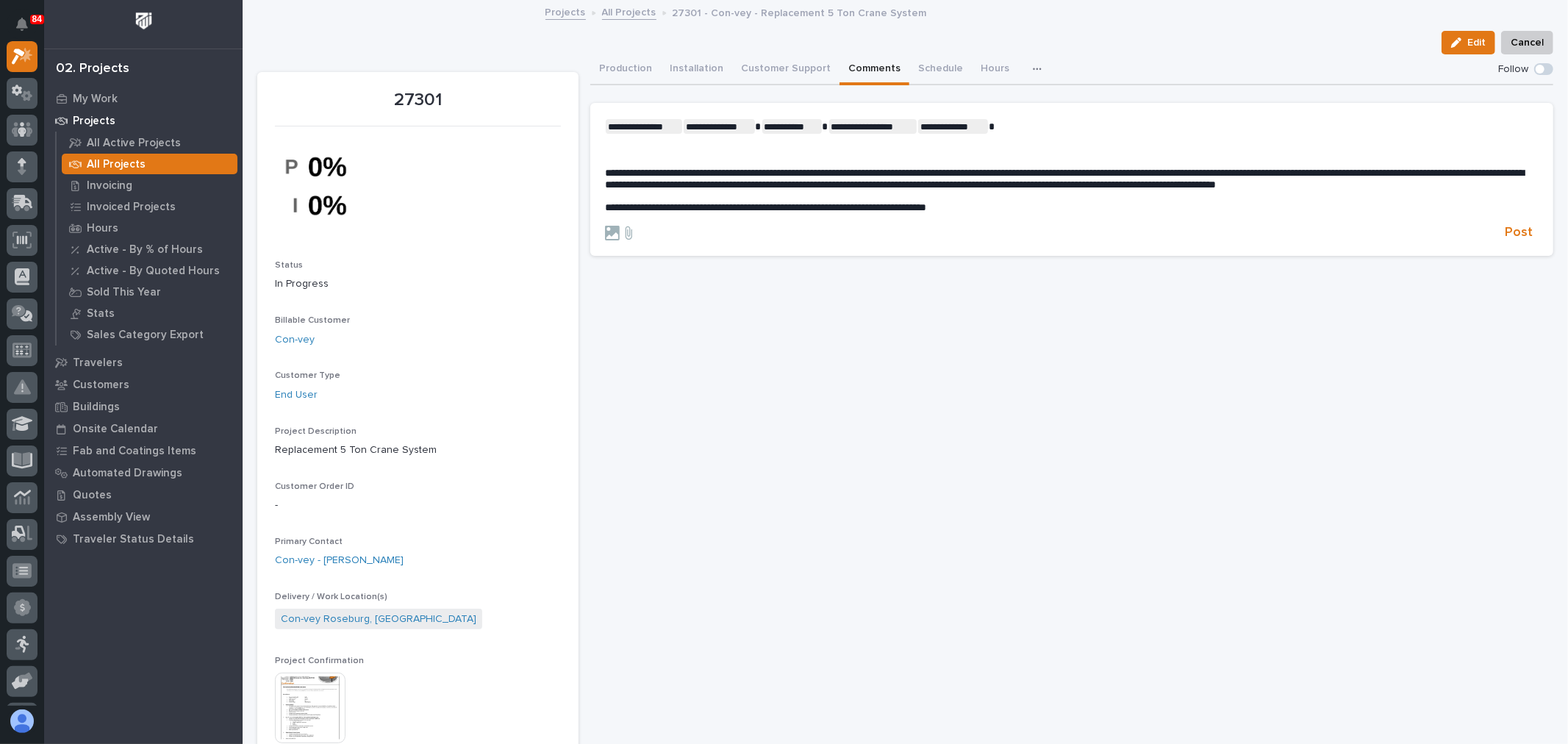
click at [916, 171] on span "**********" at bounding box center [1065, 179] width 920 height 23
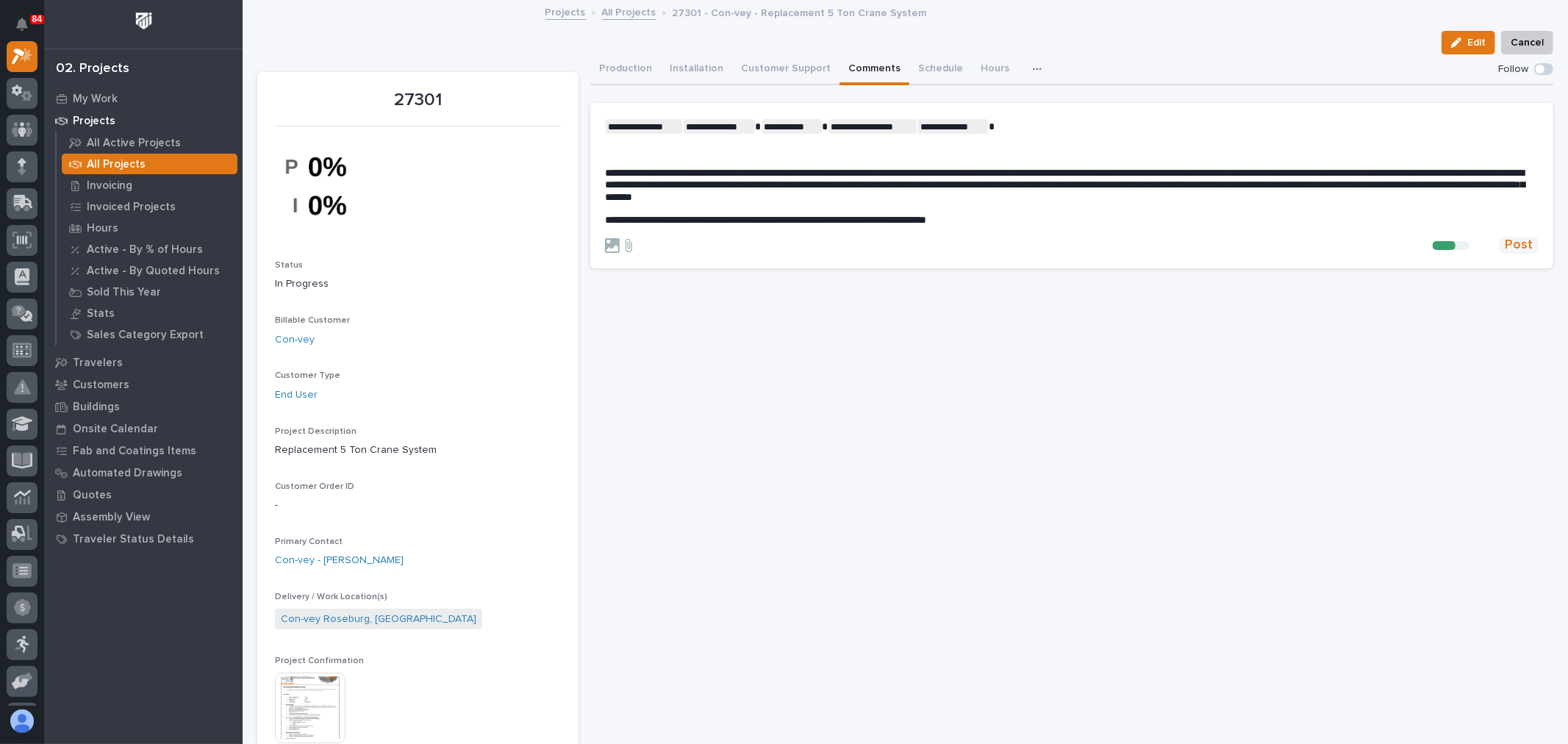
click at [1510, 245] on span "Post" at bounding box center [1518, 245] width 28 height 17
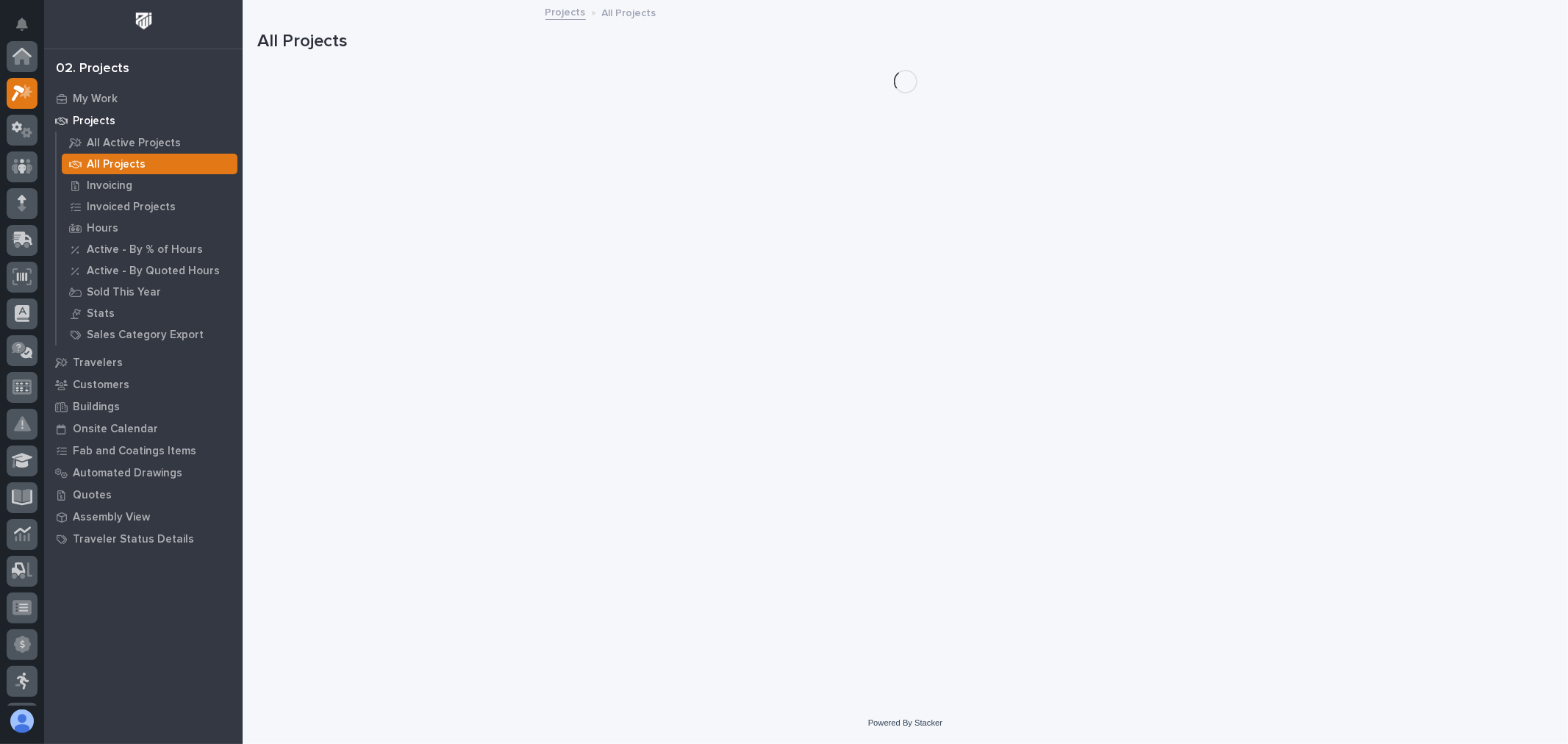
scroll to position [40, 0]
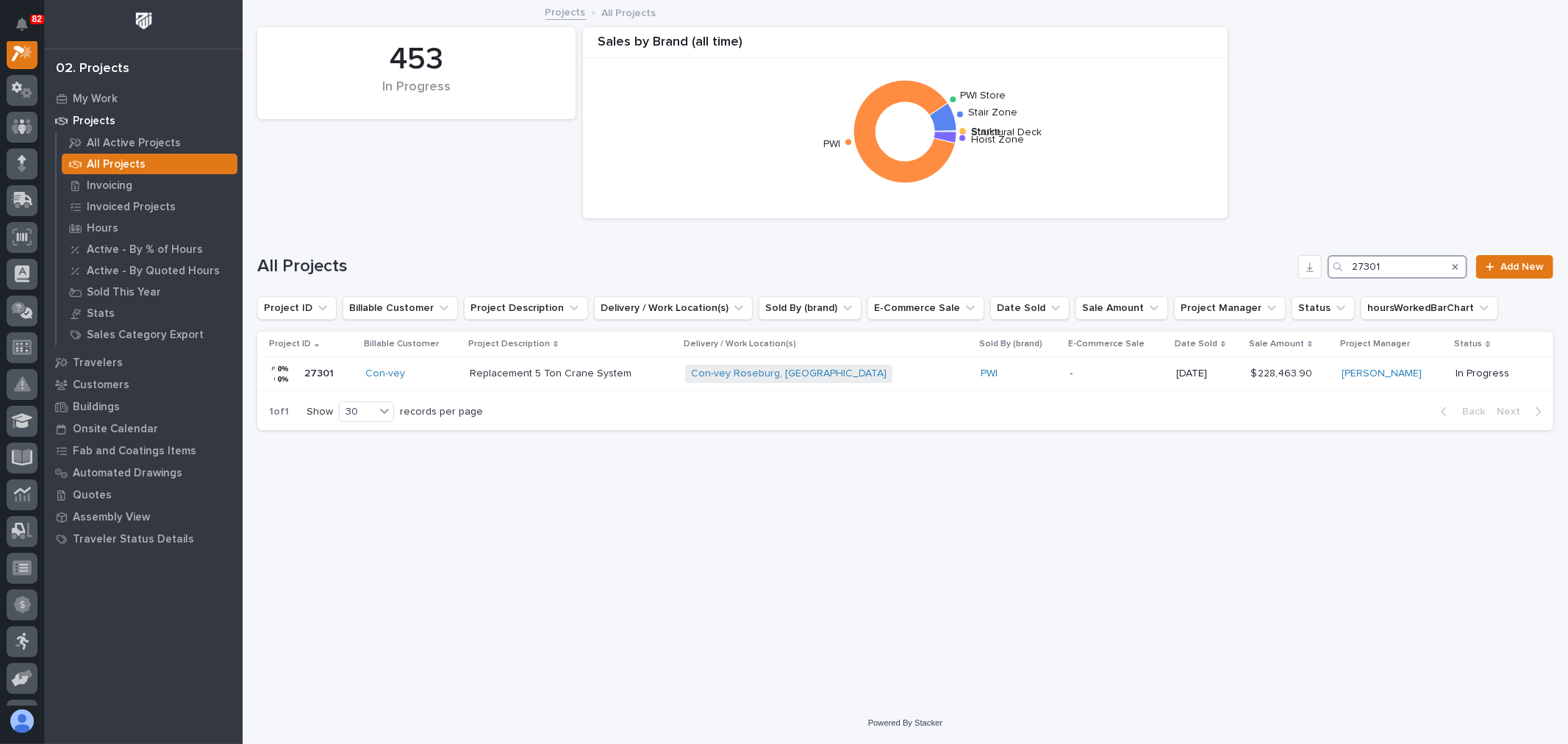
click at [1423, 267] on input "27301" at bounding box center [1397, 267] width 139 height 23
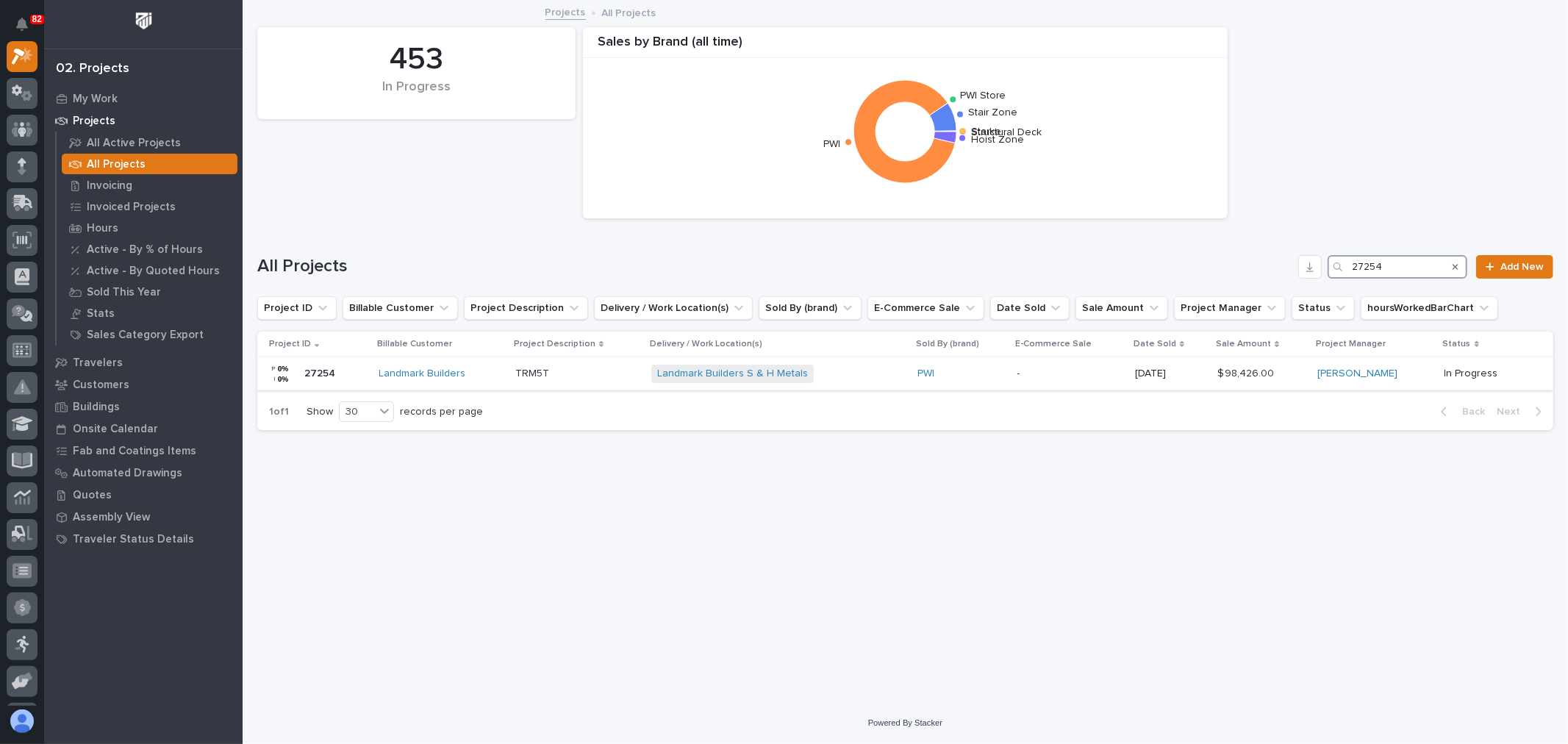
type input "27254"
click at [987, 376] on div "PWI" at bounding box center [961, 374] width 88 height 13
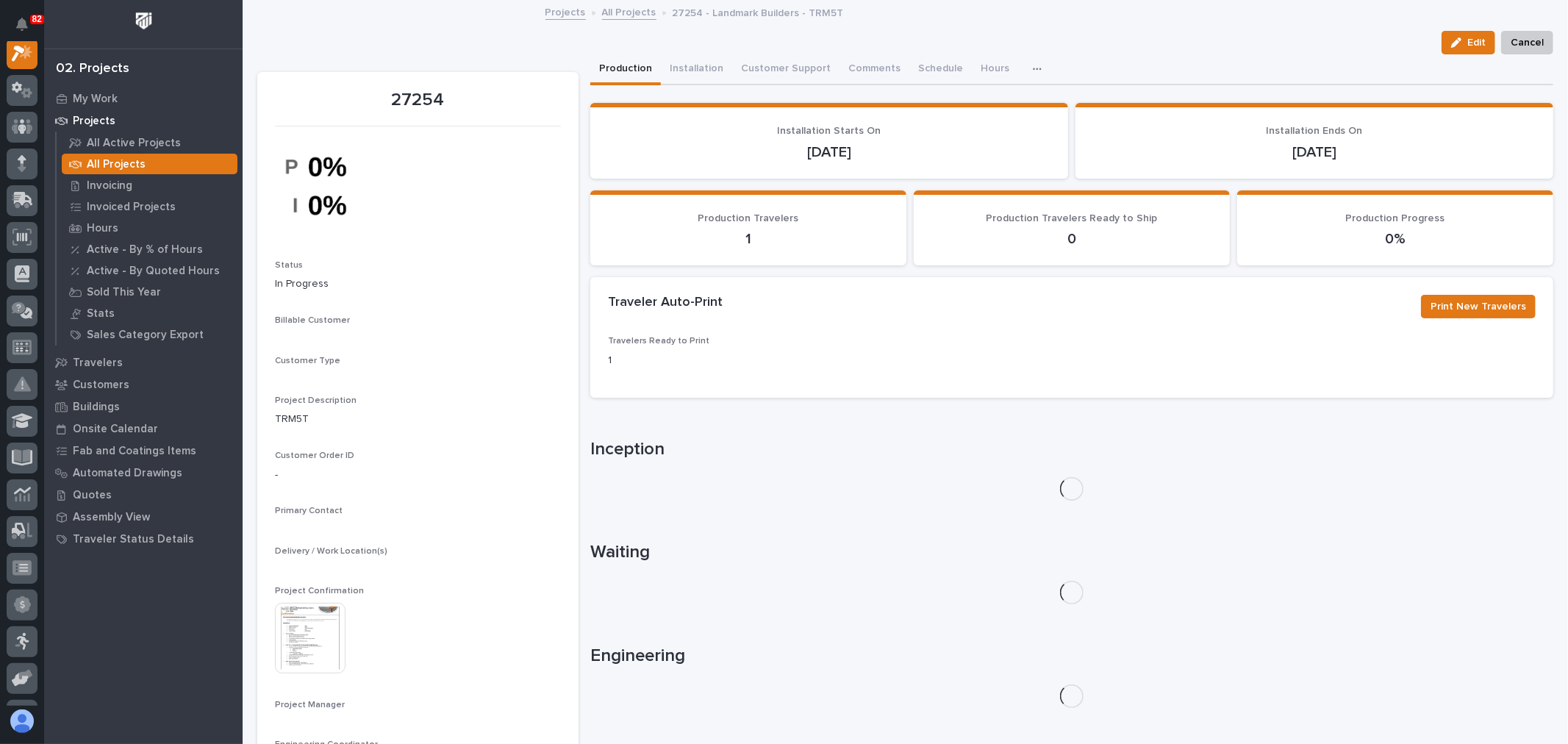
scroll to position [37, 0]
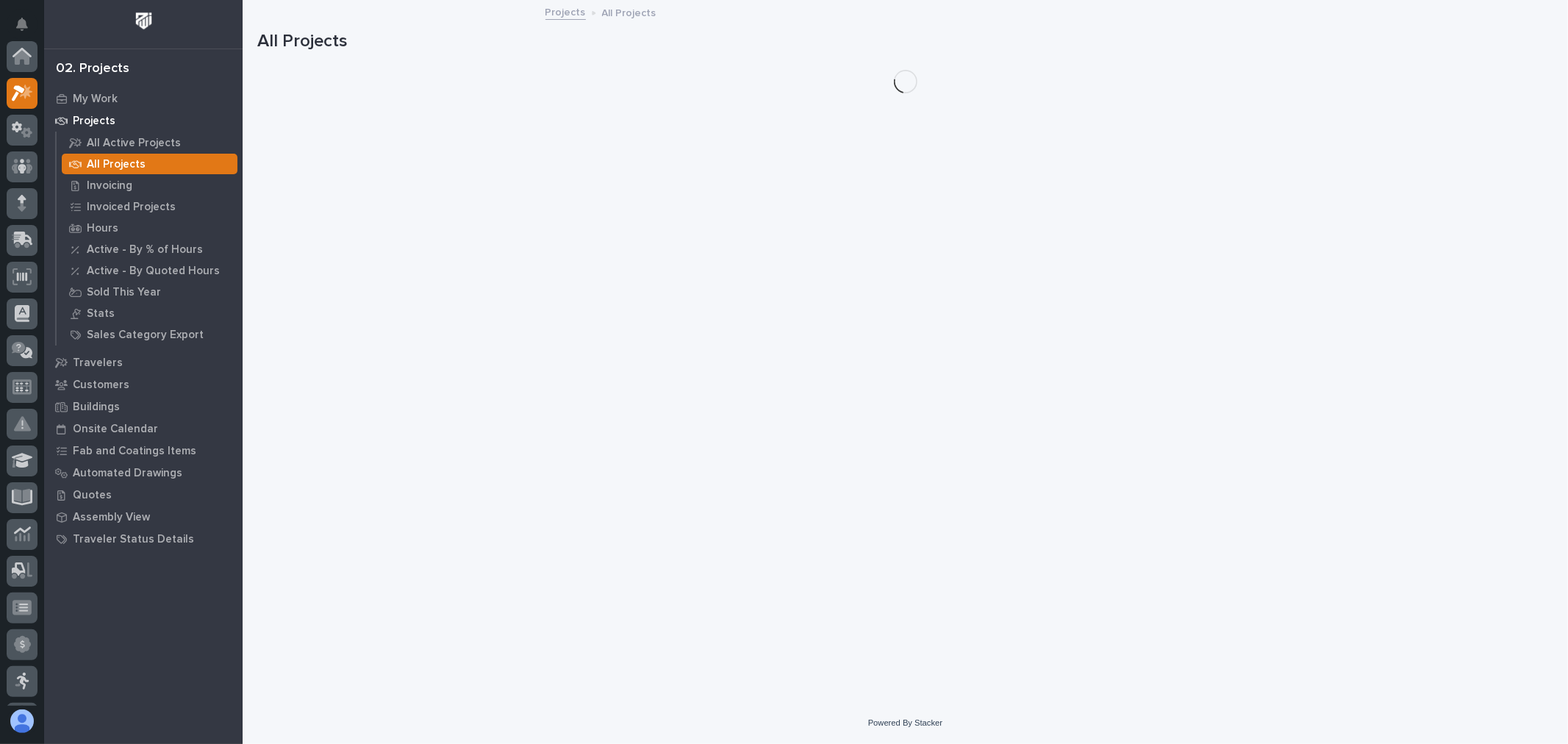
scroll to position [40, 0]
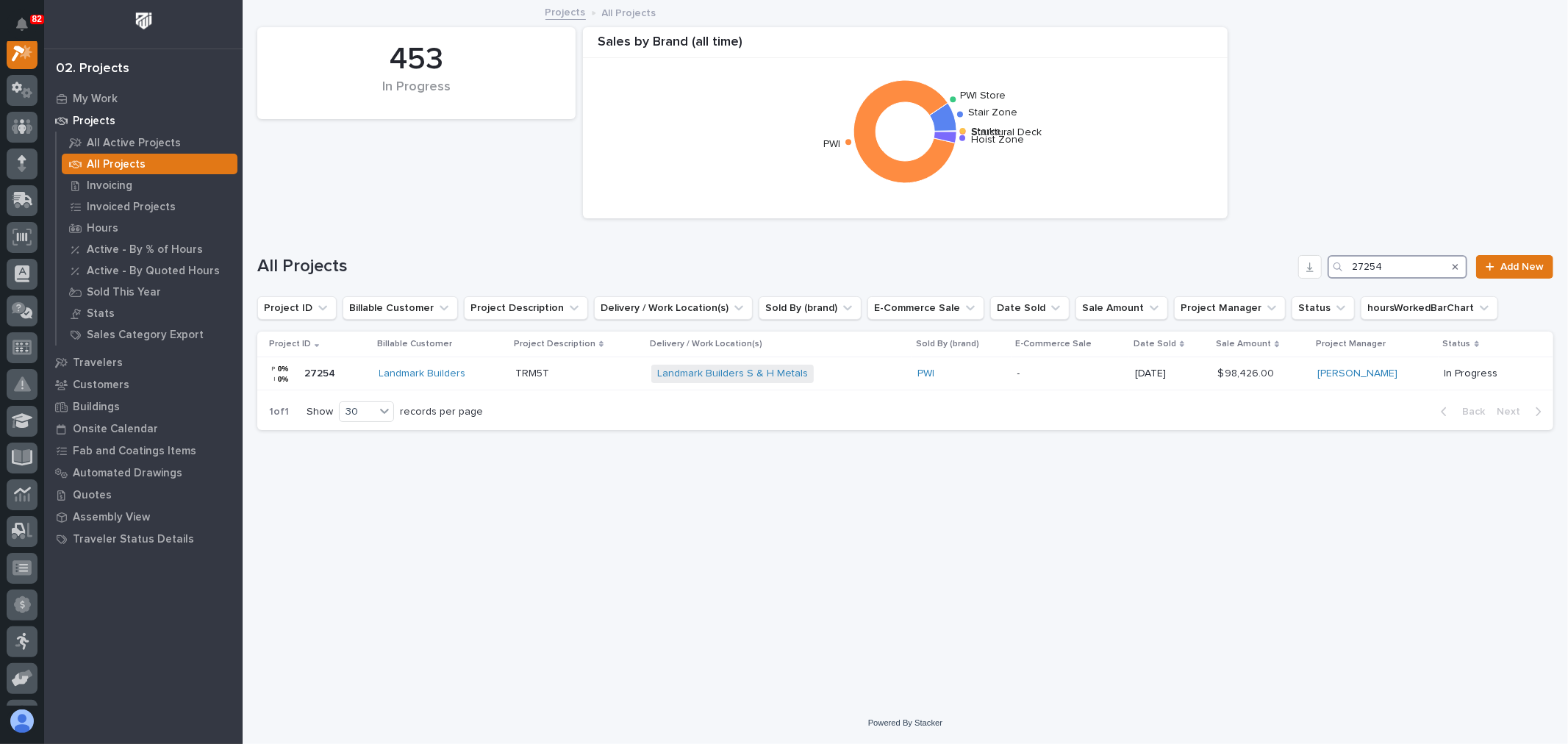
click at [1424, 268] on input "27254" at bounding box center [1397, 267] width 139 height 23
type input "26544"
click at [972, 370] on div "PWI" at bounding box center [936, 374] width 91 height 13
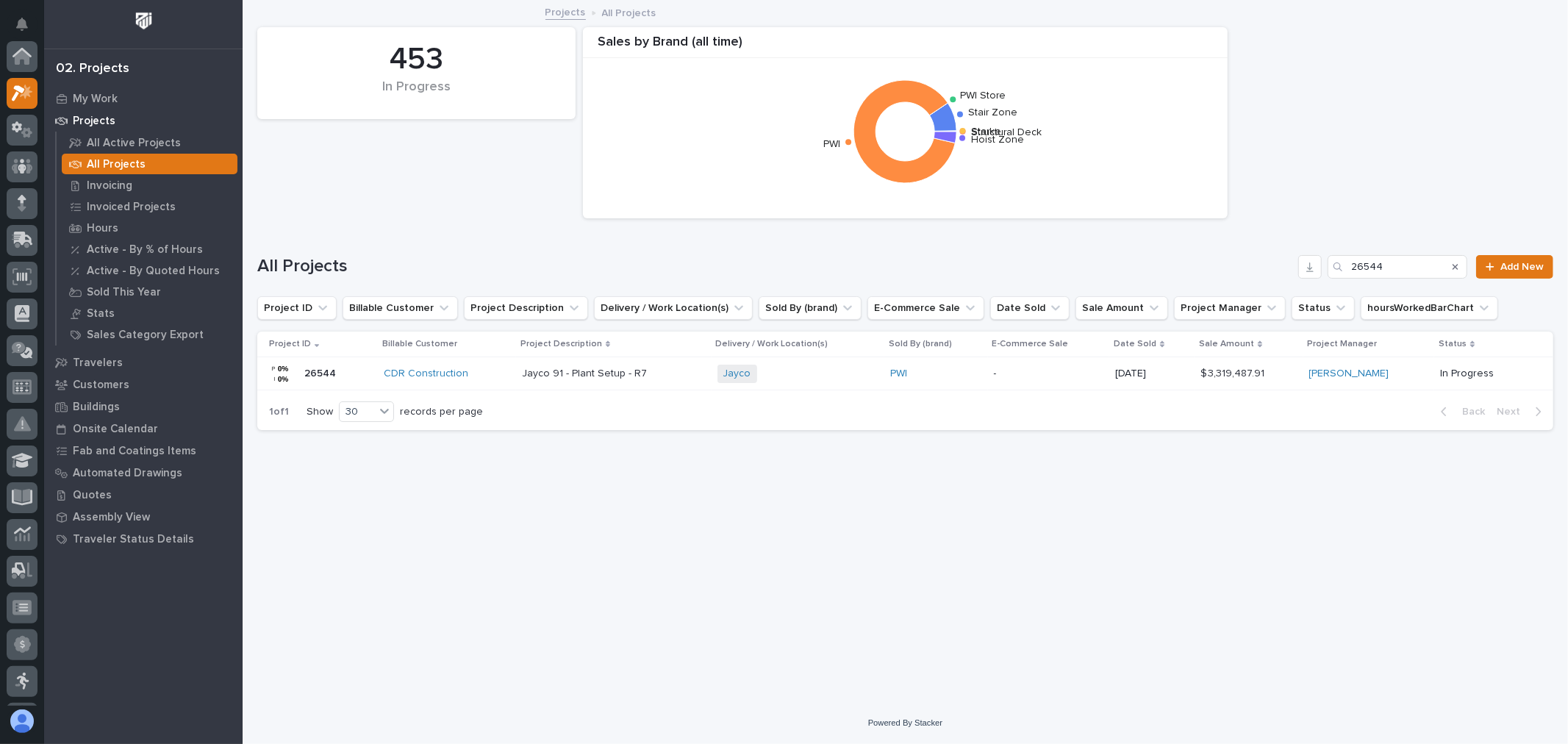
scroll to position [40, 0]
click at [1417, 268] on input "26544" at bounding box center [1397, 267] width 139 height 23
type input "27310"
click at [965, 373] on div "PWI" at bounding box center [929, 374] width 92 height 13
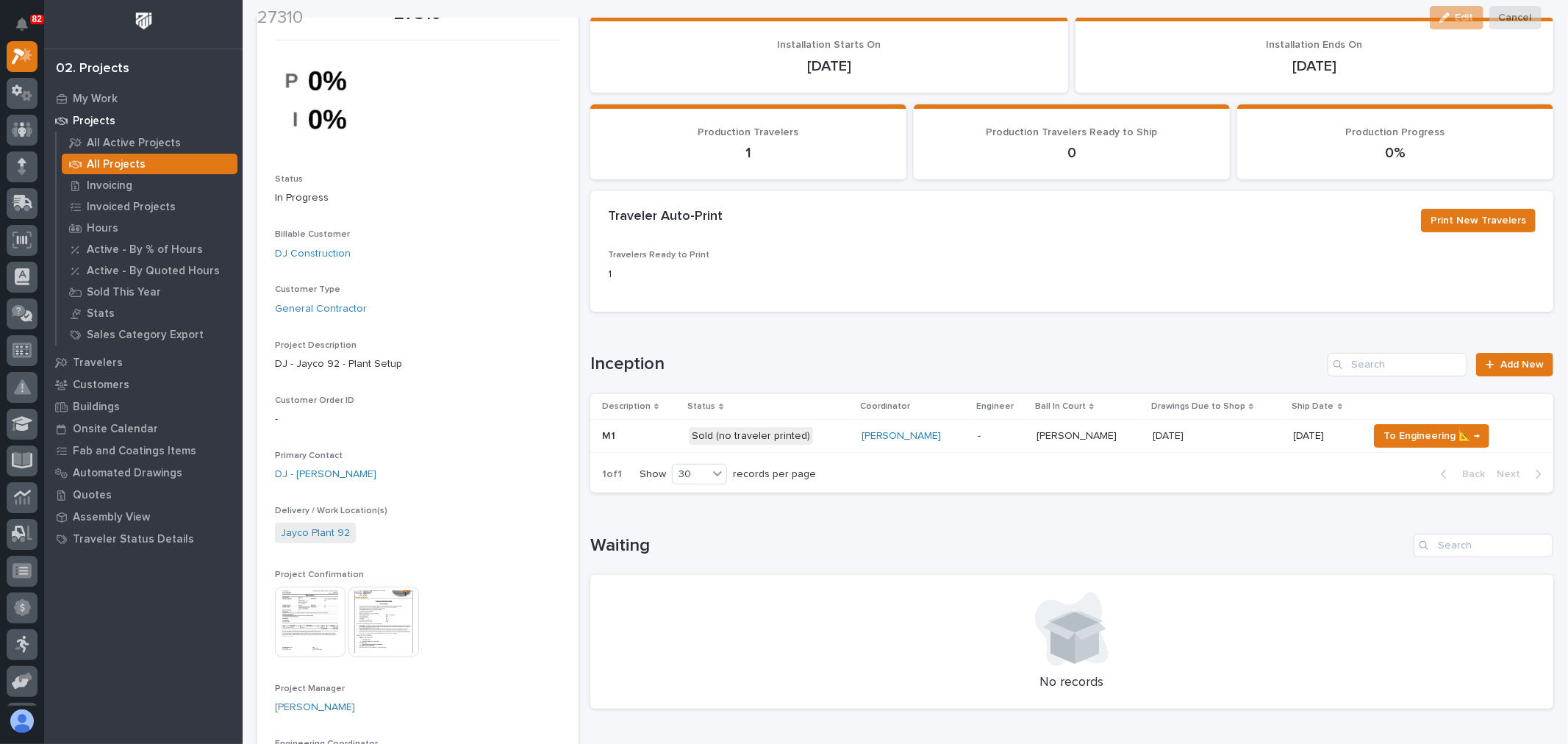
scroll to position [163, 0]
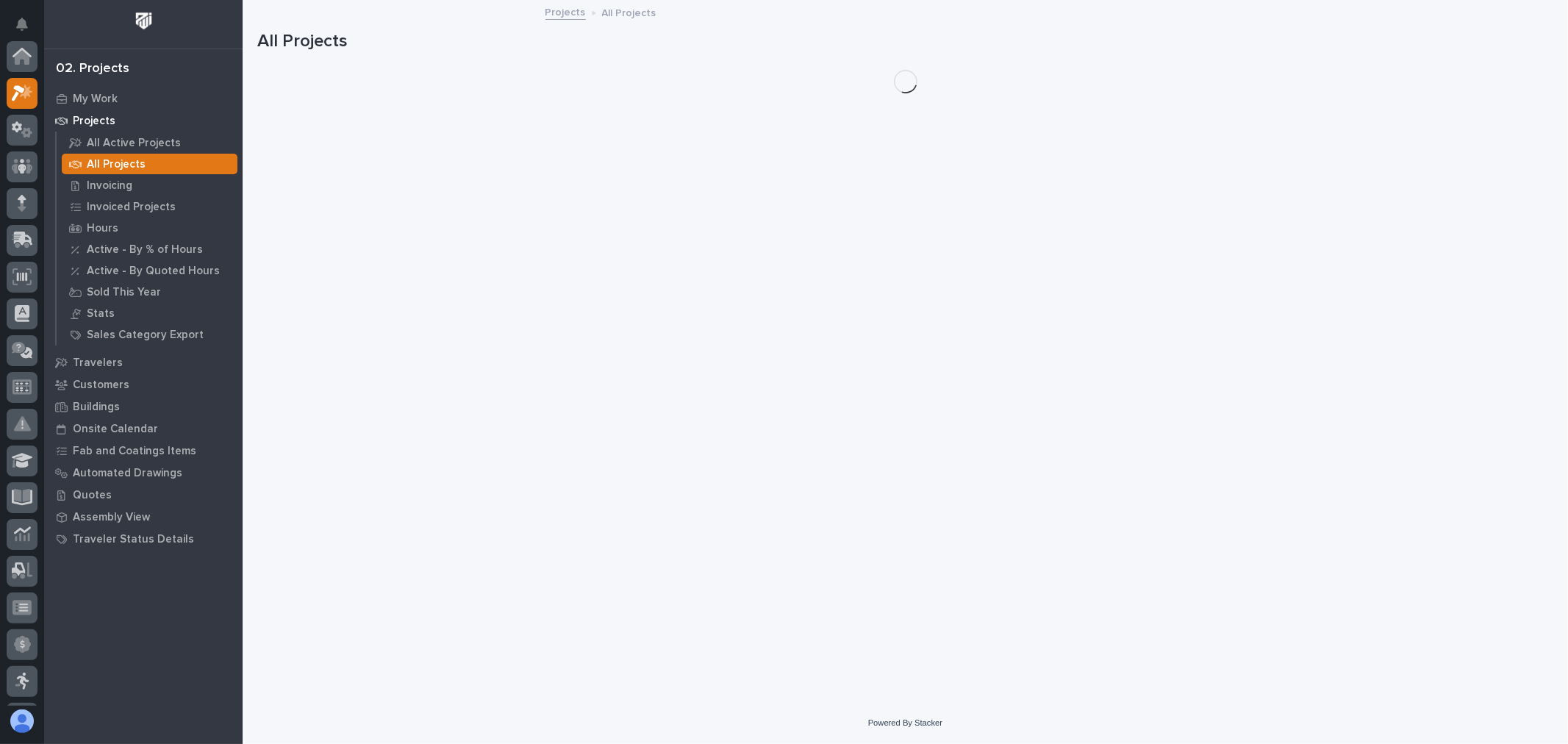
scroll to position [40, 0]
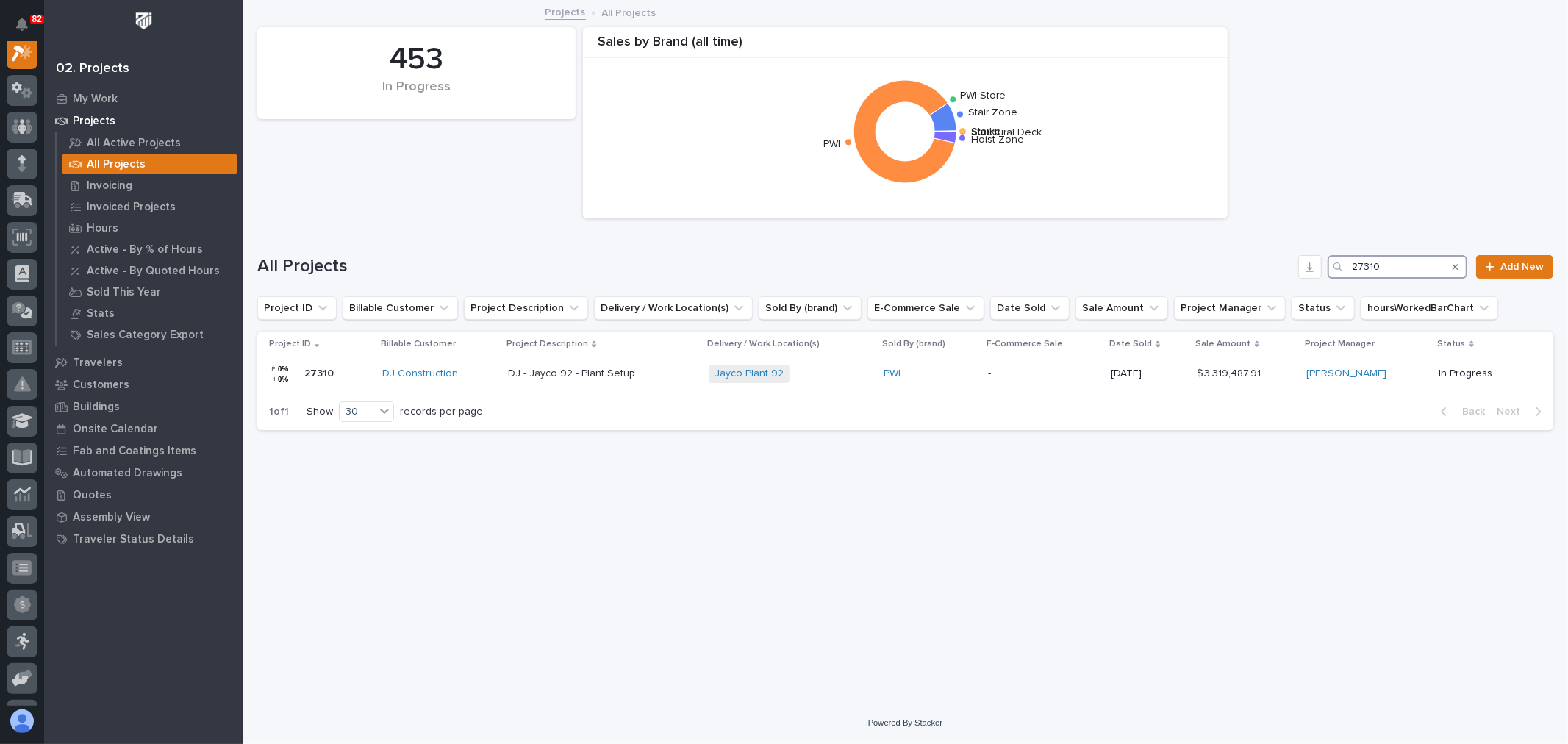
drag, startPoint x: 1405, startPoint y: 261, endPoint x: 1356, endPoint y: 254, distance: 49.5
click at [1356, 254] on div "All Projects 27310 Add New" at bounding box center [905, 261] width 1296 height 71
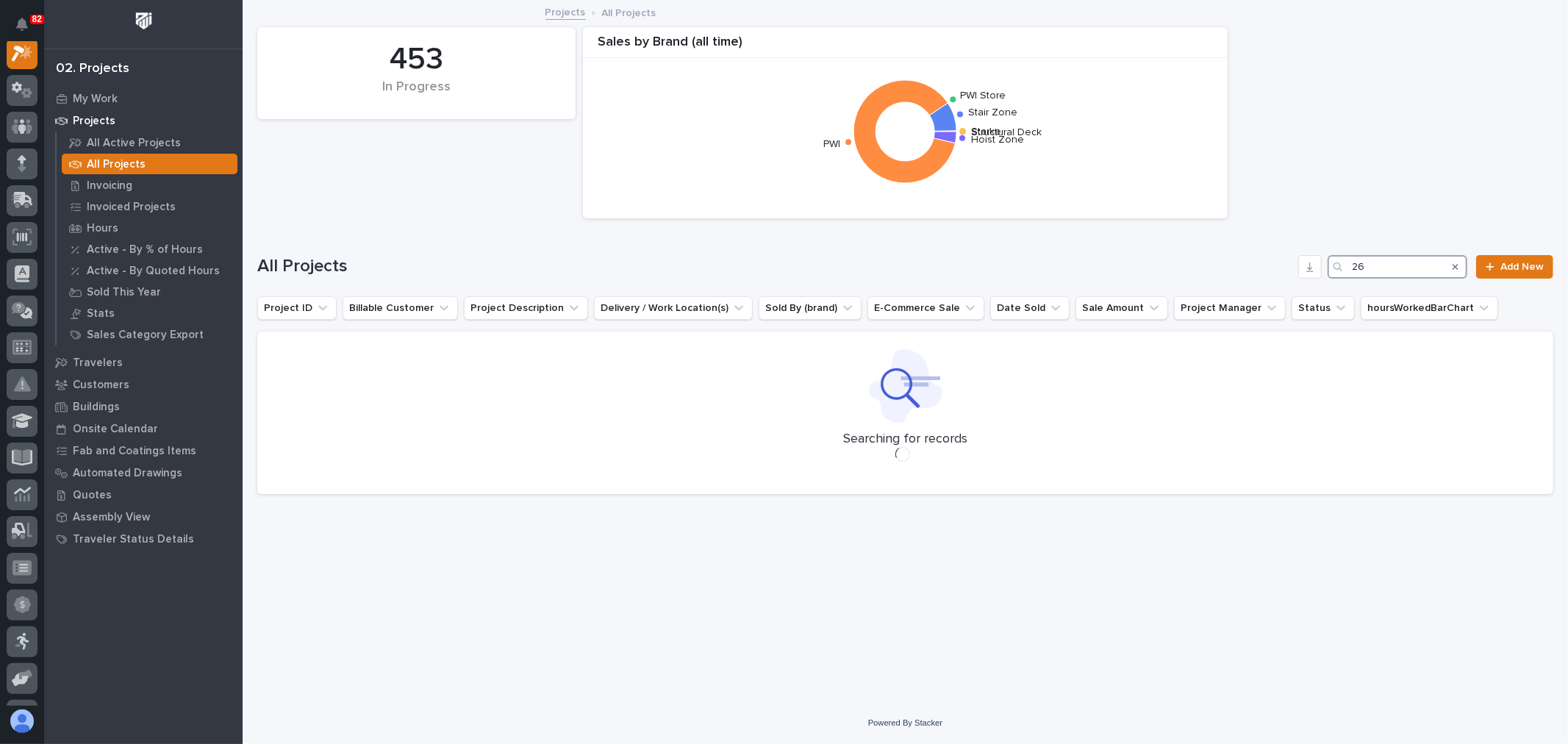
scroll to position [37, 0]
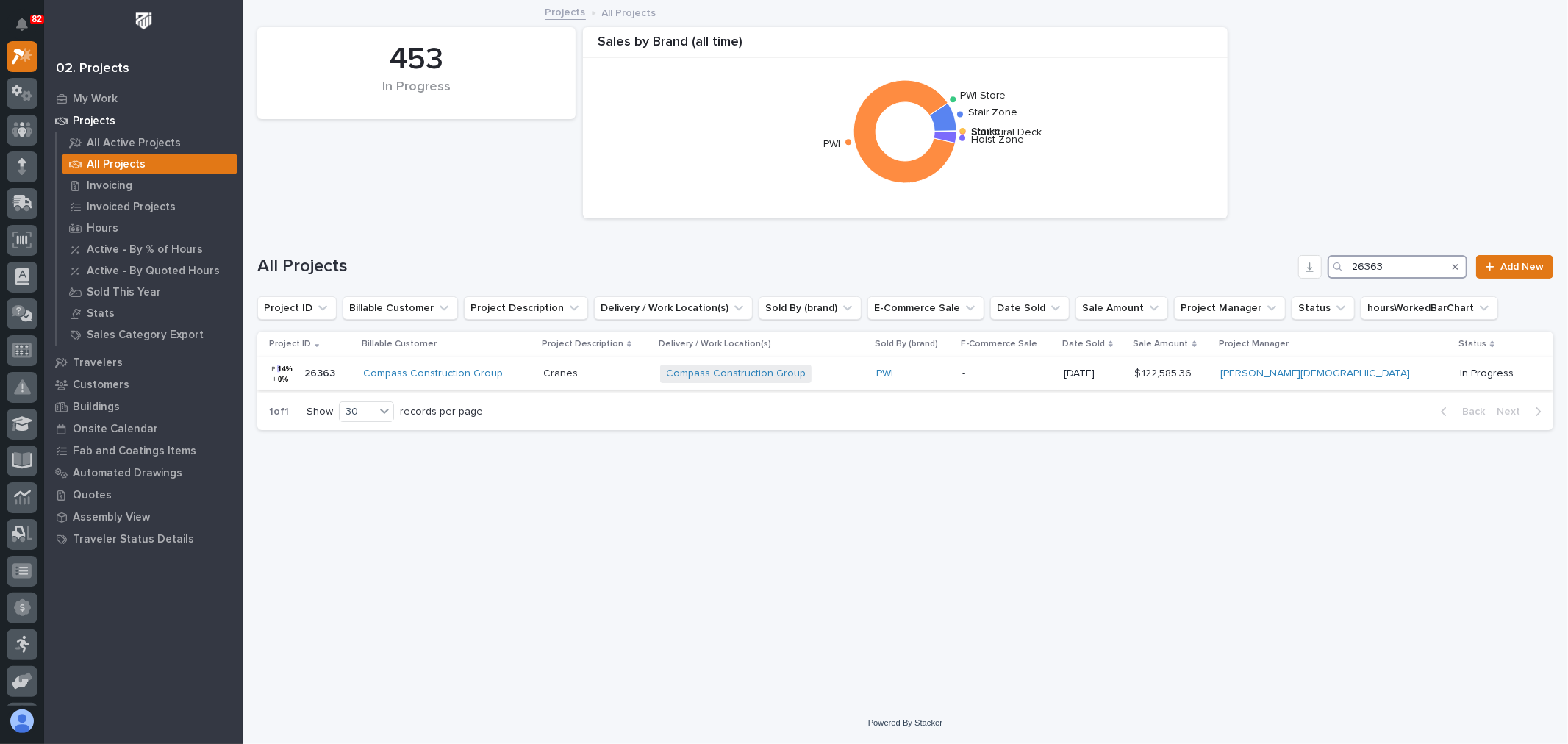
type input "26363"
click at [649, 378] on p at bounding box center [596, 374] width 106 height 13
click at [1393, 268] on input "26363" at bounding box center [1397, 267] width 139 height 23
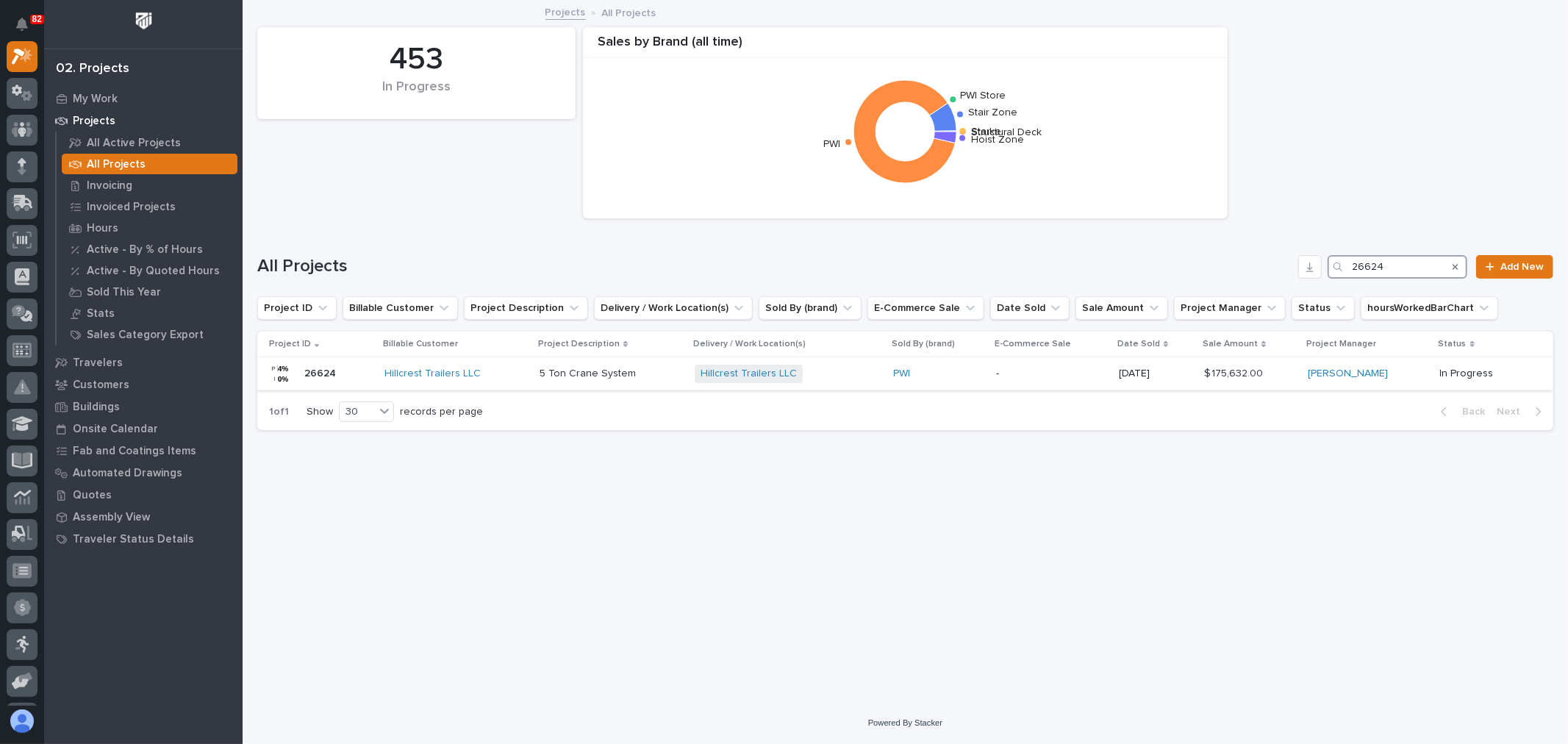
type input "26624"
click at [1046, 377] on p "-" at bounding box center [1051, 374] width 110 height 13
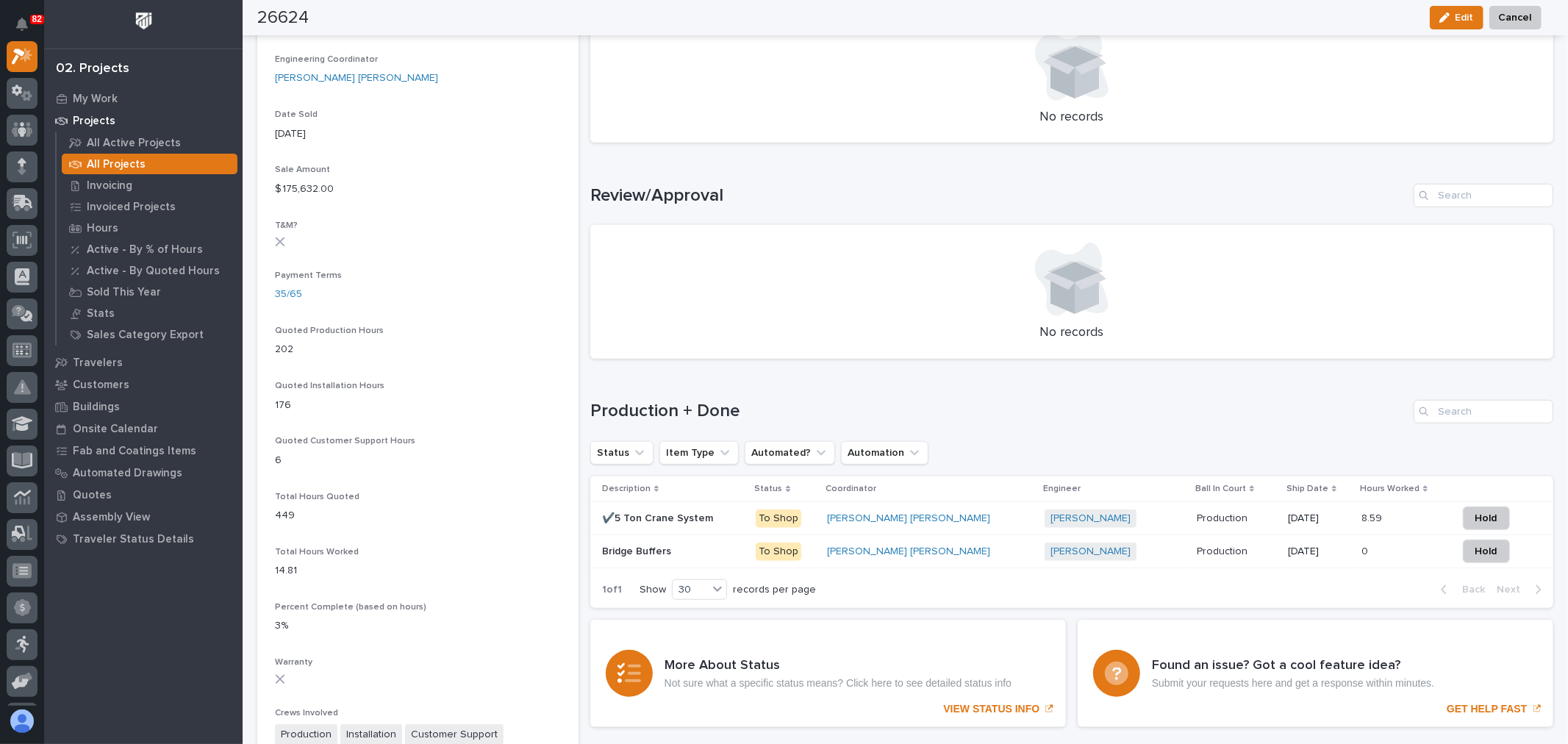
scroll to position [817, 0]
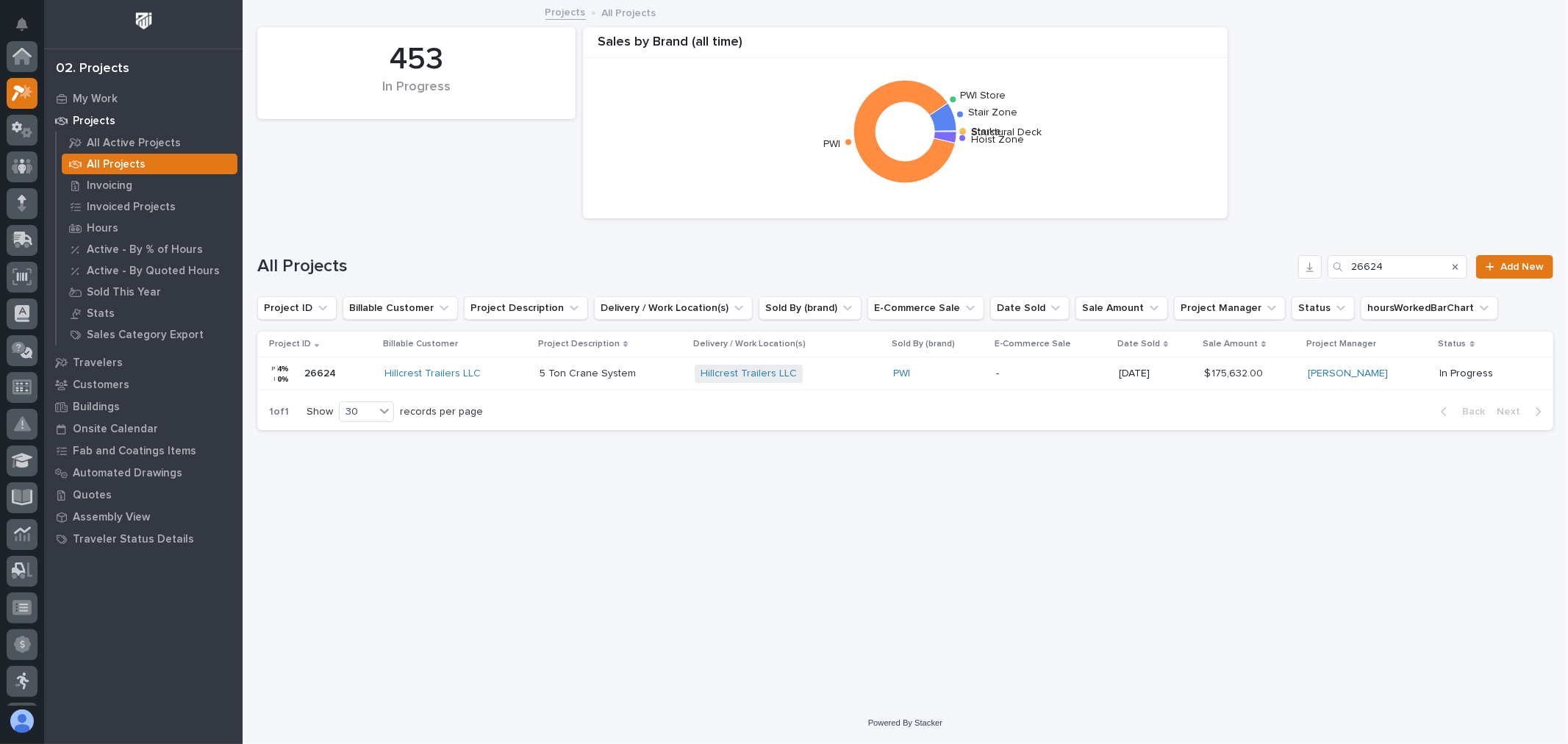
scroll to position [40, 0]
drag, startPoint x: 1422, startPoint y: 262, endPoint x: 1321, endPoint y: 259, distance: 101.0
click at [1321, 259] on div "All Projects 26624 Add New" at bounding box center [905, 267] width 1296 height 23
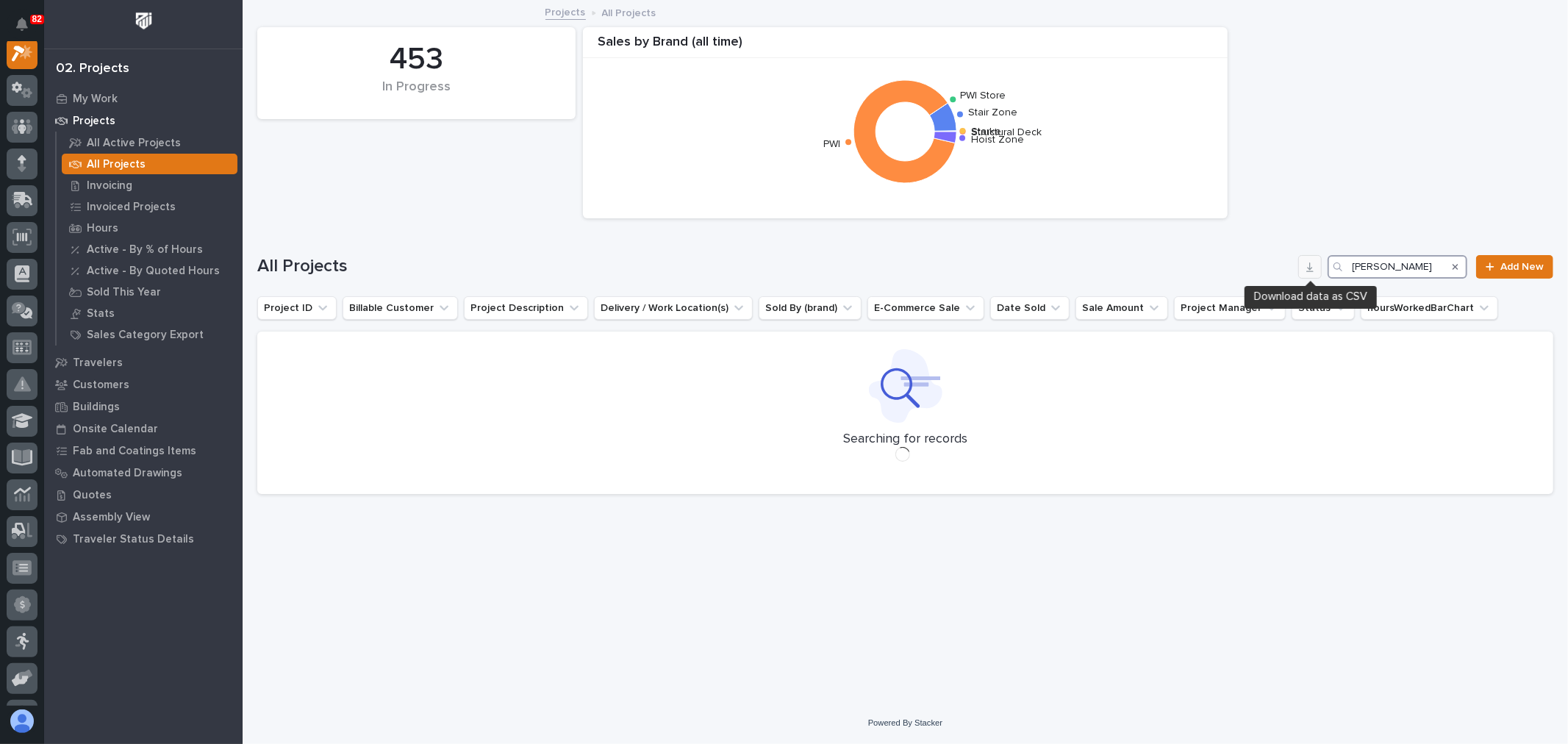
scroll to position [37, 0]
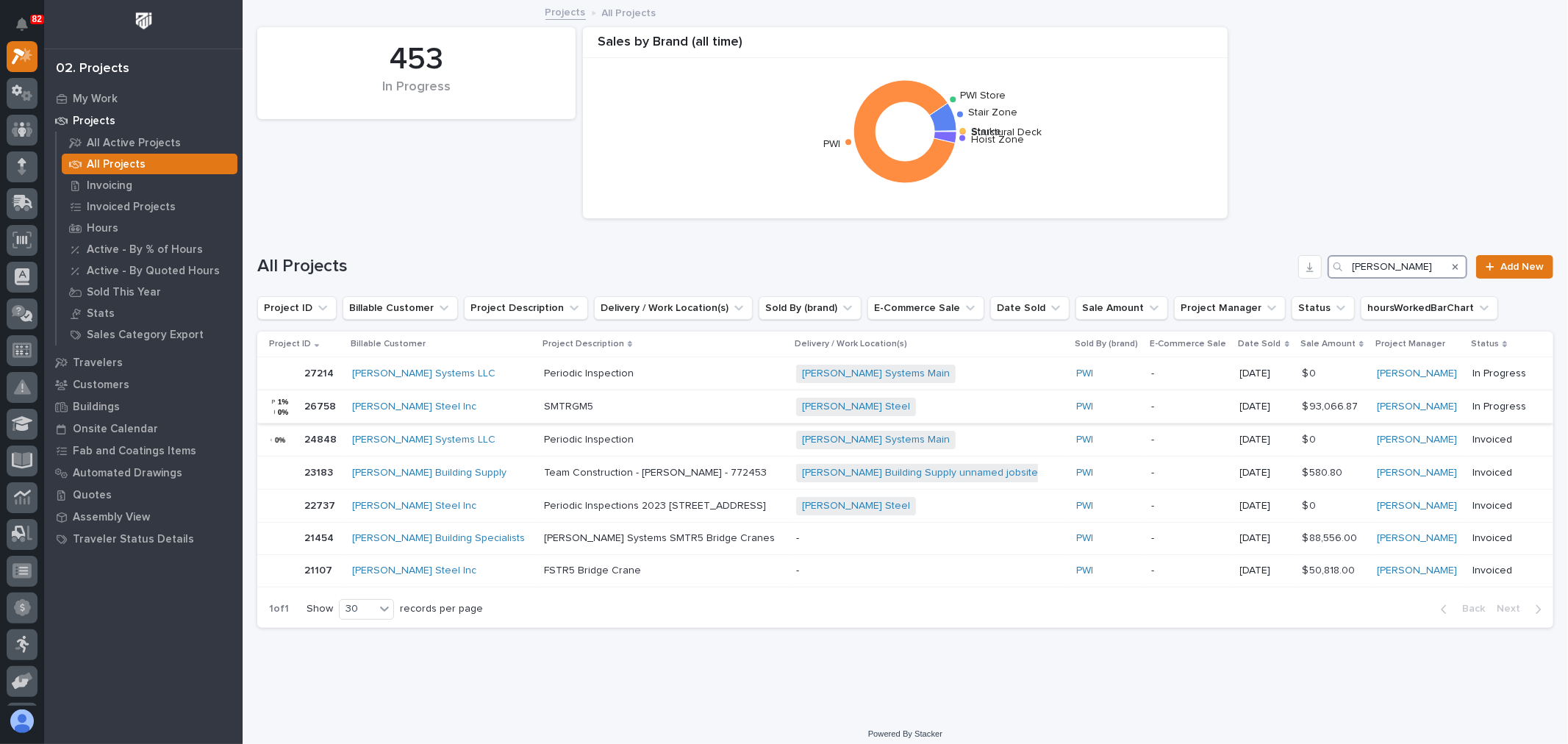
type input "Weaver"
click at [451, 410] on div "Weaver Steel Inc" at bounding box center [442, 407] width 180 height 13
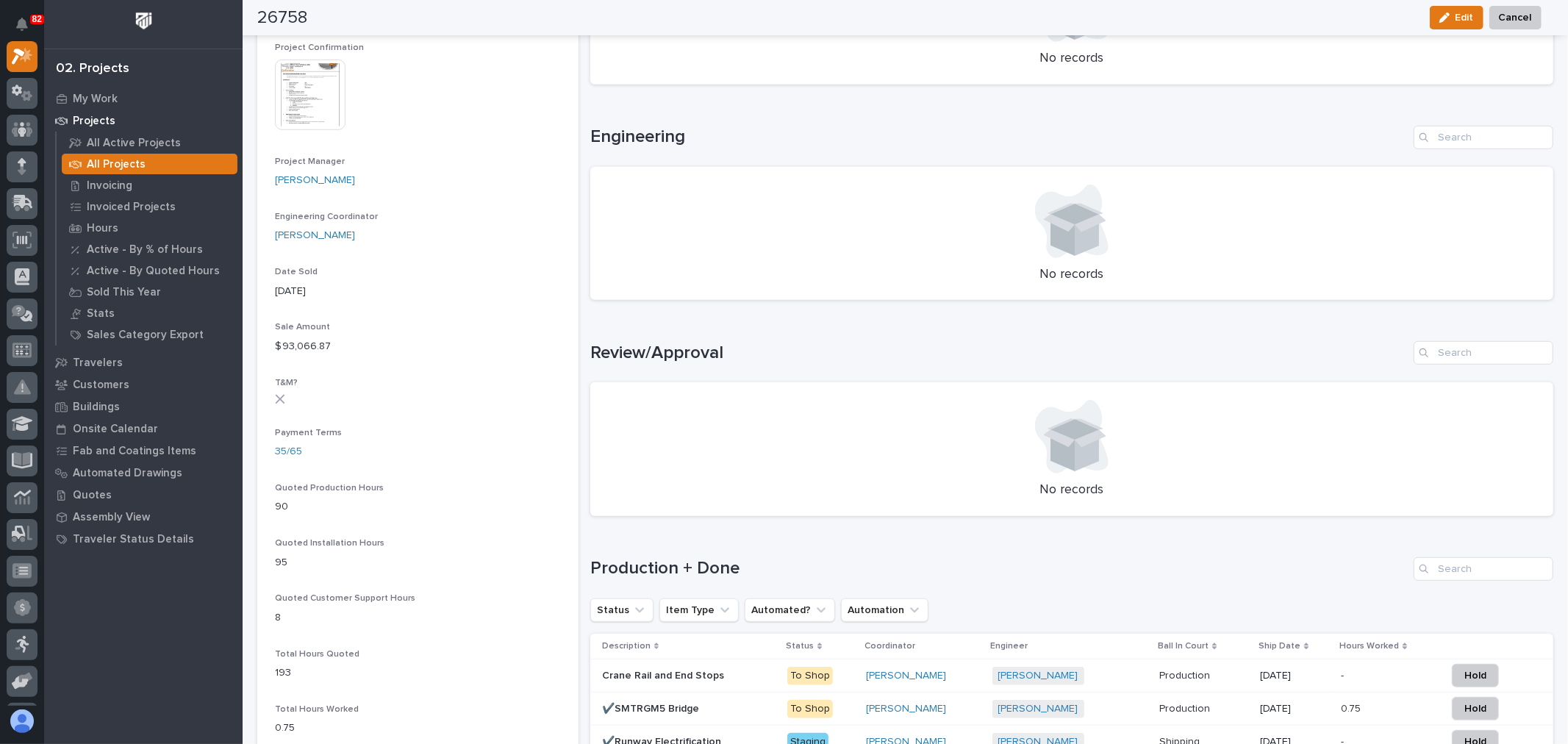
scroll to position [653, 0]
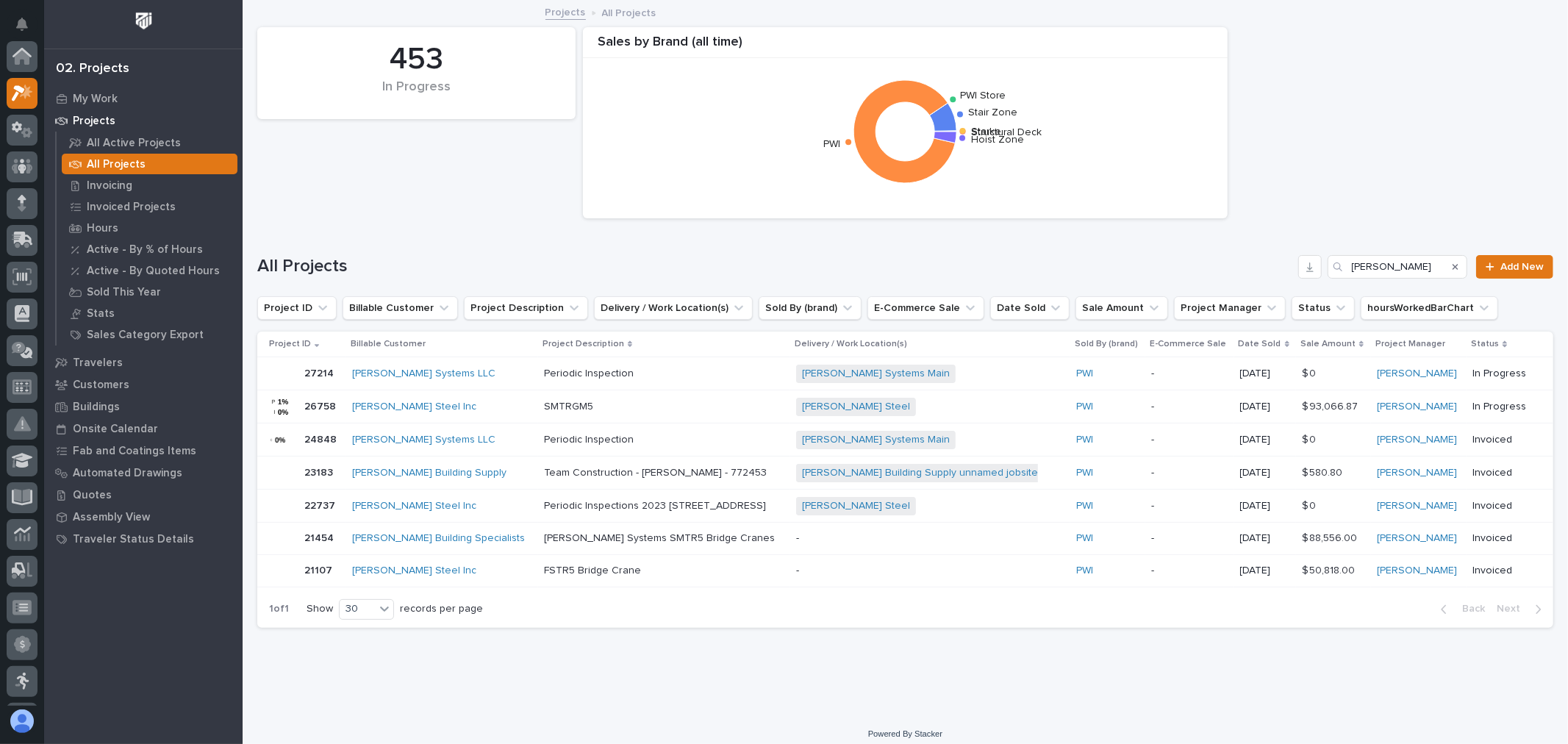
scroll to position [40, 0]
drag, startPoint x: 1394, startPoint y: 267, endPoint x: 1327, endPoint y: 261, distance: 67.3
click at [1327, 261] on div "Weaver" at bounding box center [1397, 267] width 139 height 23
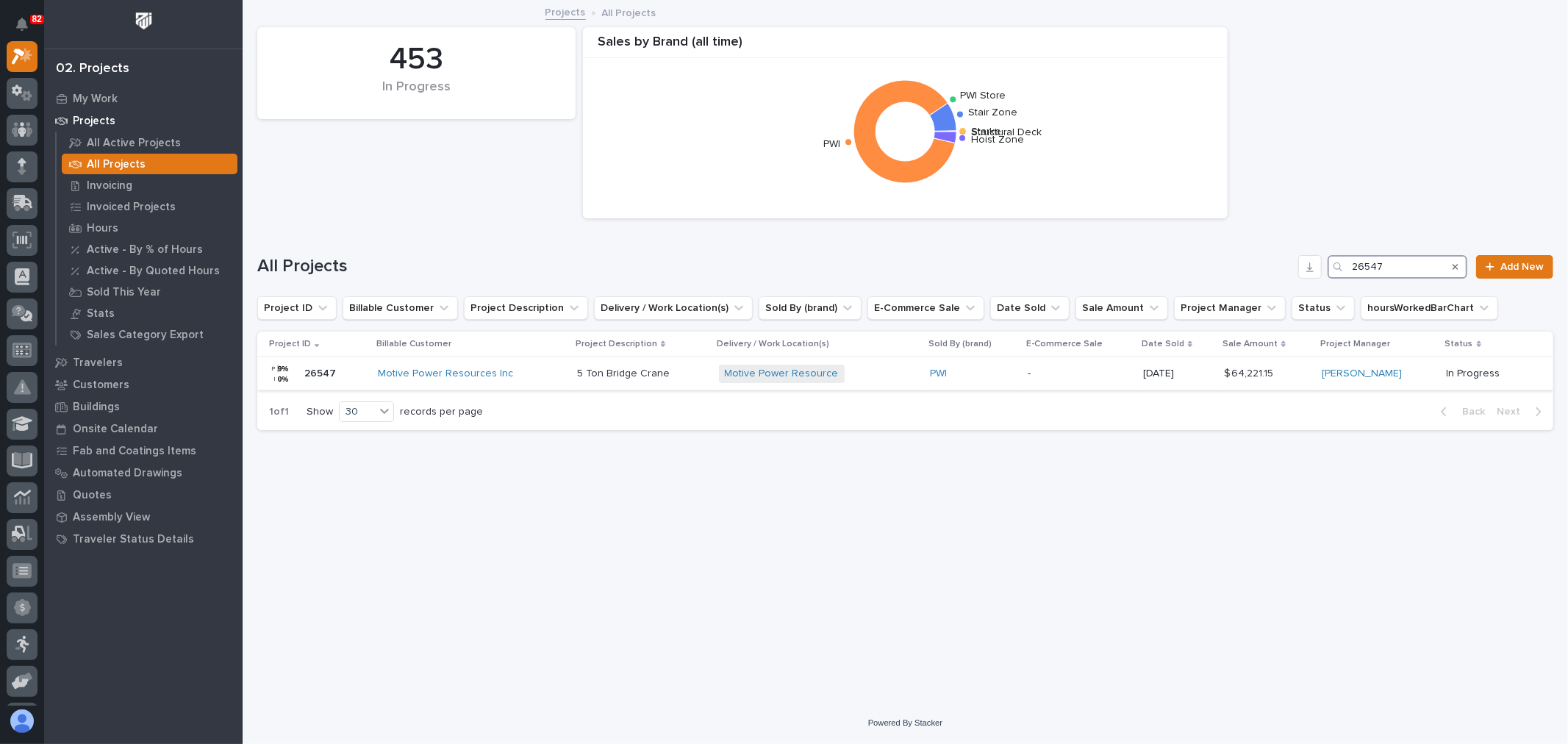
type input "26547"
click at [553, 368] on div "Motive Power Resources Inc" at bounding box center [472, 374] width 187 height 13
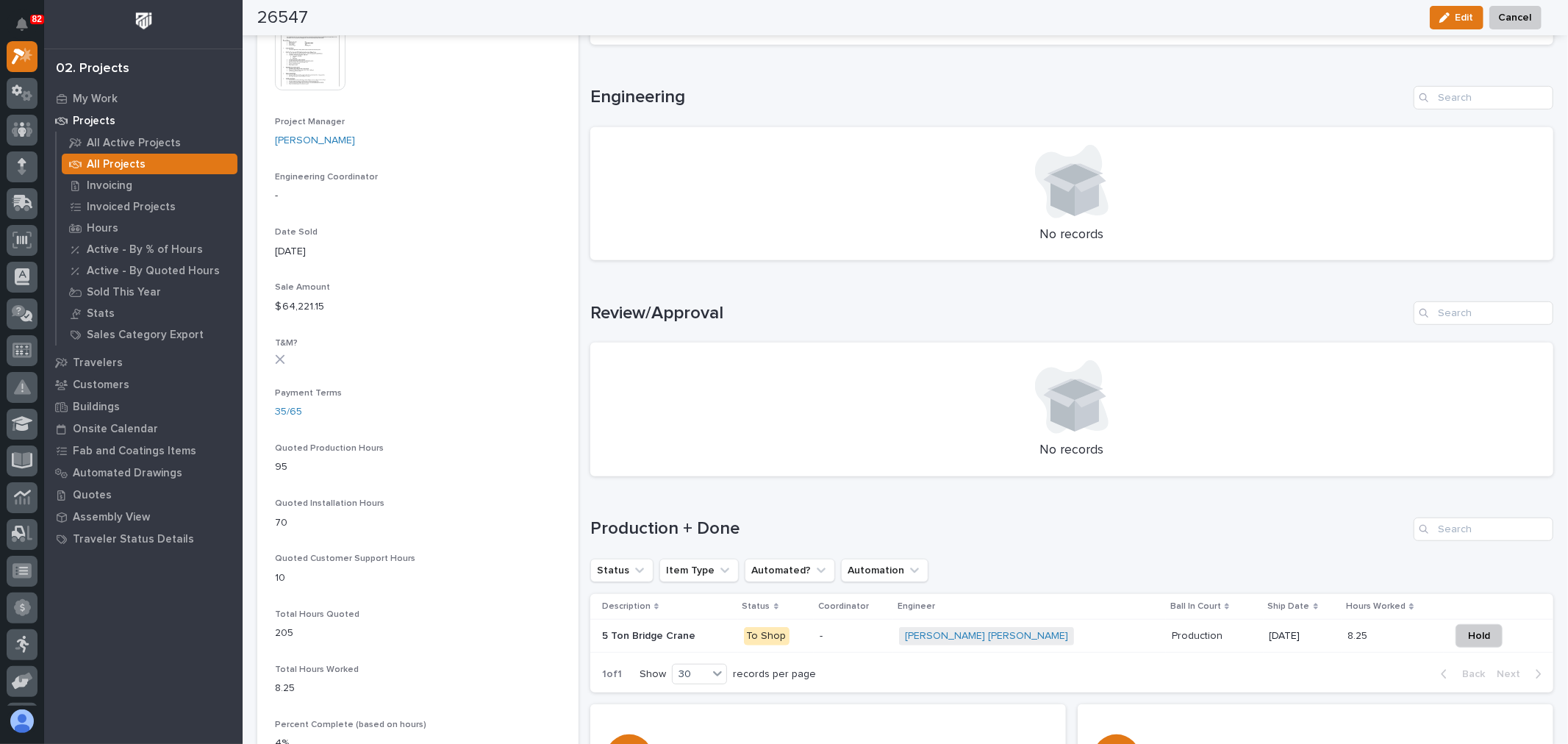
scroll to position [571, 0]
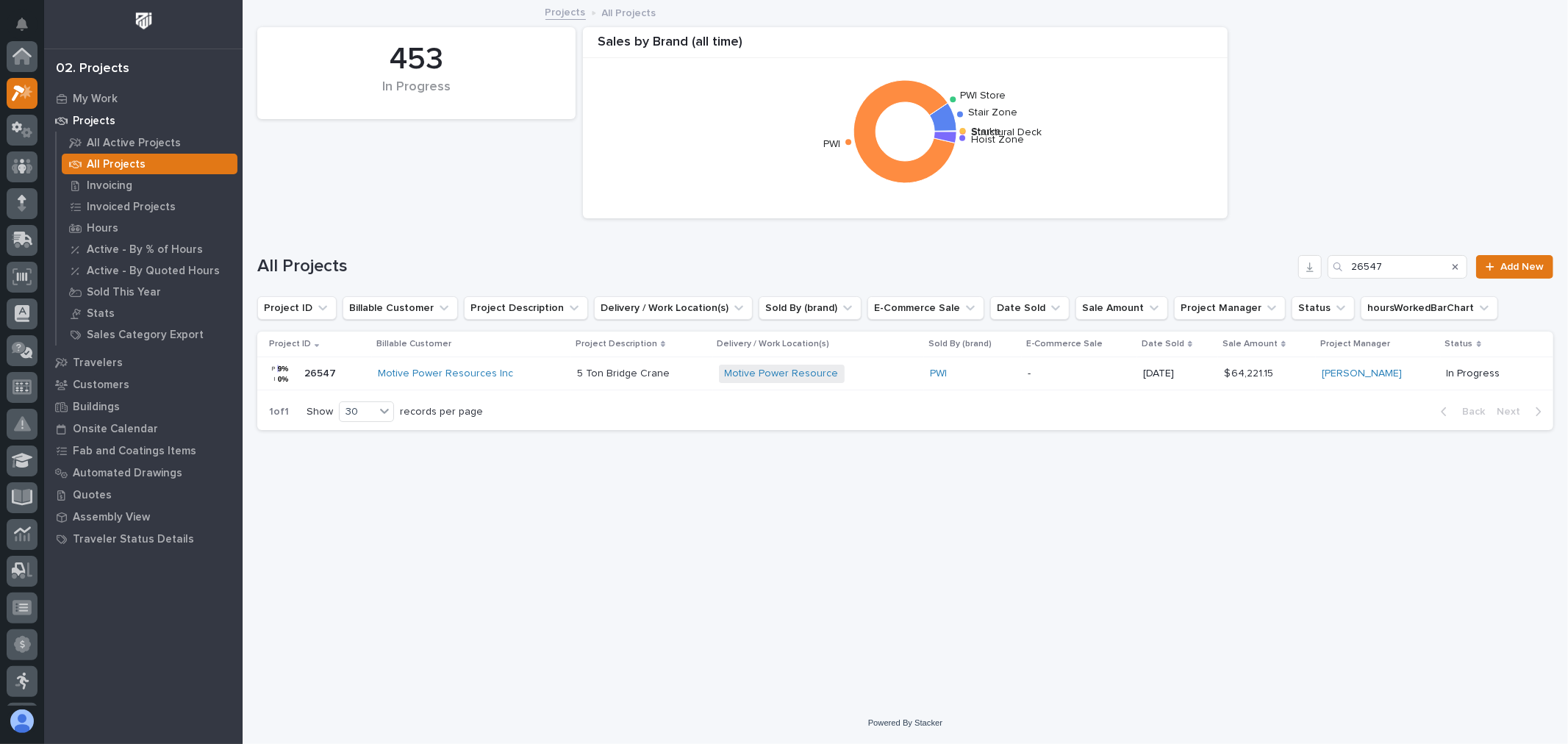
scroll to position [40, 0]
click at [1407, 258] on input "26547" at bounding box center [1397, 267] width 139 height 23
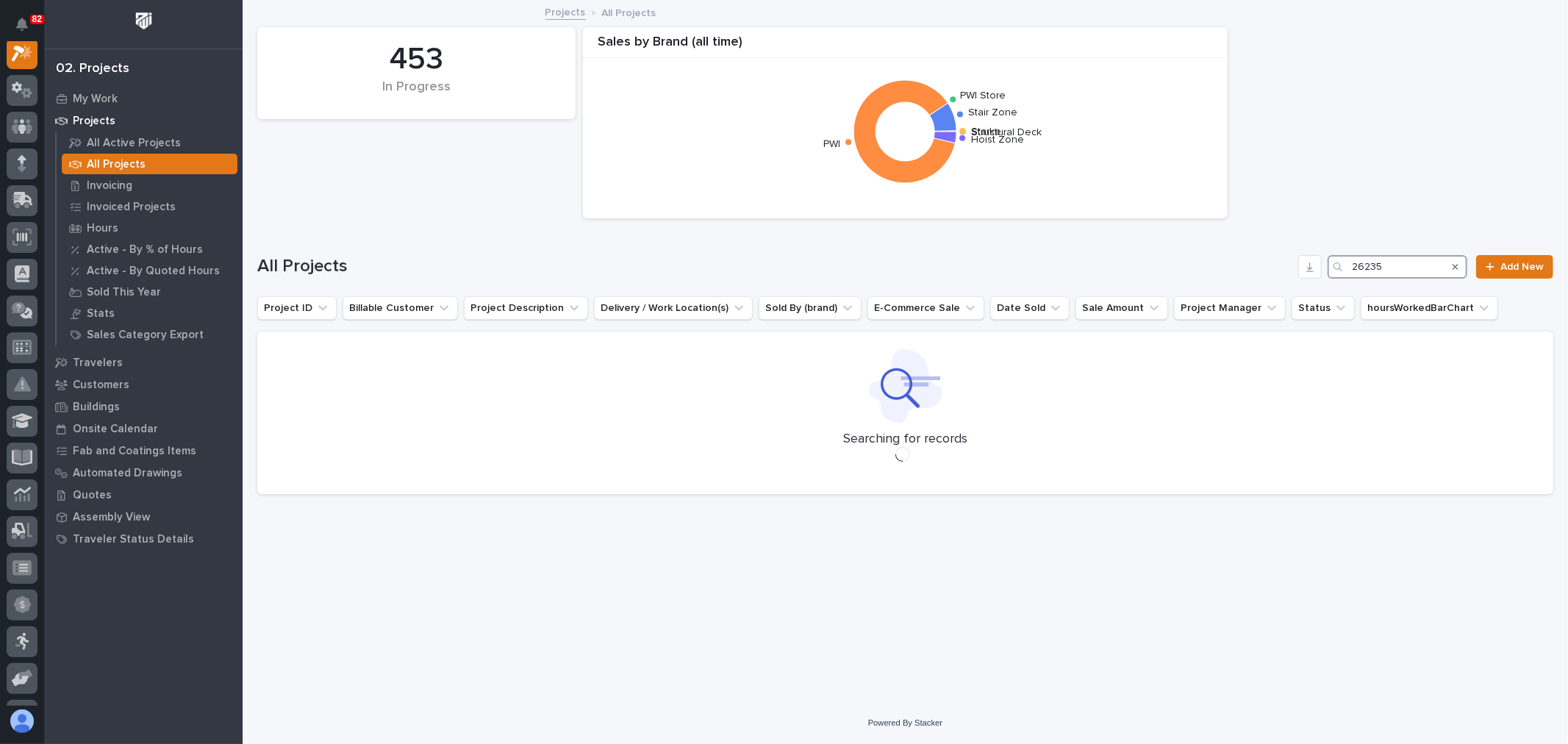
scroll to position [37, 0]
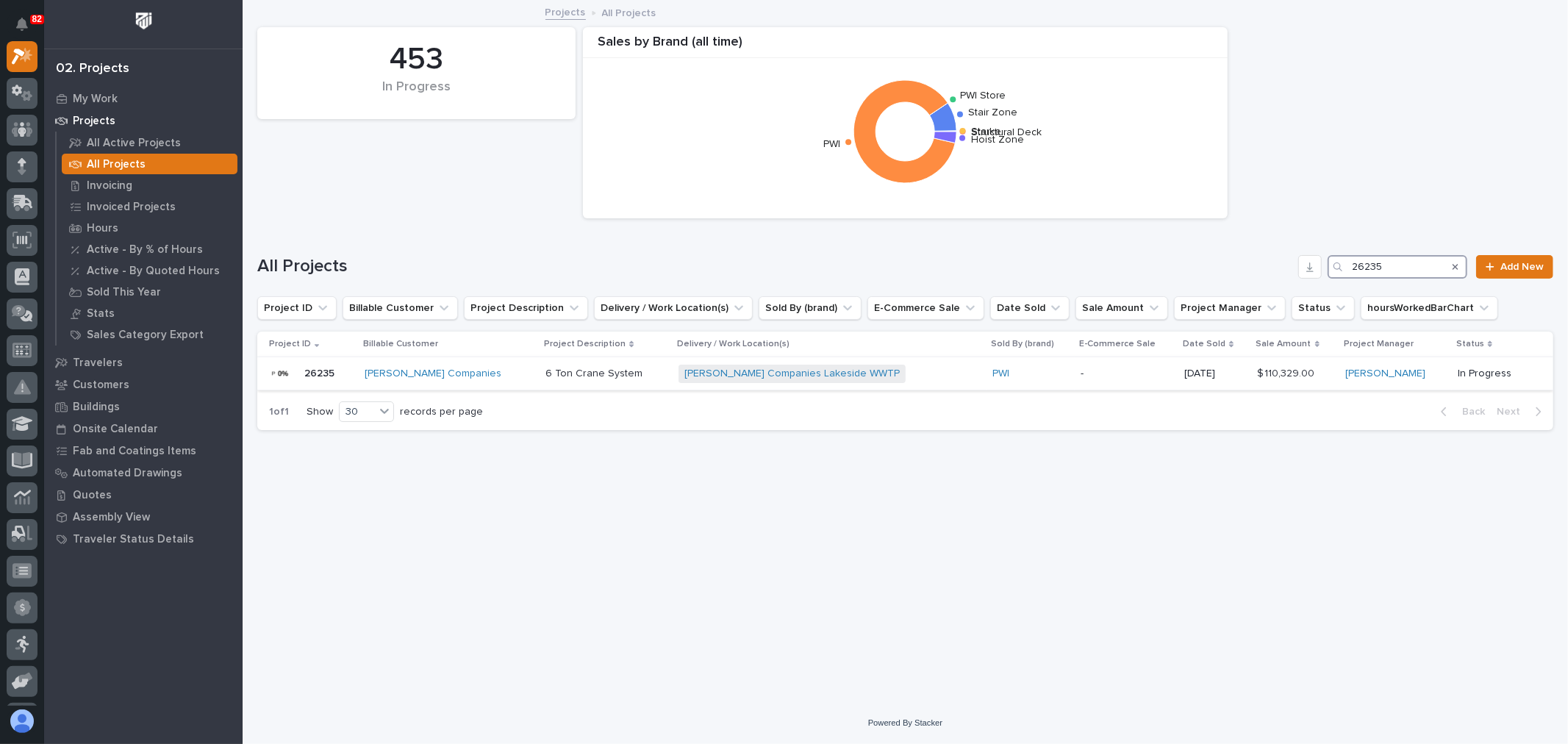
type input "26235"
click at [1023, 376] on div "PWI" at bounding box center [1030, 374] width 77 height 13
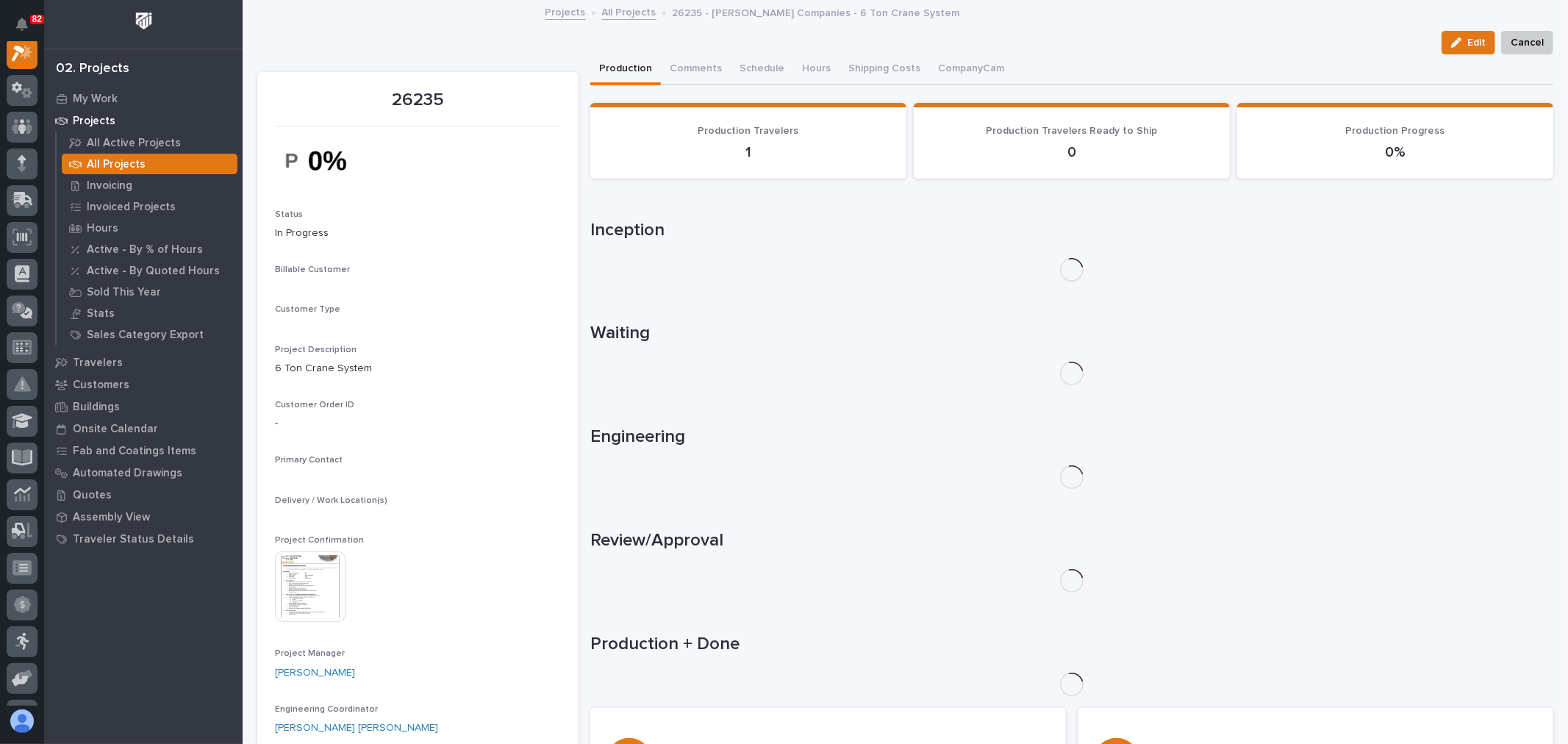
scroll to position [37, 0]
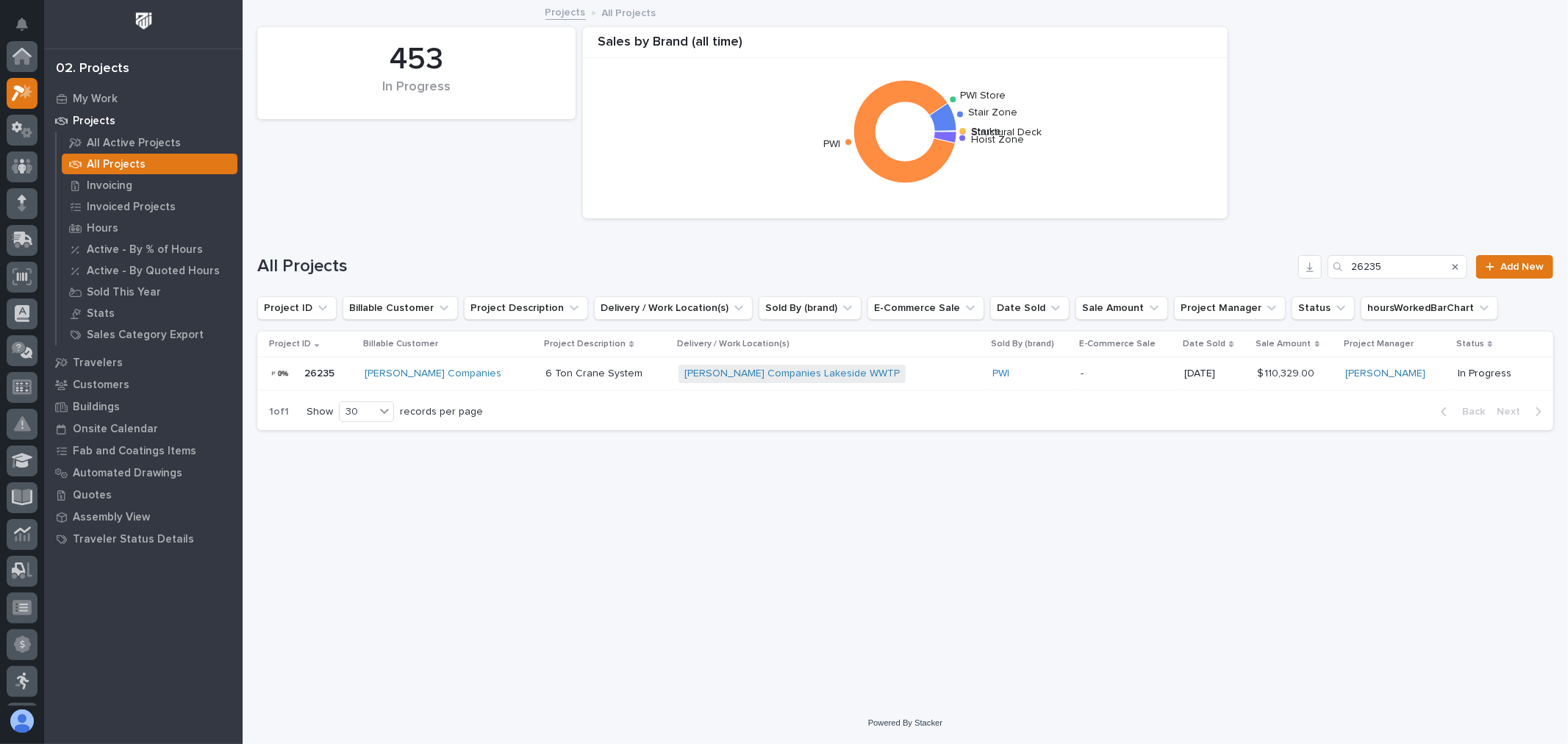
scroll to position [40, 0]
click at [1387, 262] on input "26235" at bounding box center [1397, 267] width 139 height 23
drag, startPoint x: 1400, startPoint y: 261, endPoint x: 1326, endPoint y: 256, distance: 74.2
click at [1326, 256] on div "All Projects 26235 Add New" at bounding box center [905, 267] width 1296 height 23
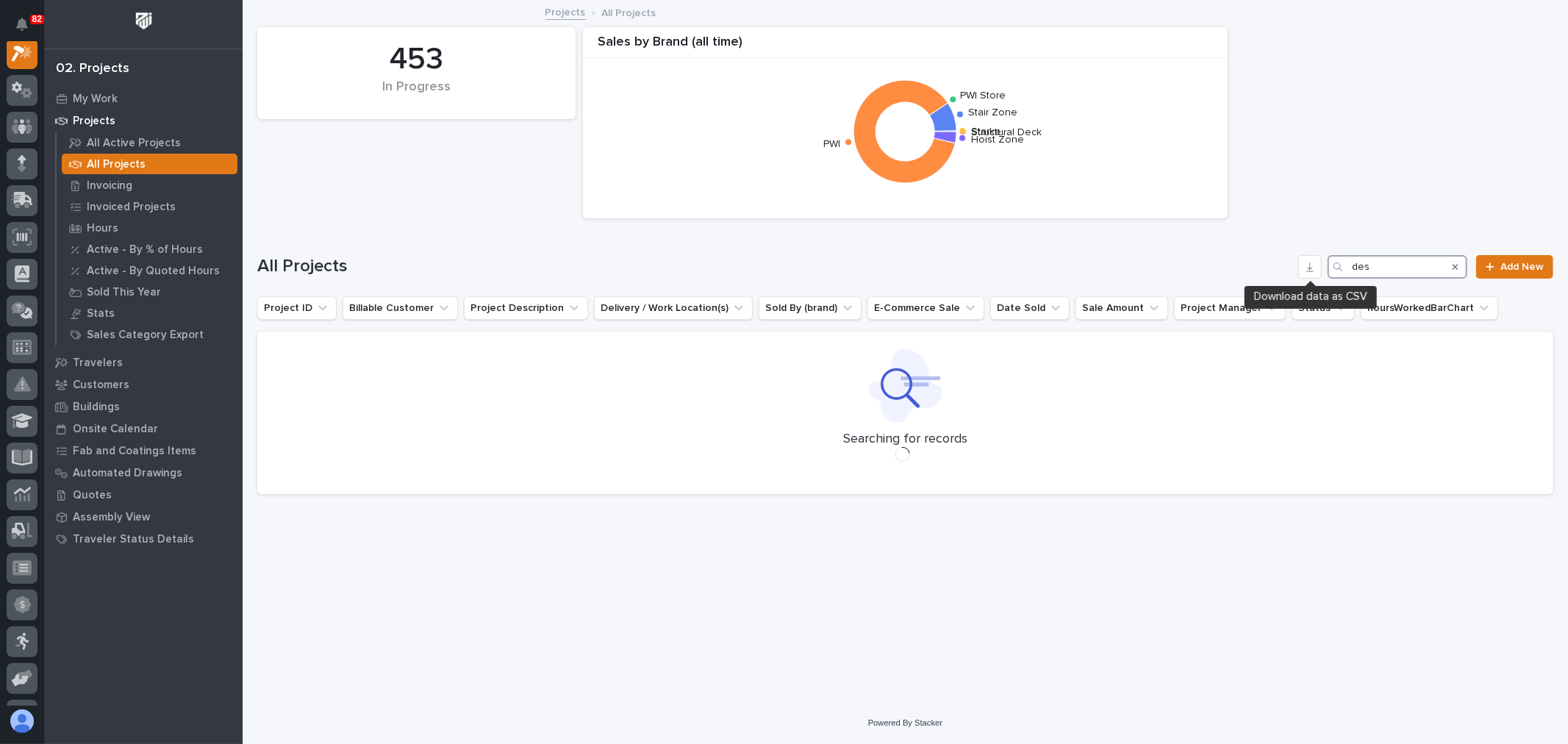
scroll to position [37, 0]
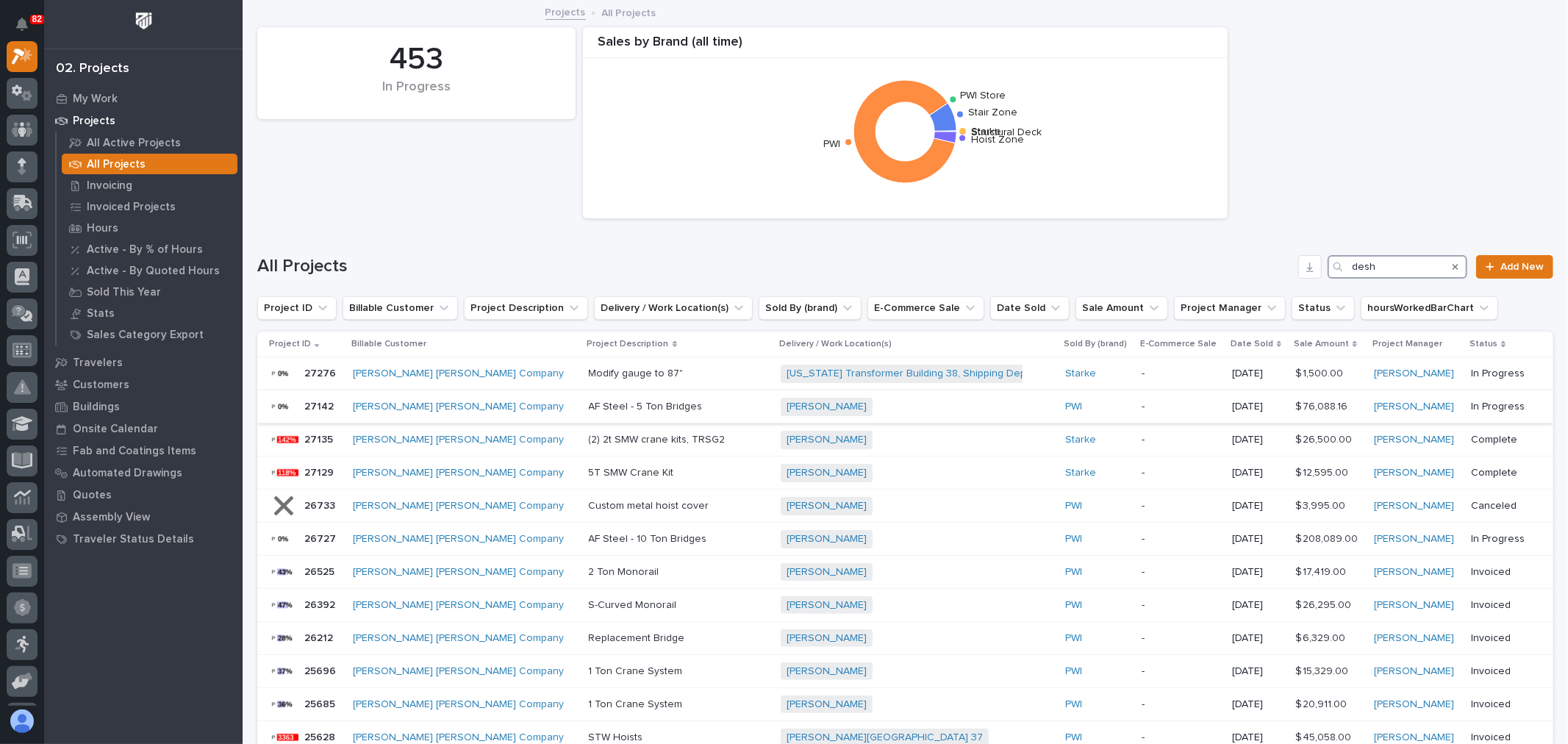
type input "desh"
click at [634, 409] on p at bounding box center [678, 407] width 180 height 13
click at [1398, 271] on input "desh" at bounding box center [1397, 267] width 139 height 23
type input "d"
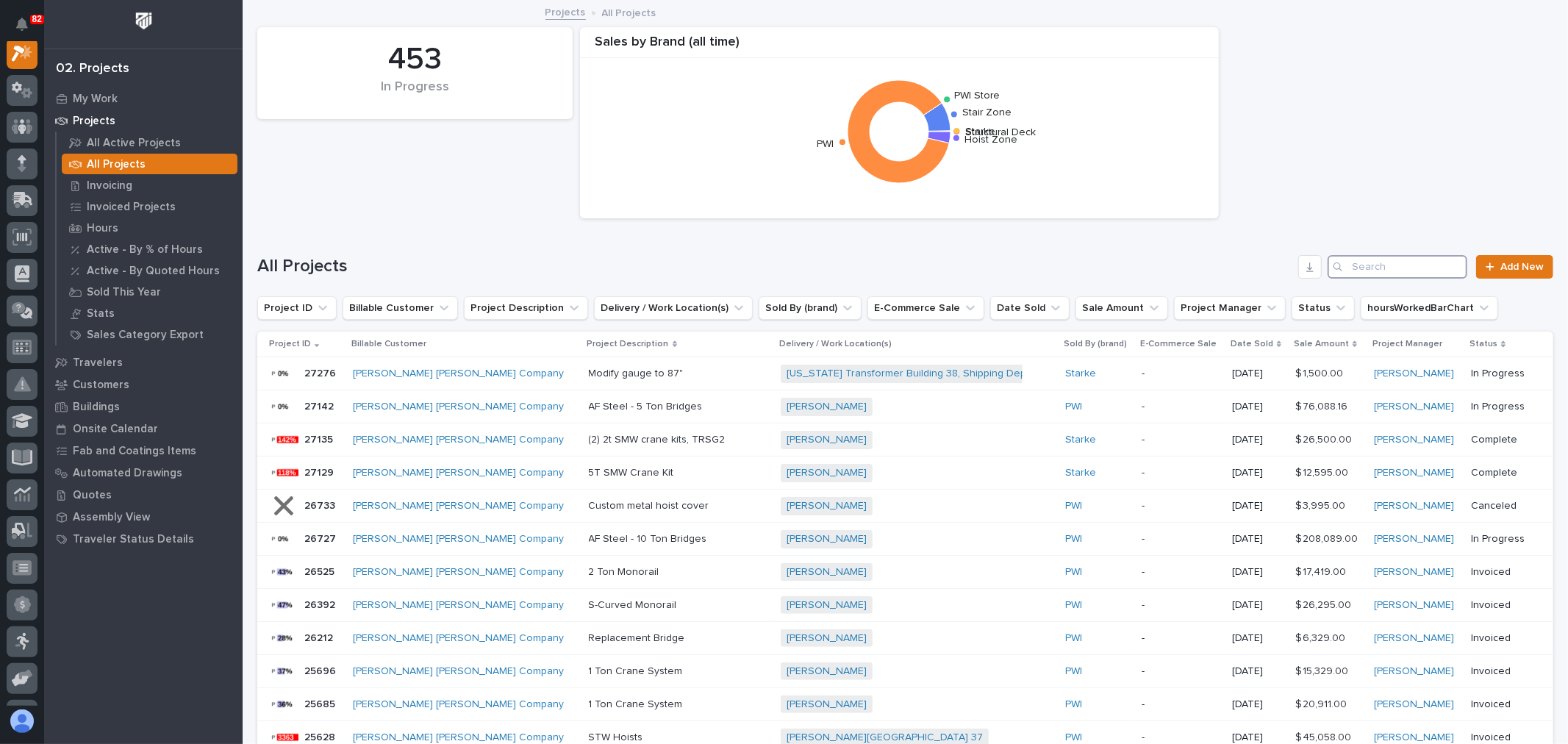
scroll to position [37, 0]
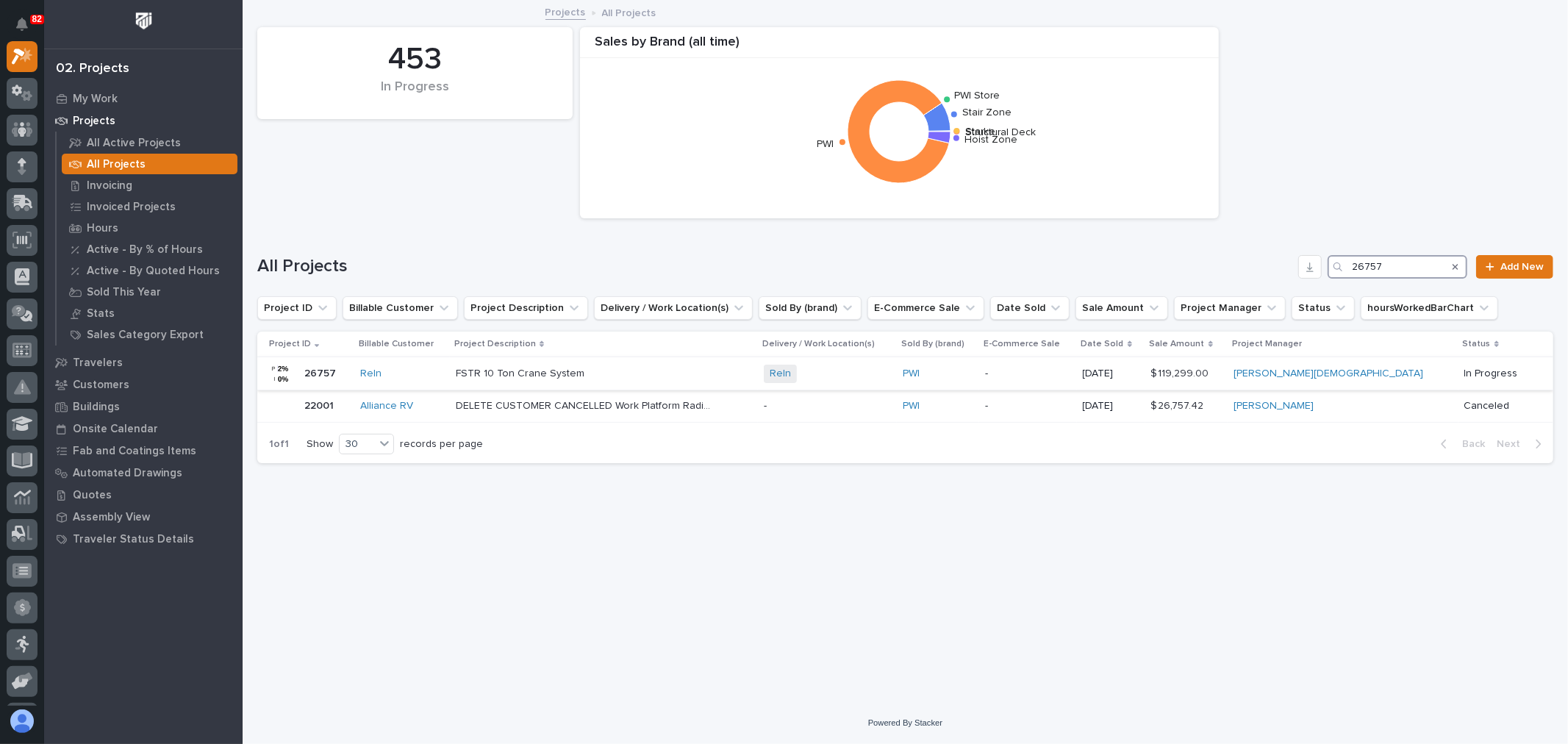
type input "26757"
click at [891, 377] on div "Reln + 0" at bounding box center [827, 373] width 127 height 18
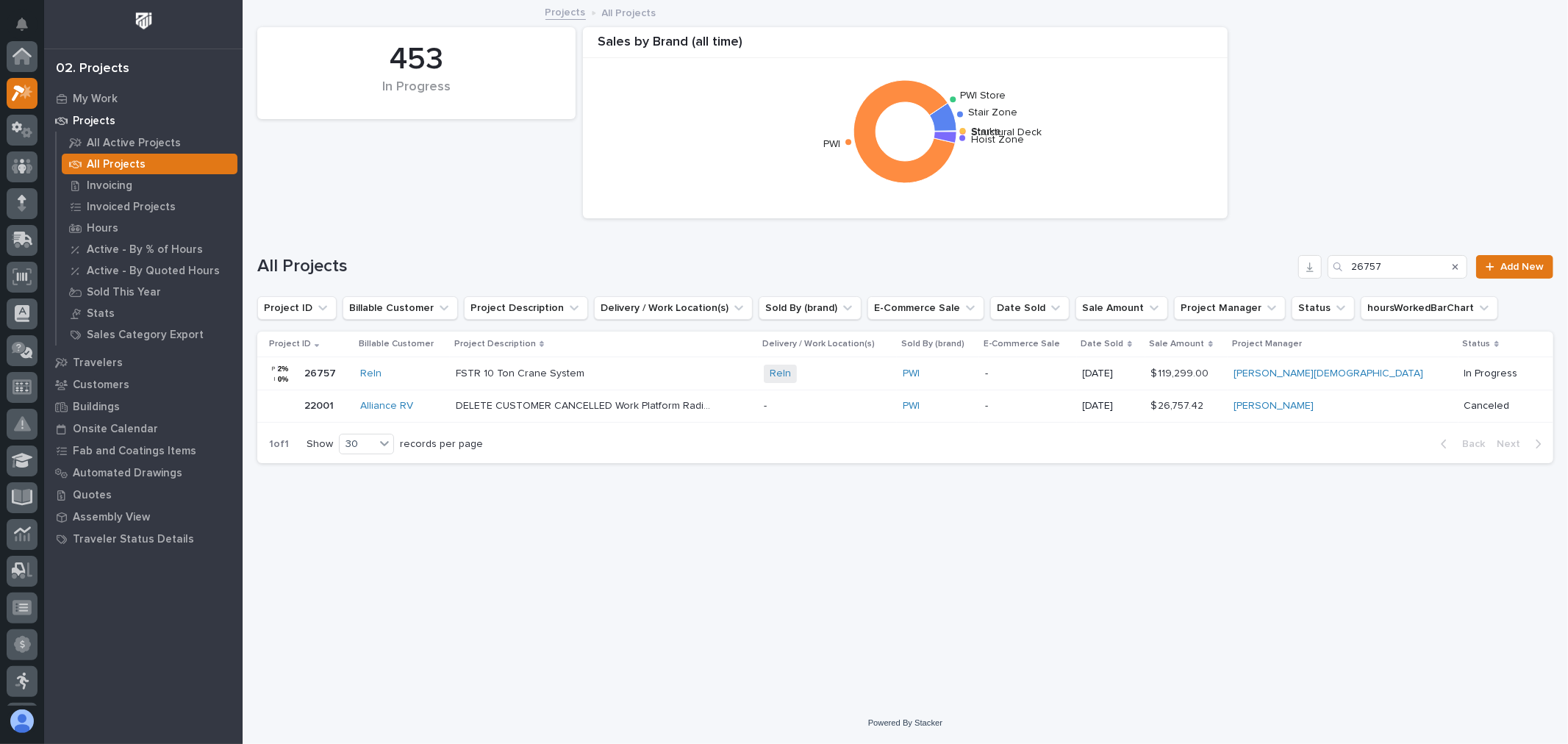
scroll to position [40, 0]
click at [1402, 267] on input "26757" at bounding box center [1397, 267] width 139 height 23
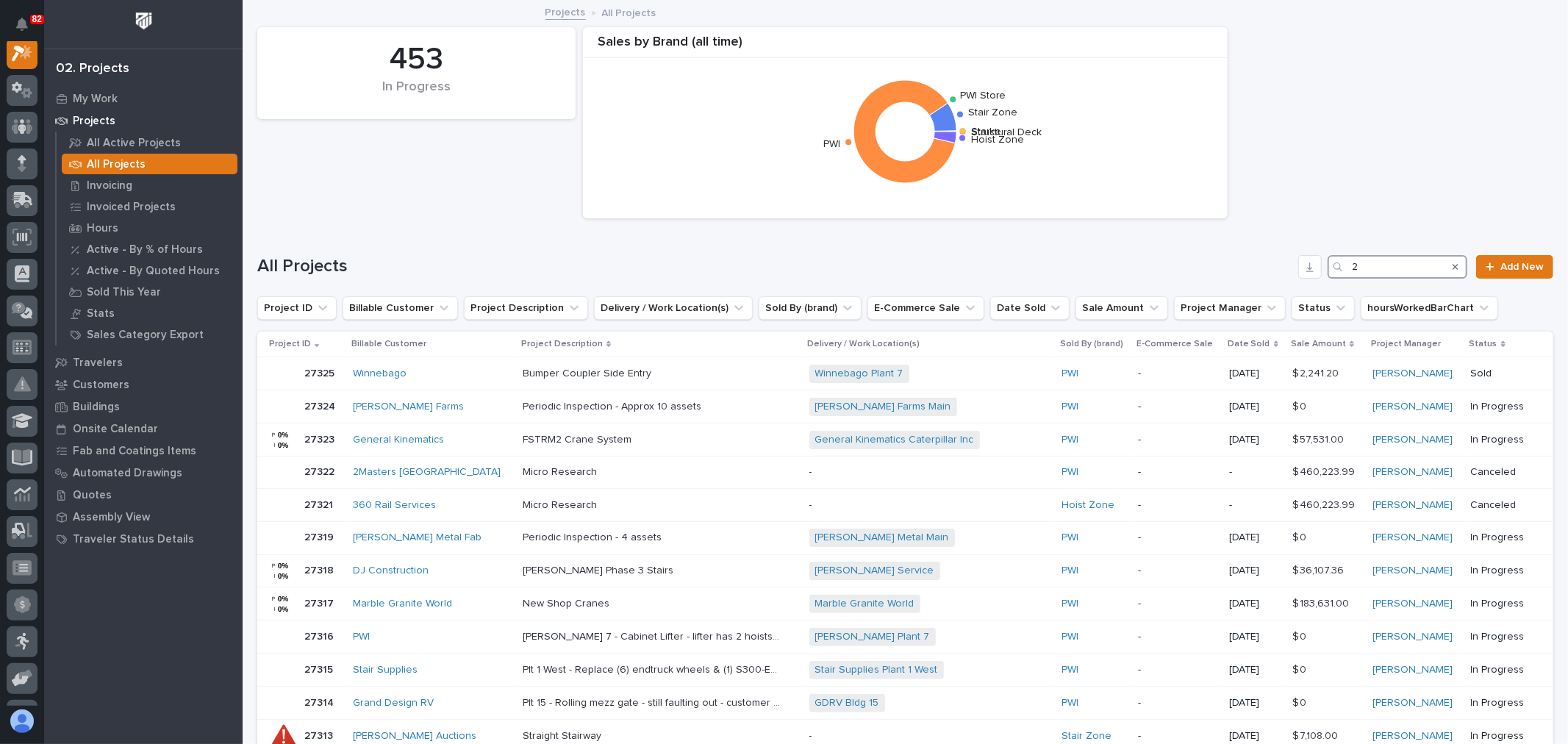
scroll to position [37, 0]
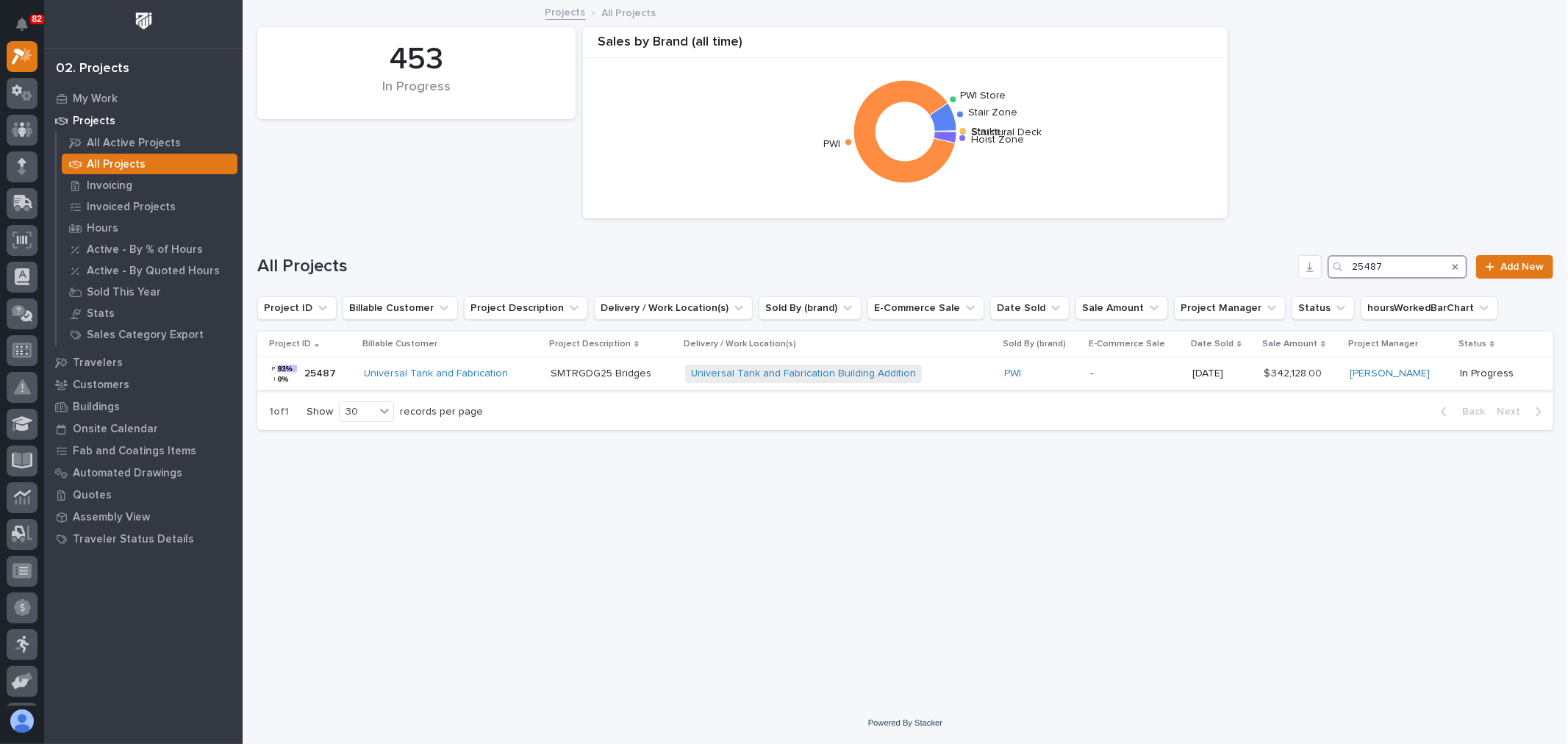
type input "25487"
click at [942, 372] on div "Universal Tank and Fabrication Building Addition + 0" at bounding box center [813, 373] width 257 height 18
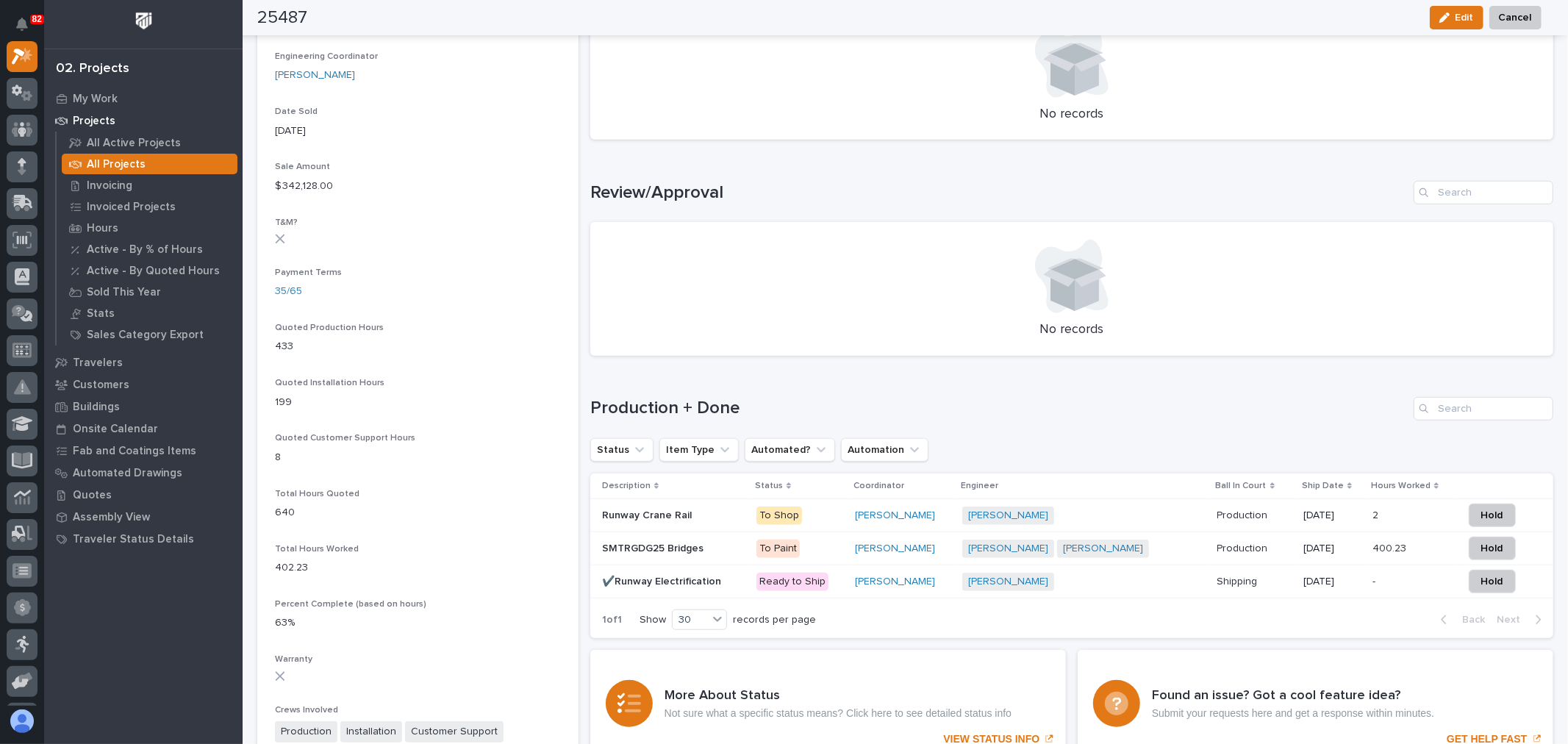
scroll to position [735, 0]
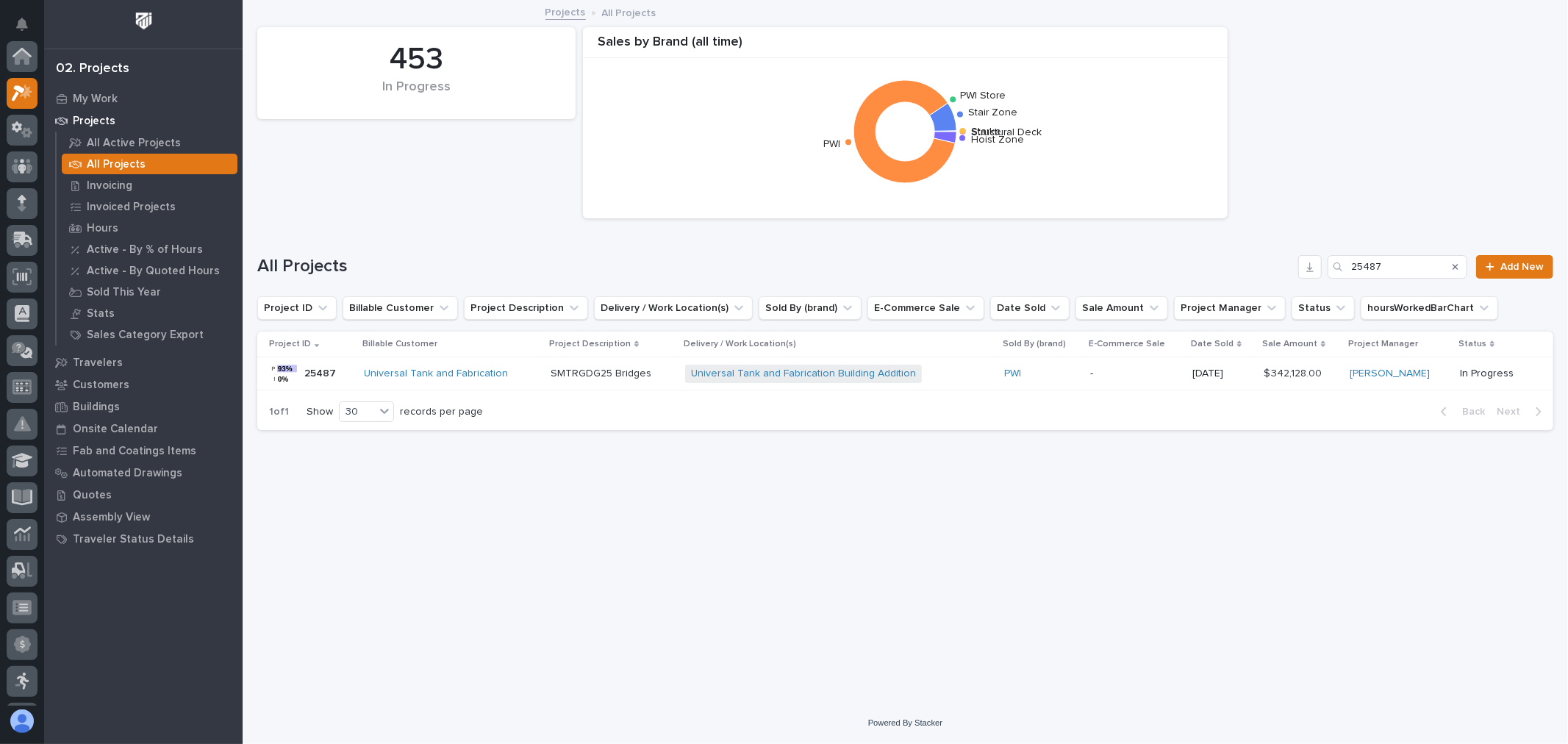
scroll to position [40, 0]
click at [1414, 261] on input "25487" at bounding box center [1397, 267] width 139 height 23
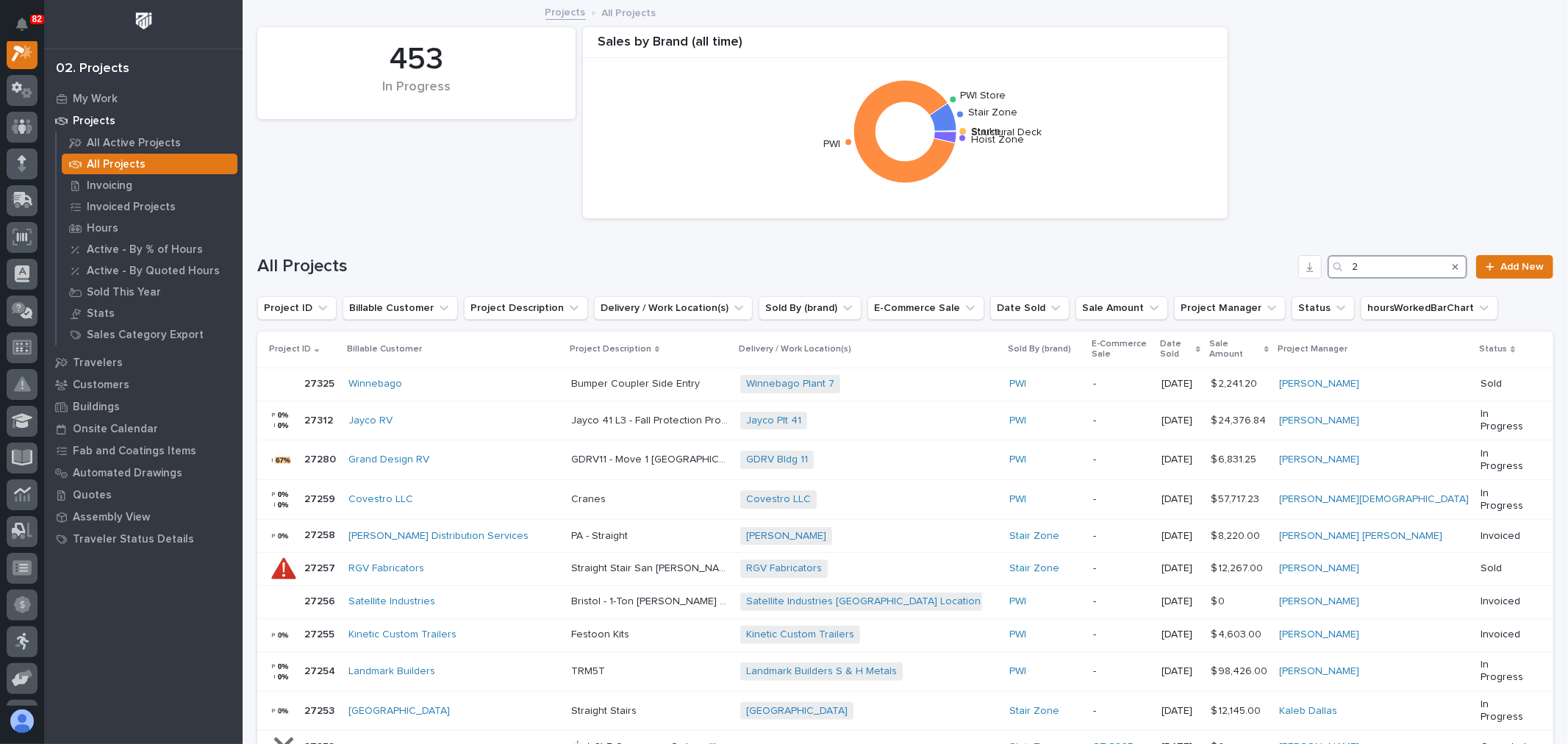
scroll to position [37, 0]
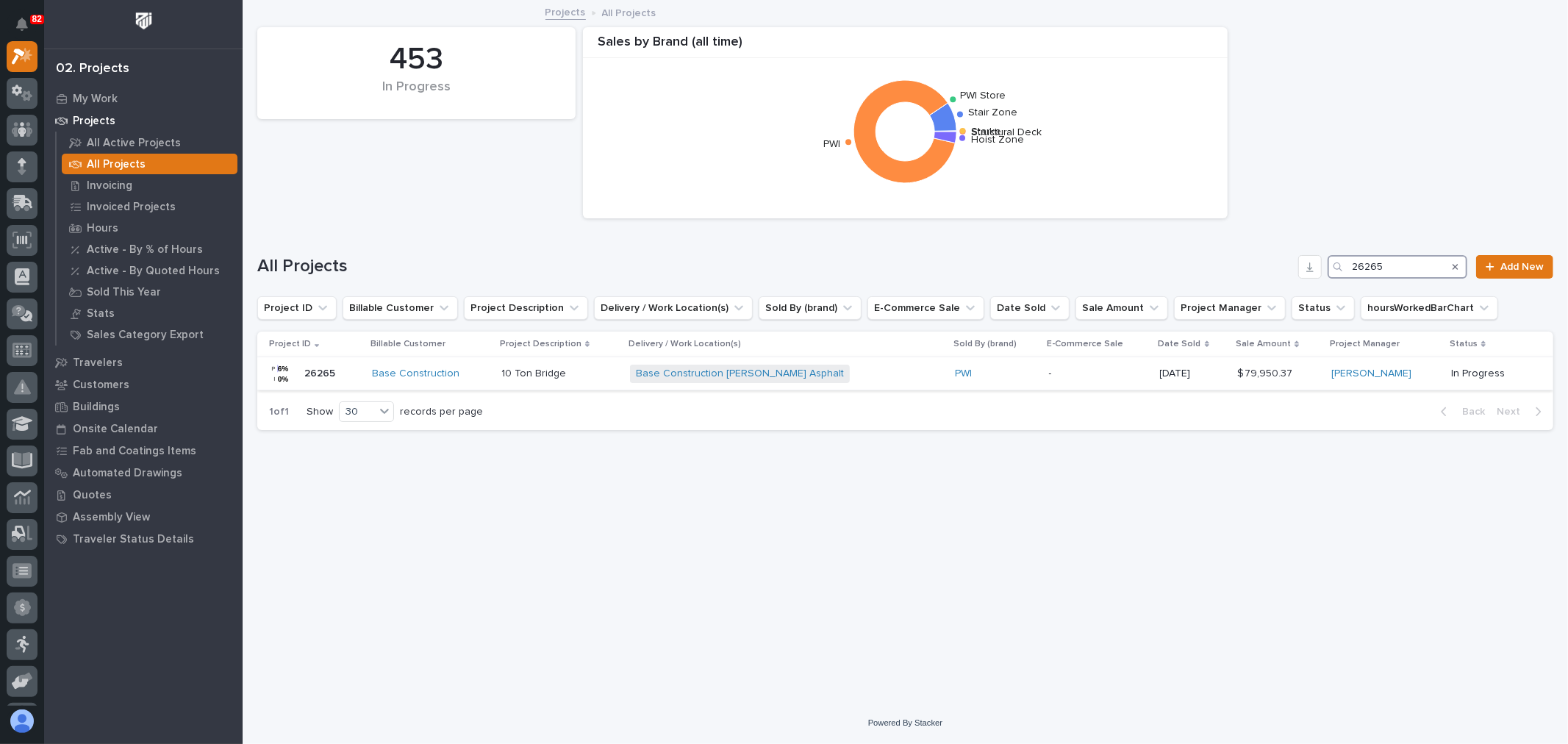
type input "26265"
click at [1059, 376] on p "-" at bounding box center [1098, 374] width 99 height 13
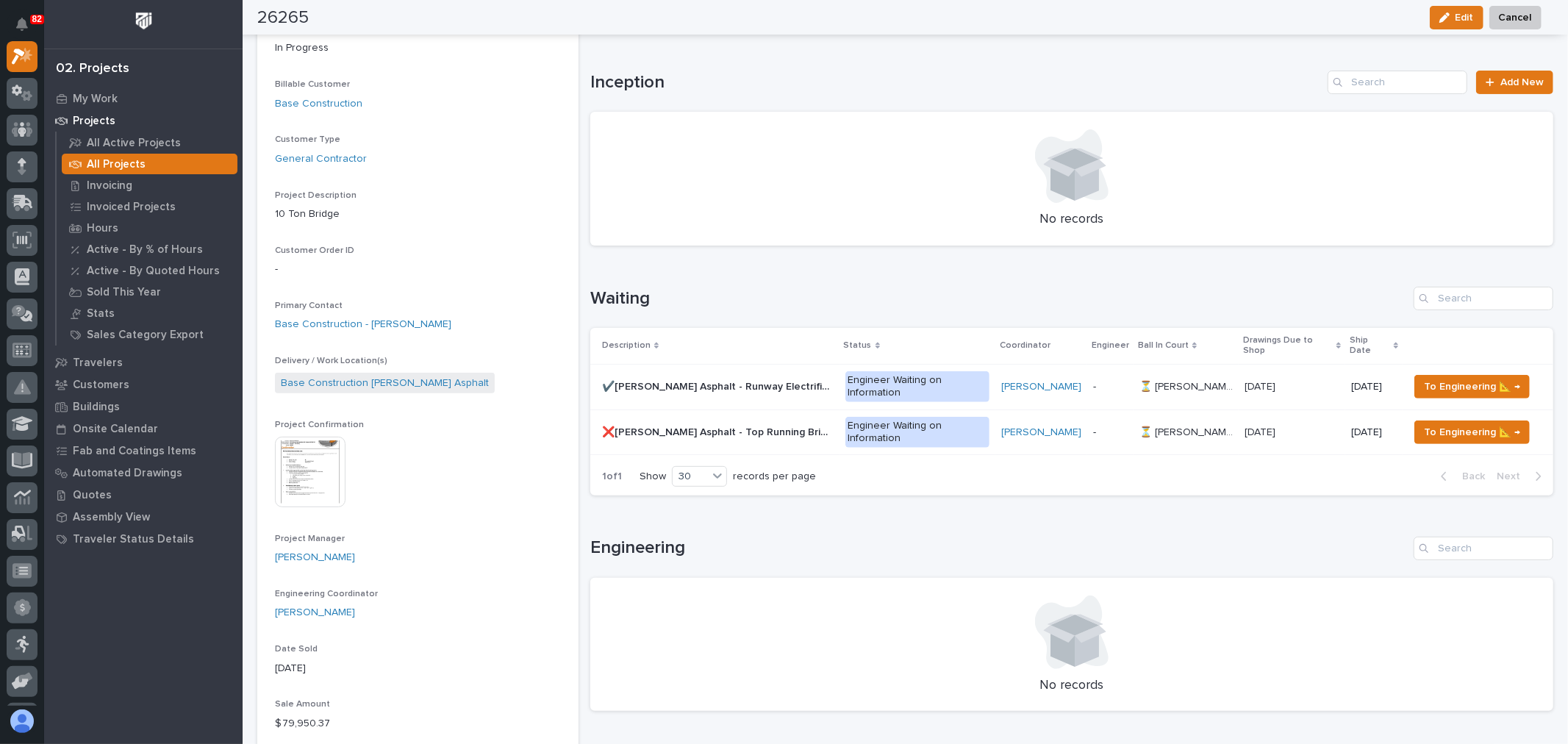
scroll to position [245, 0]
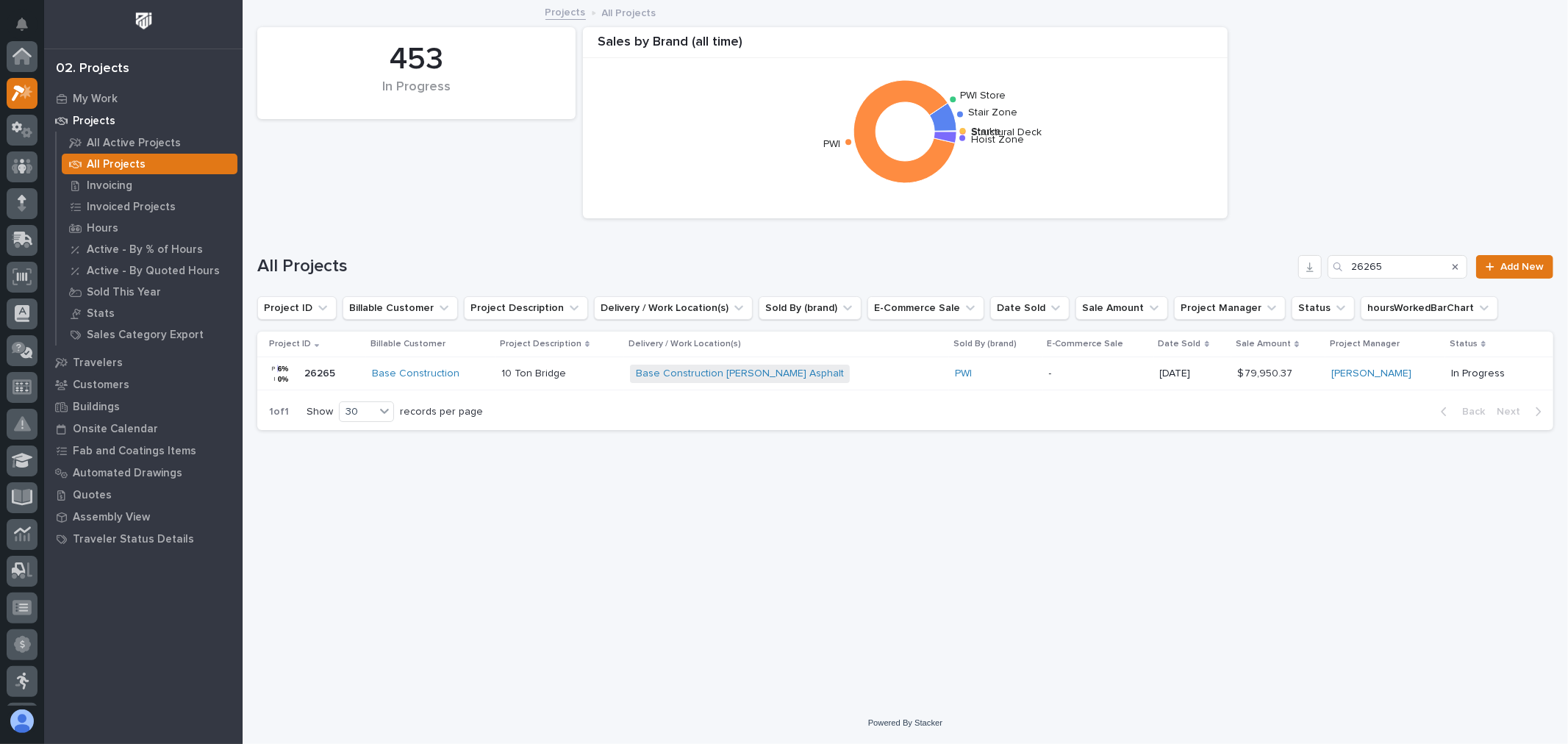
scroll to position [40, 0]
click at [1421, 257] on input "26265" at bounding box center [1397, 267] width 139 height 23
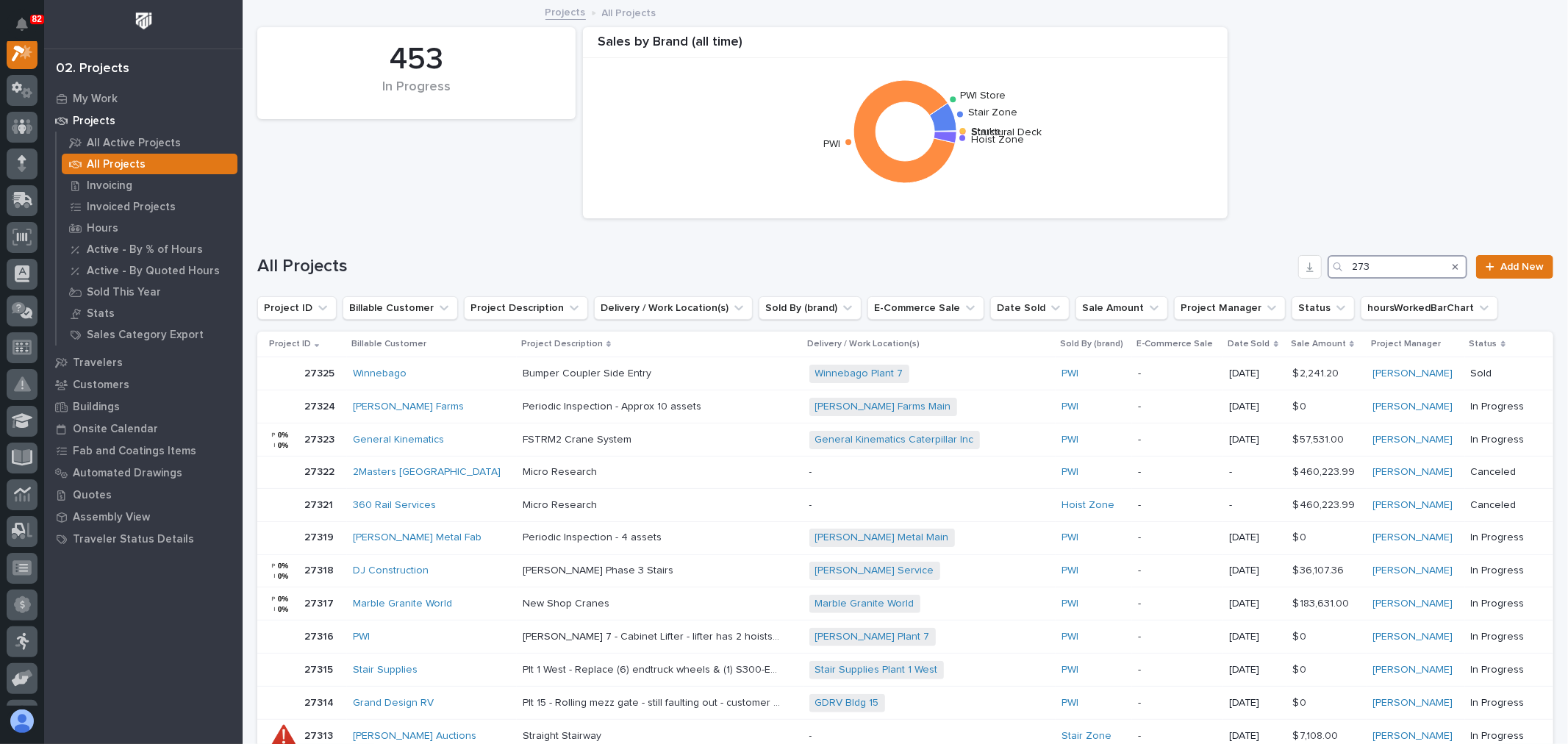
scroll to position [37, 0]
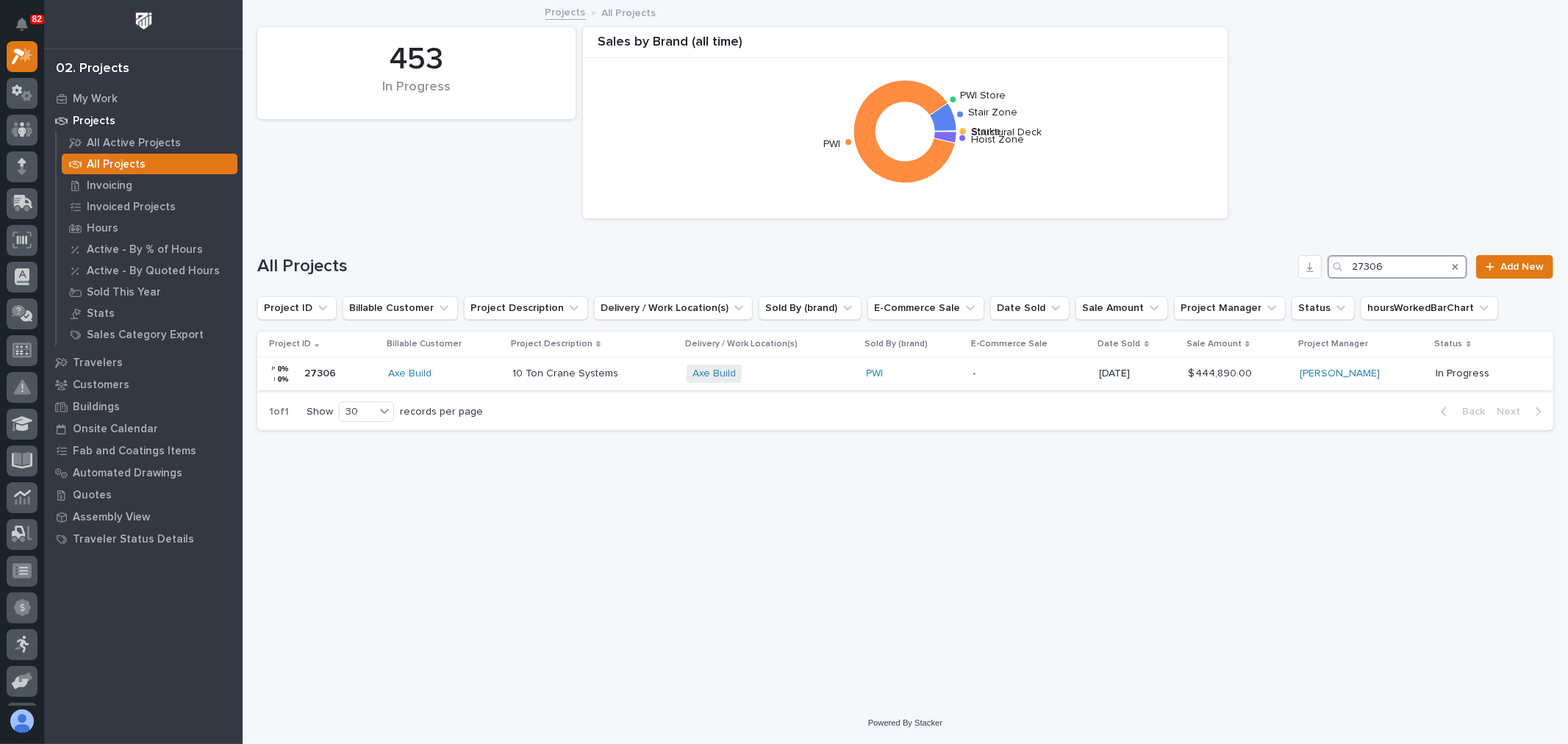
type input "27306"
click at [917, 373] on div "PWI" at bounding box center [914, 374] width 95 height 13
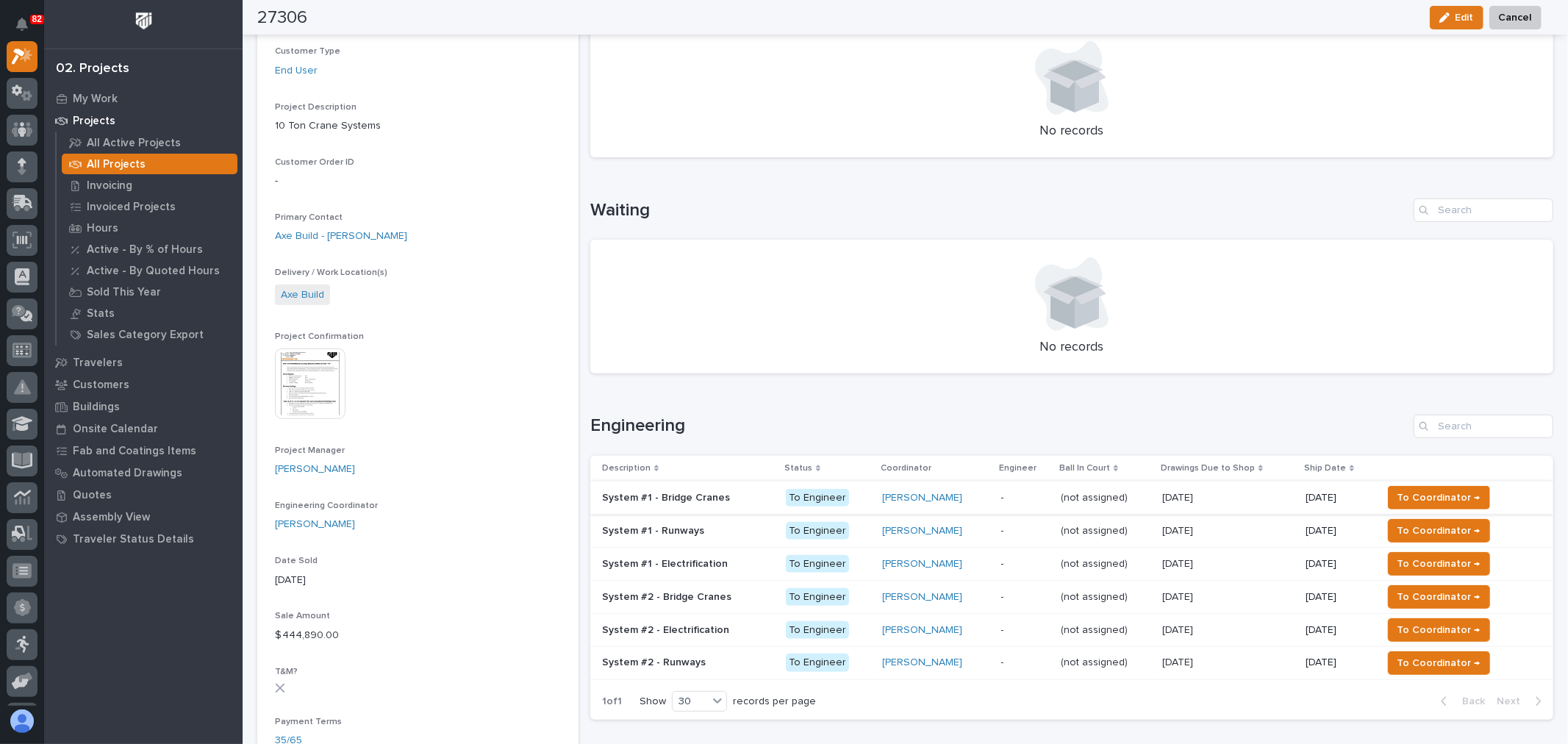
scroll to position [327, 0]
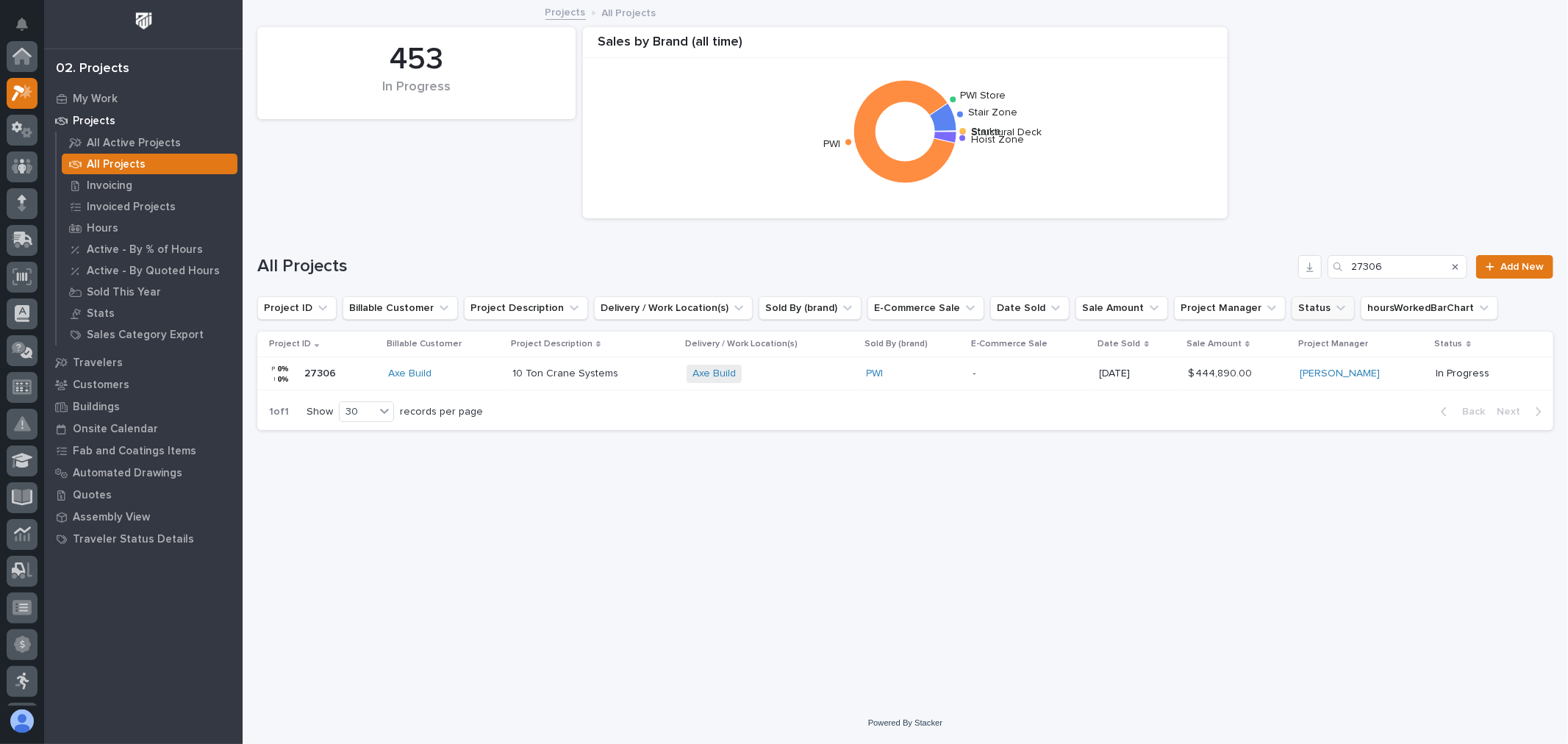
scroll to position [40, 0]
click at [1398, 249] on div "All Projects 27306 Add New" at bounding box center [905, 261] width 1296 height 71
click at [1406, 274] on input "27306" at bounding box center [1397, 267] width 139 height 23
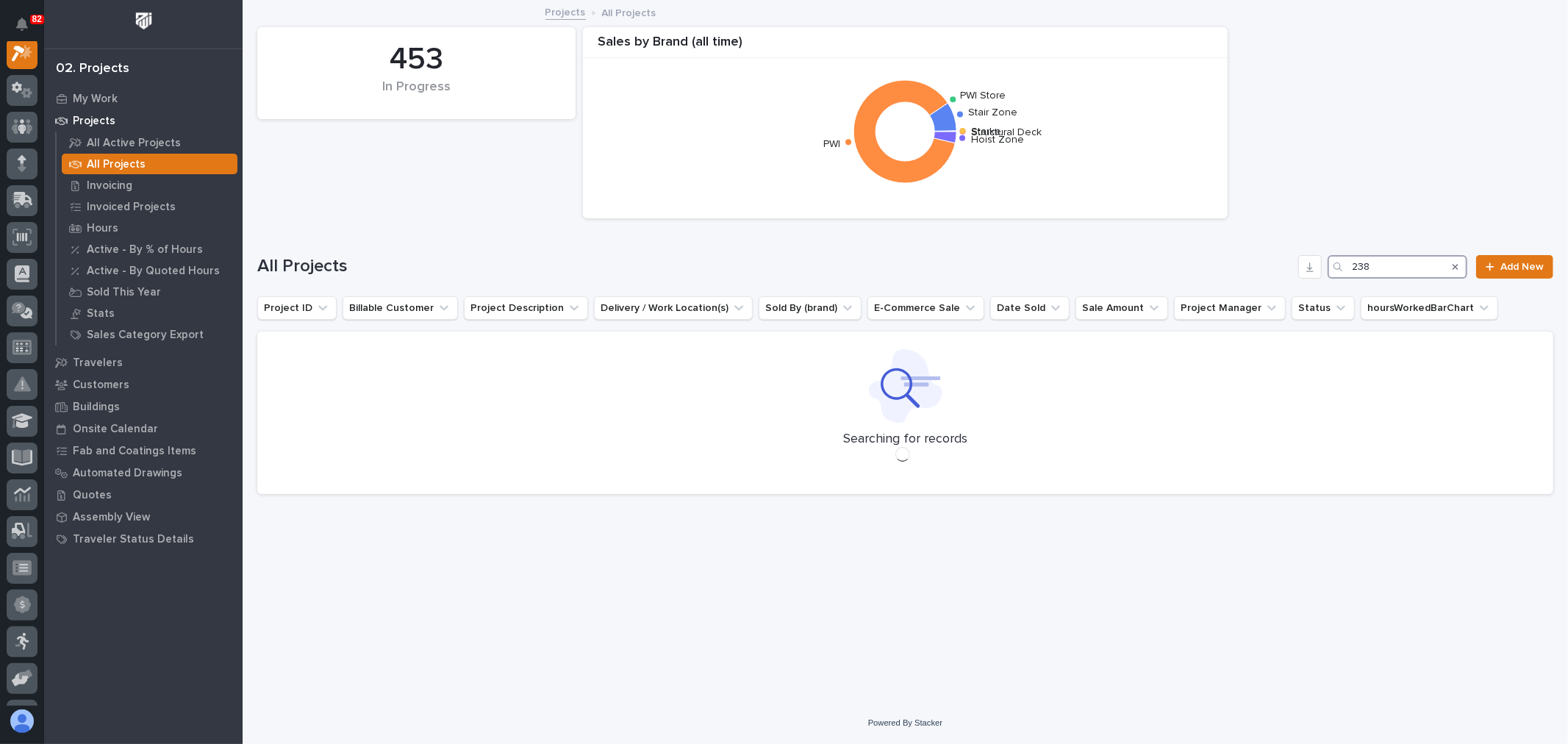
scroll to position [37, 0]
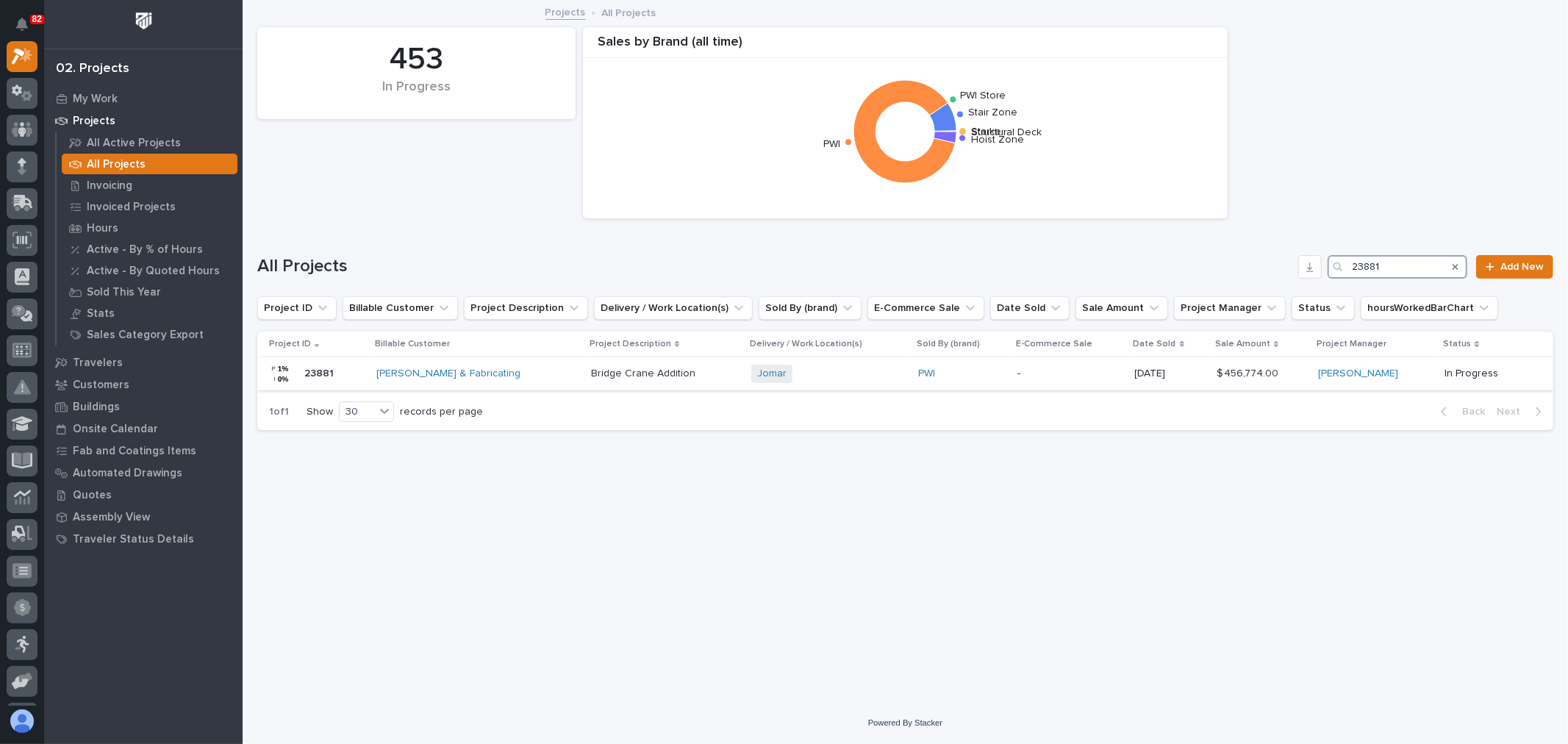
type input "23881"
click at [1068, 379] on p "-" at bounding box center [1069, 374] width 106 height 13
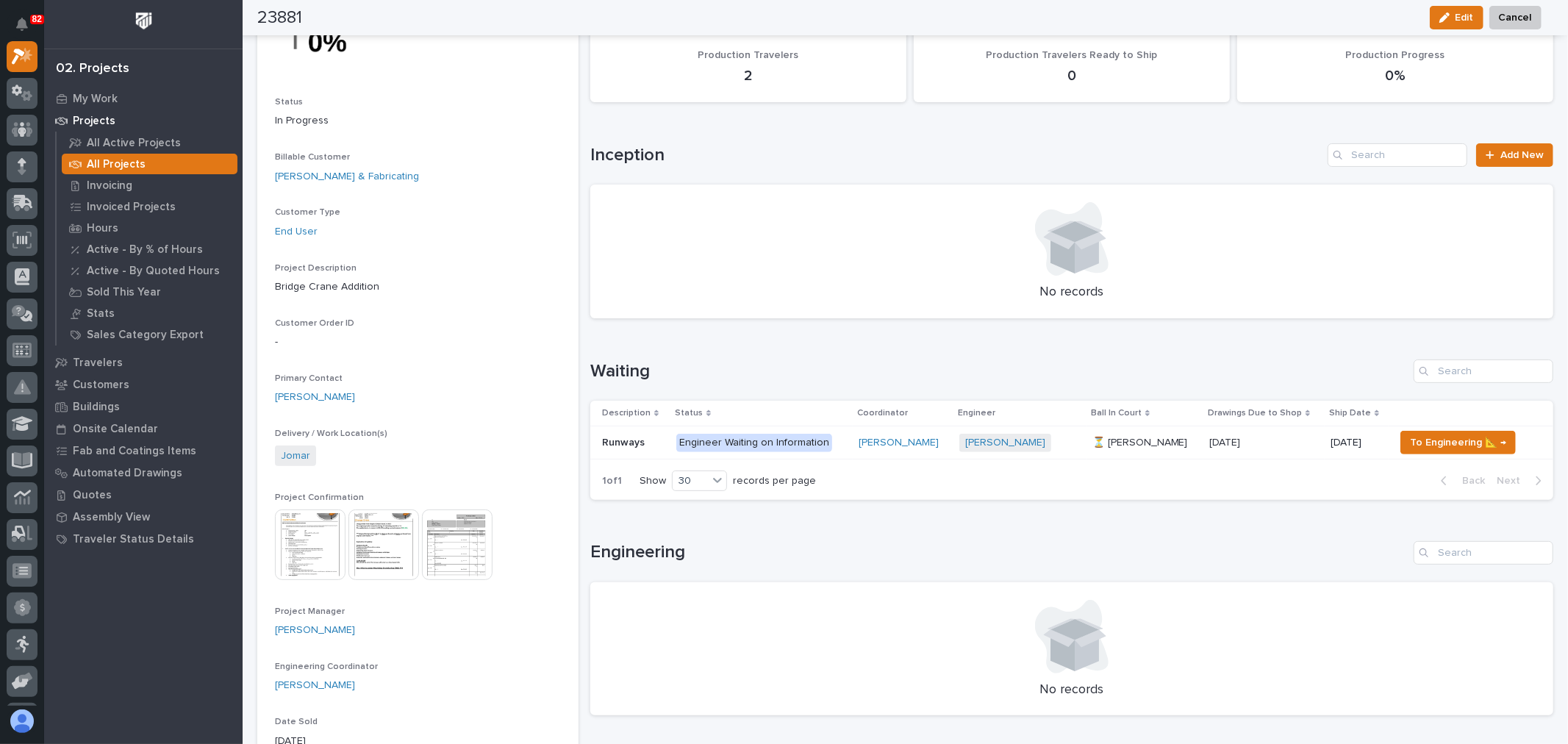
scroll to position [82, 0]
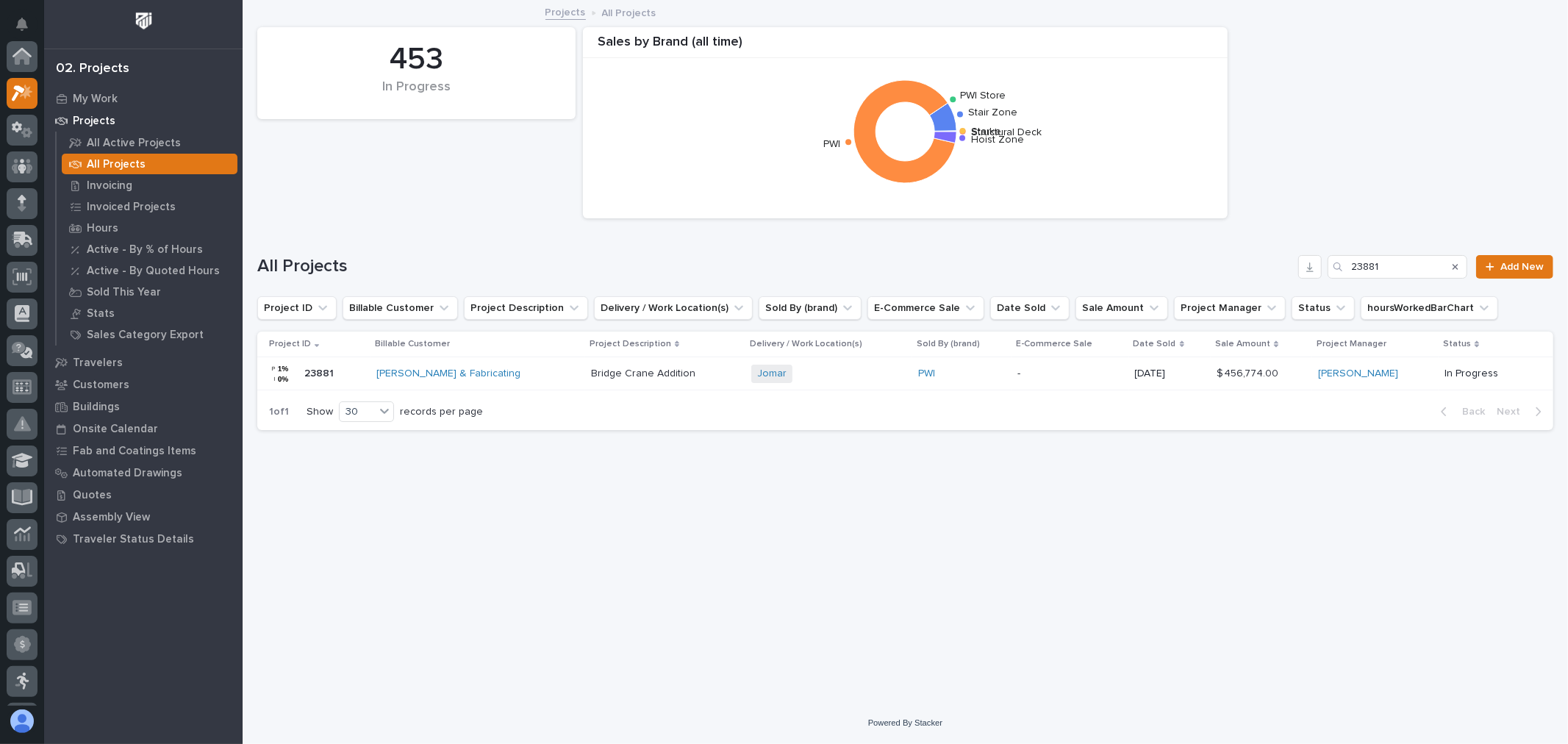
scroll to position [40, 0]
click at [1406, 267] on input "23881" at bounding box center [1397, 267] width 139 height 23
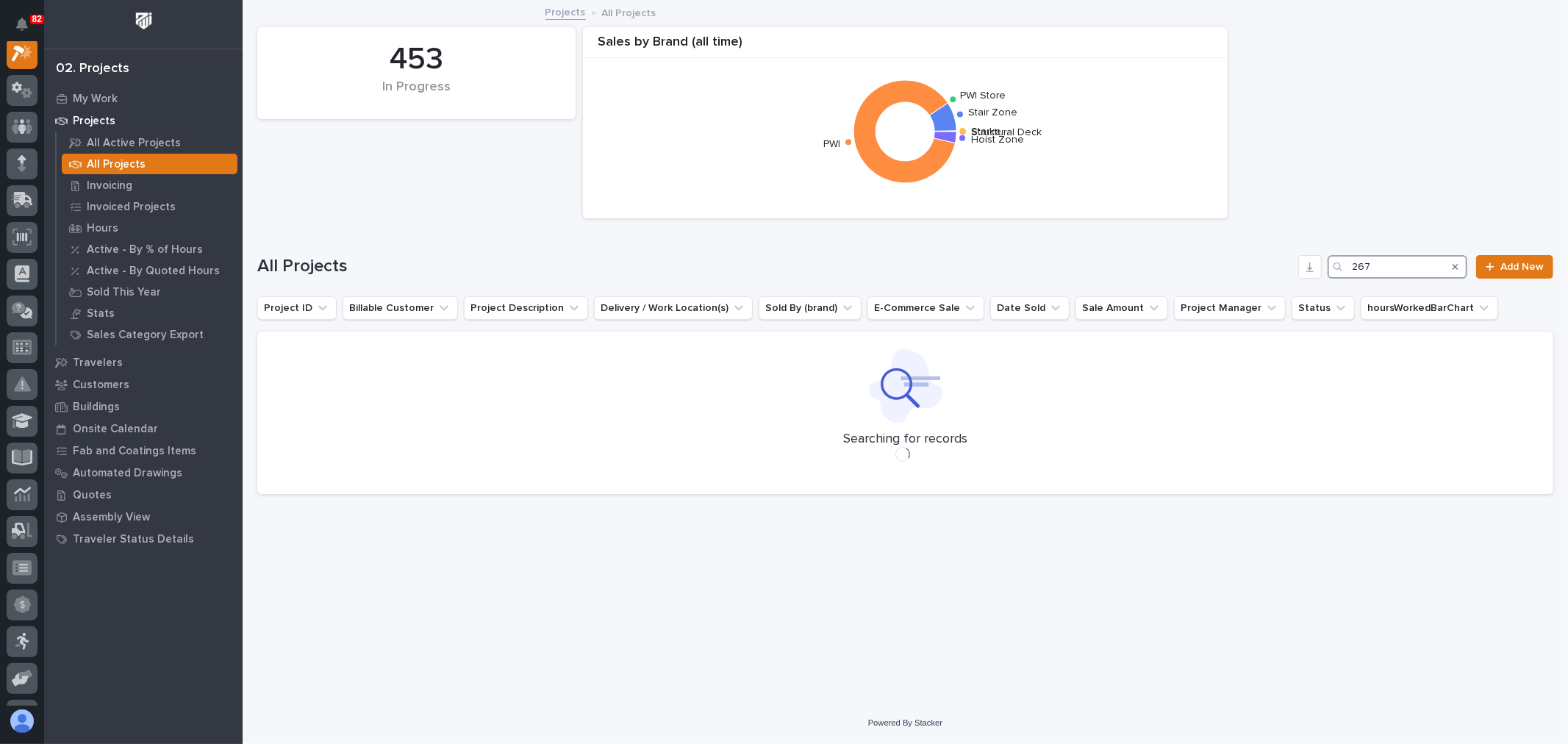
scroll to position [37, 0]
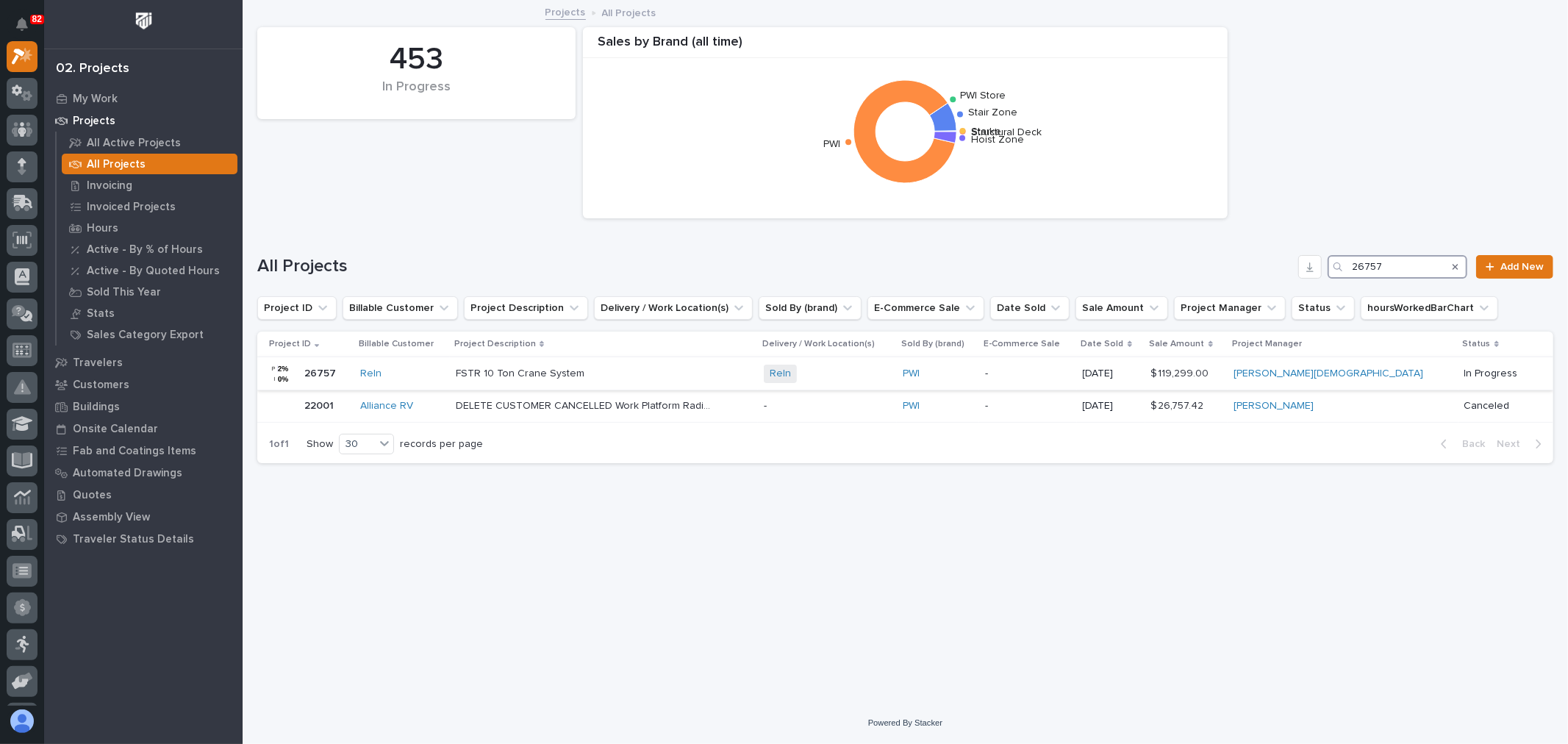
type input "26757"
click at [750, 376] on div "FSTR 10 Ton Crane System FSTR 10 Ton Crane System" at bounding box center [603, 374] width 297 height 24
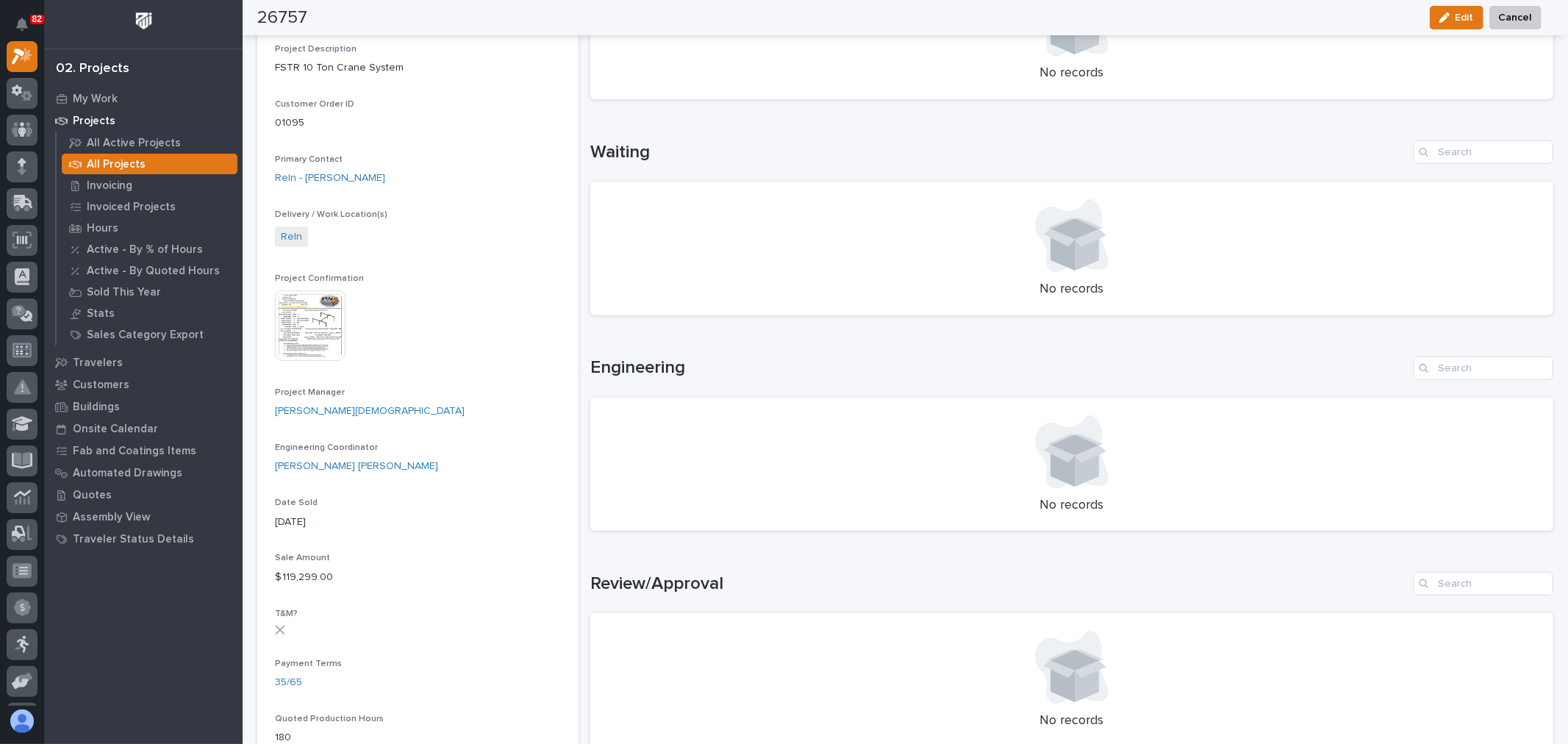
scroll to position [327, 0]
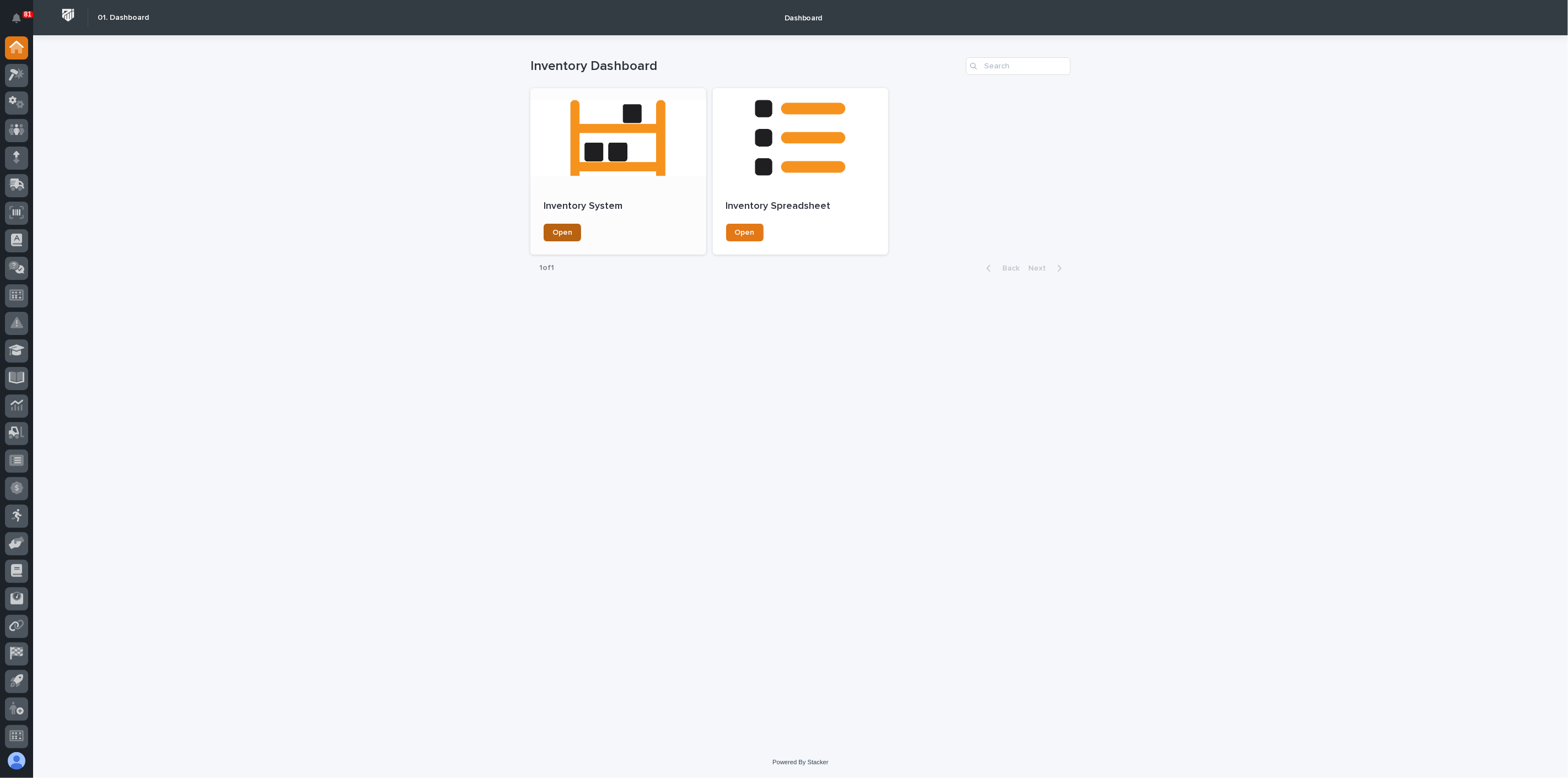
click at [567, 231] on span "Open" at bounding box center [562, 233] width 20 height 8
click at [745, 232] on span "Open" at bounding box center [745, 233] width 20 height 8
